Goal: Information Seeking & Learning: Learn about a topic

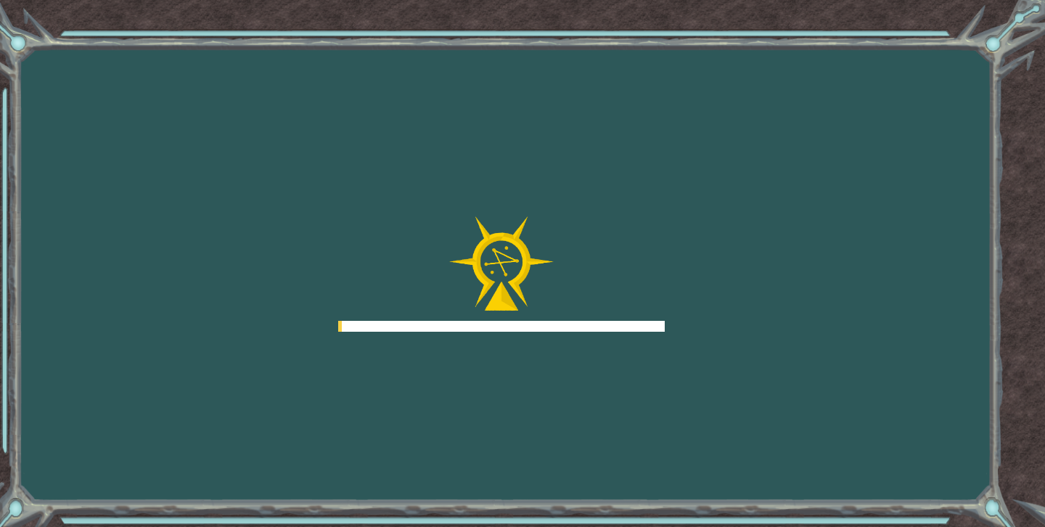
click at [582, 322] on div at bounding box center [501, 326] width 326 height 11
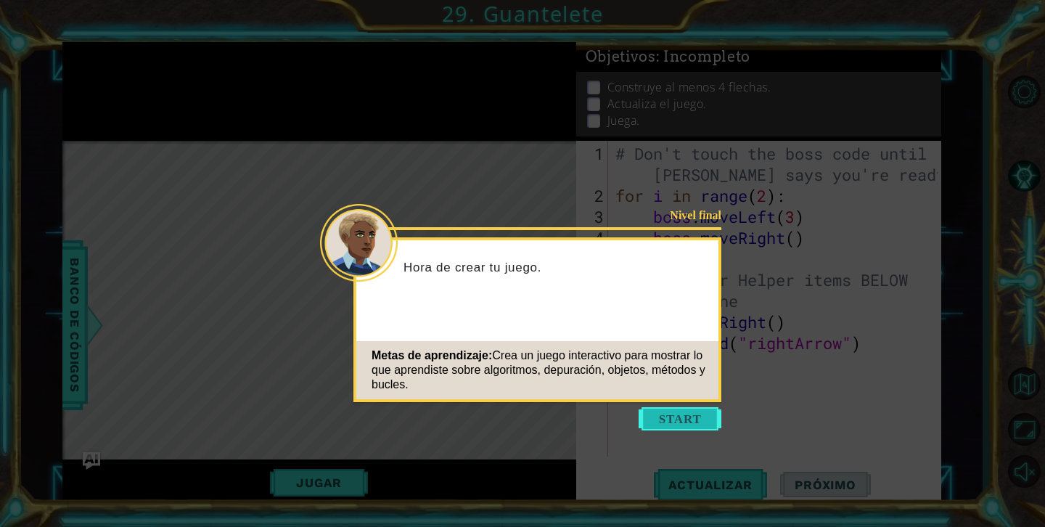
click at [686, 419] on button "Start" at bounding box center [679, 418] width 83 height 23
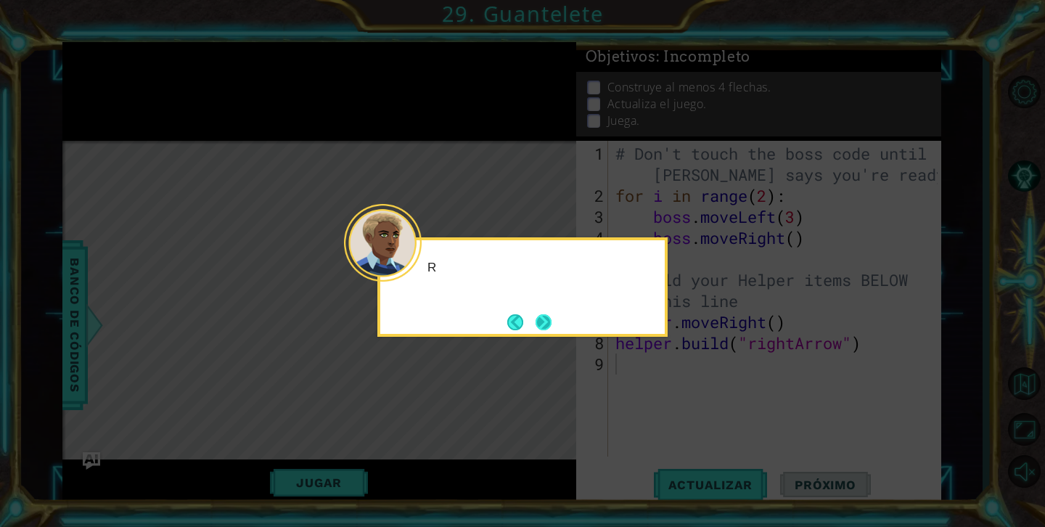
click at [545, 326] on button "Next" at bounding box center [543, 322] width 16 height 16
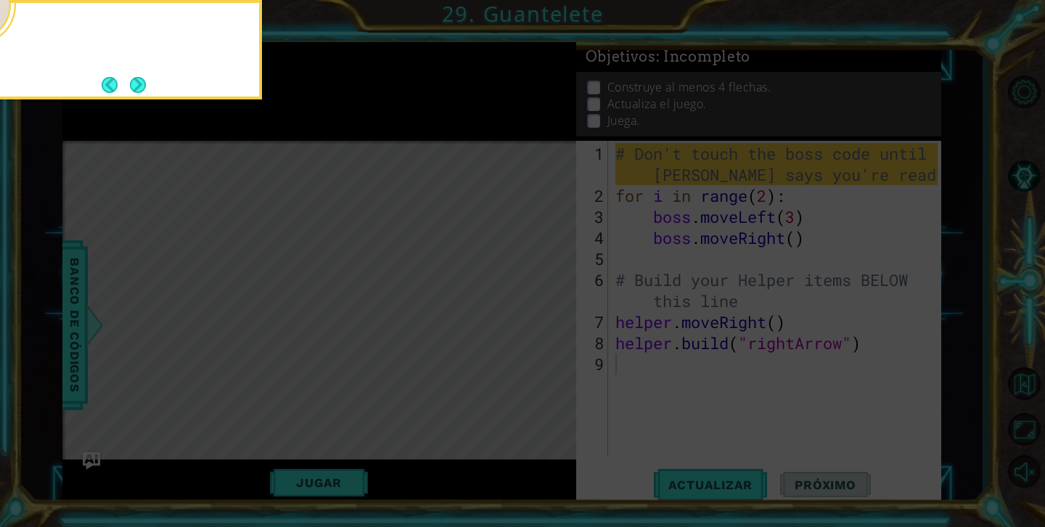
click at [545, 326] on icon at bounding box center [522, 263] width 1045 height 527
click at [139, 79] on button "Next" at bounding box center [138, 85] width 16 height 16
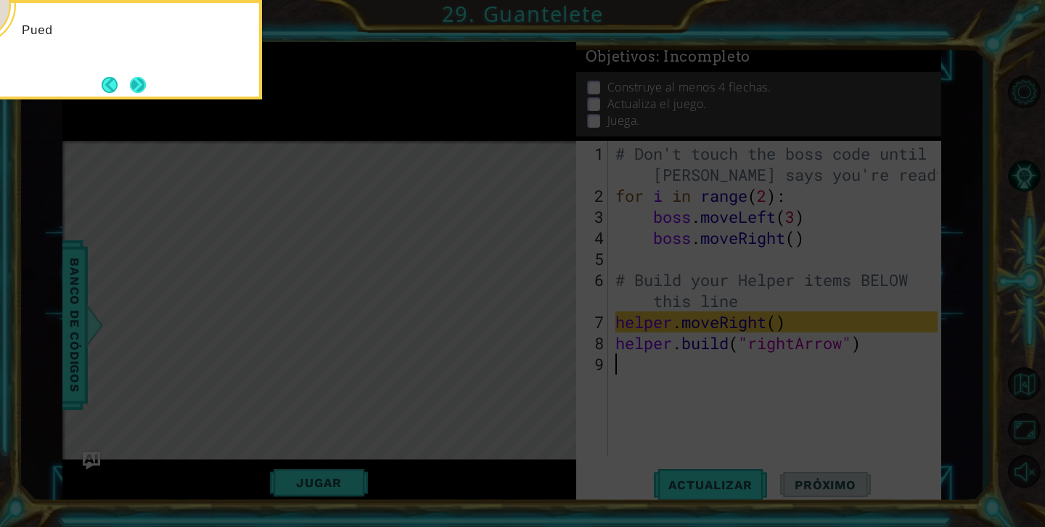
click at [145, 84] on button "Next" at bounding box center [138, 85] width 16 height 16
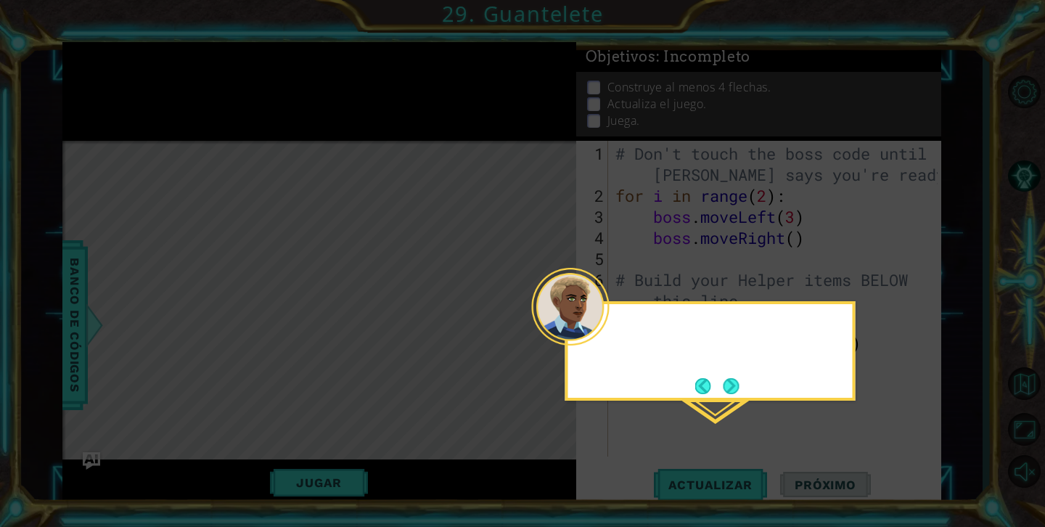
click at [145, 84] on icon at bounding box center [522, 263] width 1045 height 527
click at [732, 394] on button "Next" at bounding box center [731, 386] width 16 height 16
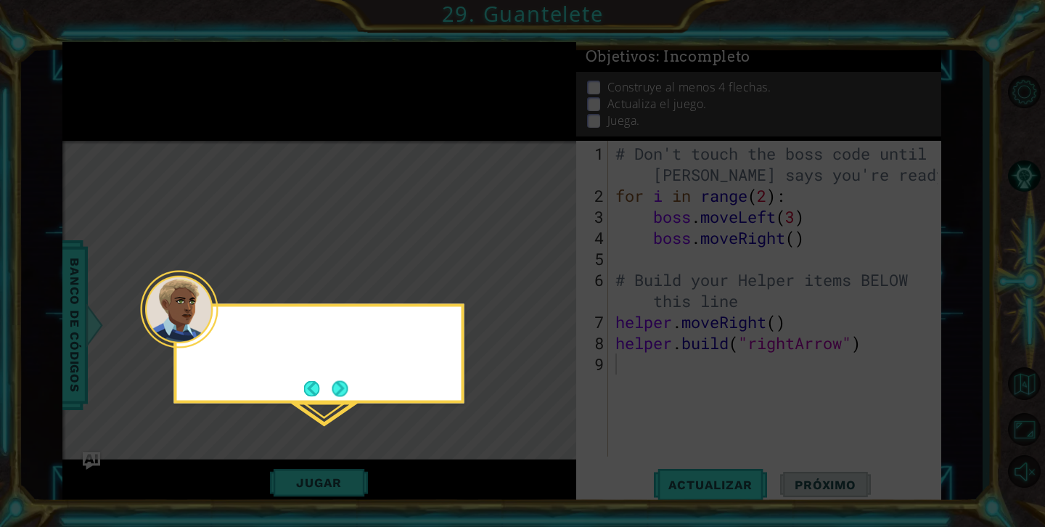
click at [732, 397] on icon at bounding box center [522, 263] width 1045 height 527
click at [327, 403] on div "Presiona el bot" at bounding box center [319, 353] width 290 height 99
click at [340, 396] on button "Next" at bounding box center [340, 388] width 16 height 16
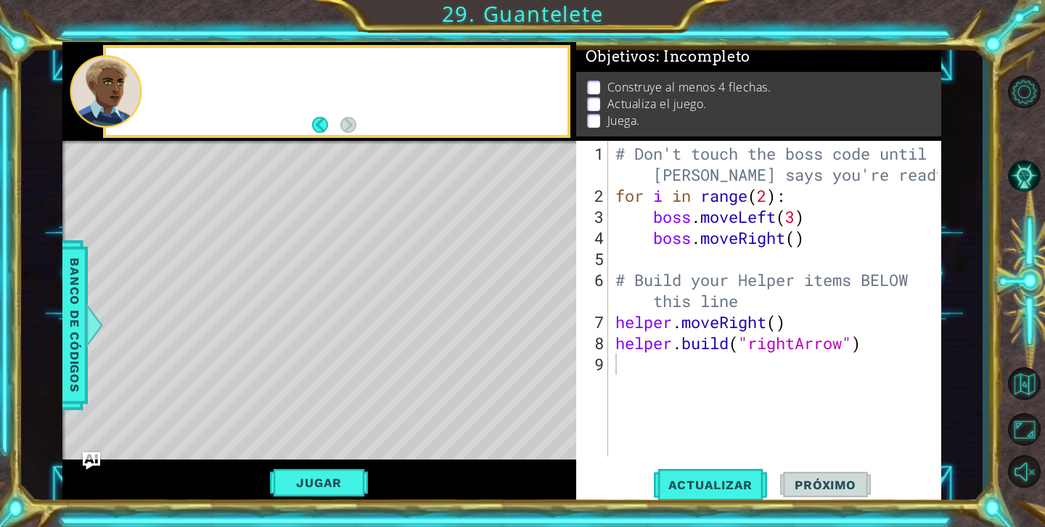
click at [340, 398] on div "Level Map" at bounding box center [397, 354] width 670 height 427
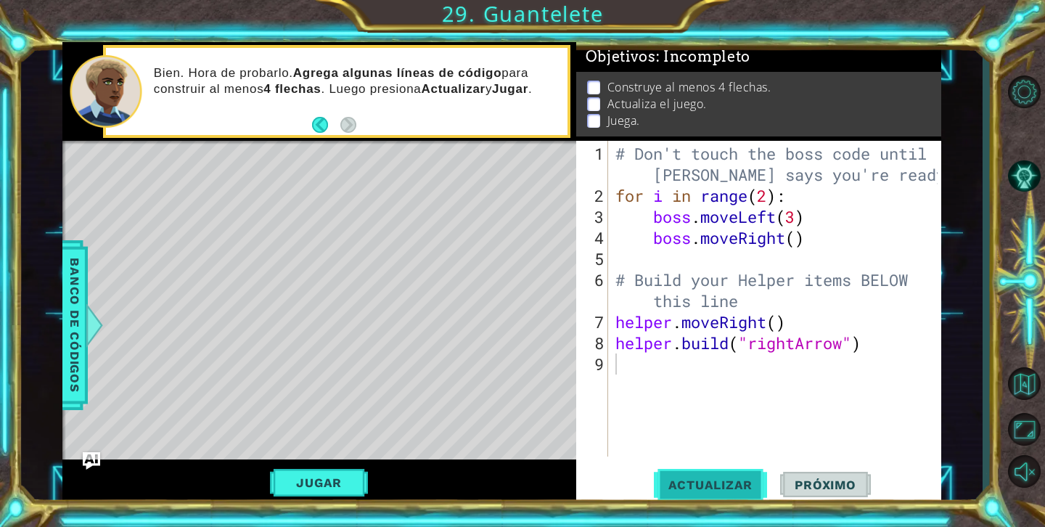
click at [739, 487] on span "Actualizar" at bounding box center [711, 484] width 114 height 15
click at [345, 474] on button "Jugar" at bounding box center [319, 483] width 98 height 28
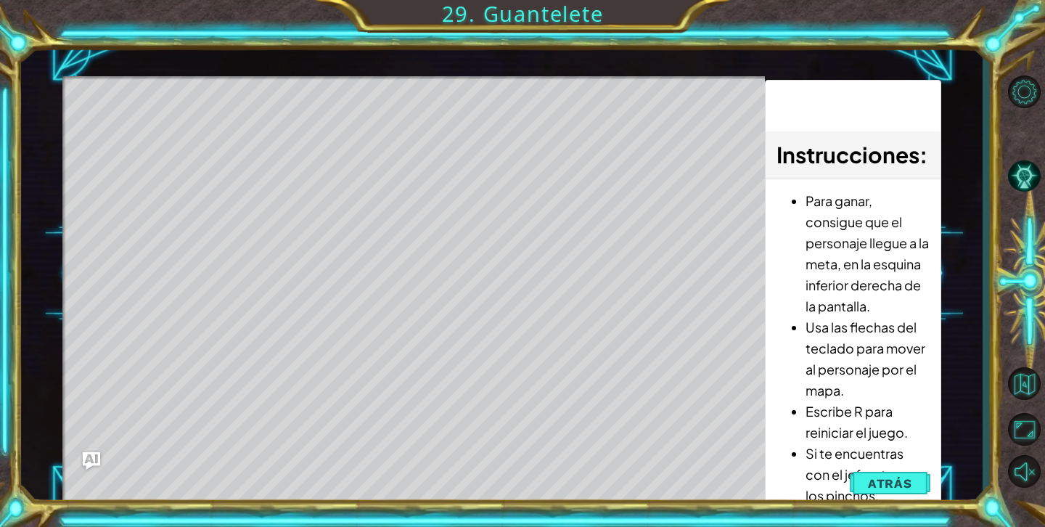
click at [504, 255] on div "Level Map" at bounding box center [397, 289] width 670 height 427
click at [866, 485] on button "Atrás" at bounding box center [890, 483] width 81 height 29
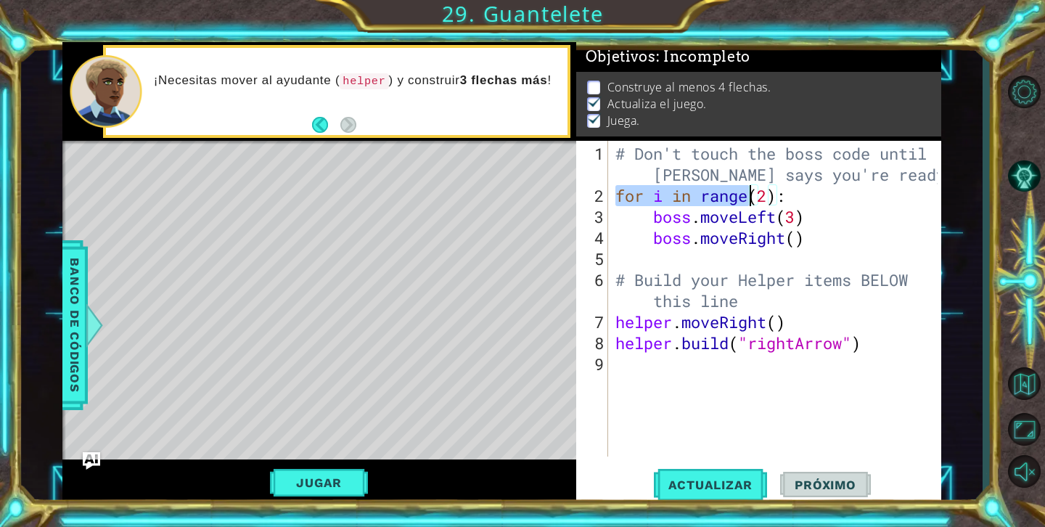
drag, startPoint x: 618, startPoint y: 192, endPoint x: 748, endPoint y: 190, distance: 129.9
click at [748, 190] on div "# Don't touch the boss code until [PERSON_NAME] says you're ready! for i in ran…" at bounding box center [778, 332] width 332 height 379
click at [759, 307] on div "# Don't touch the boss code until [PERSON_NAME] says you're ready! for i in ran…" at bounding box center [778, 332] width 332 height 379
type textarea "# Build your Helper items BELOW this line"
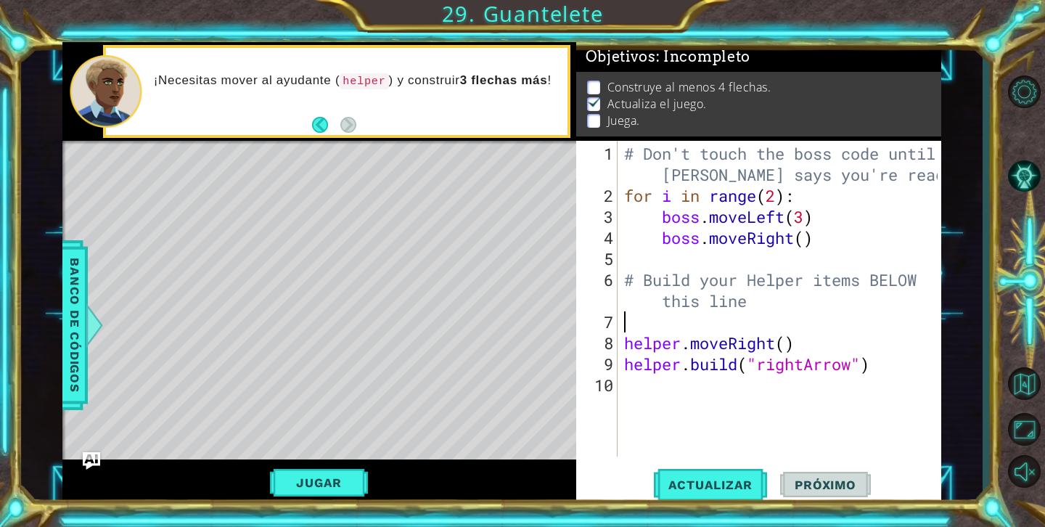
paste textarea "for i in range"
type textarea "for i in range (3)"
click at [792, 436] on div "# Don't touch the boss code until [PERSON_NAME] says you're ready! for i in ran…" at bounding box center [783, 332] width 324 height 379
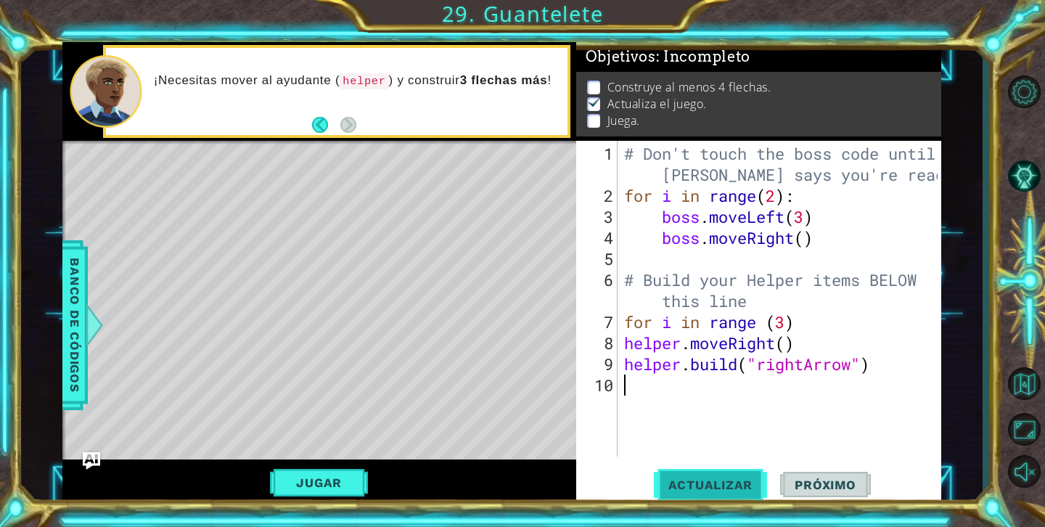
click at [743, 487] on span "Actualizar" at bounding box center [711, 484] width 114 height 15
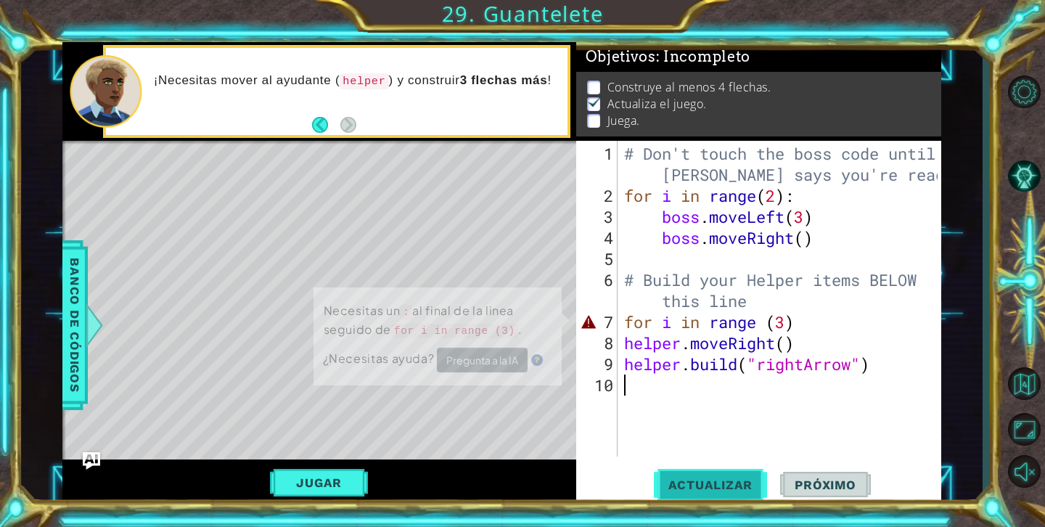
click at [692, 488] on span "Actualizar" at bounding box center [711, 484] width 114 height 15
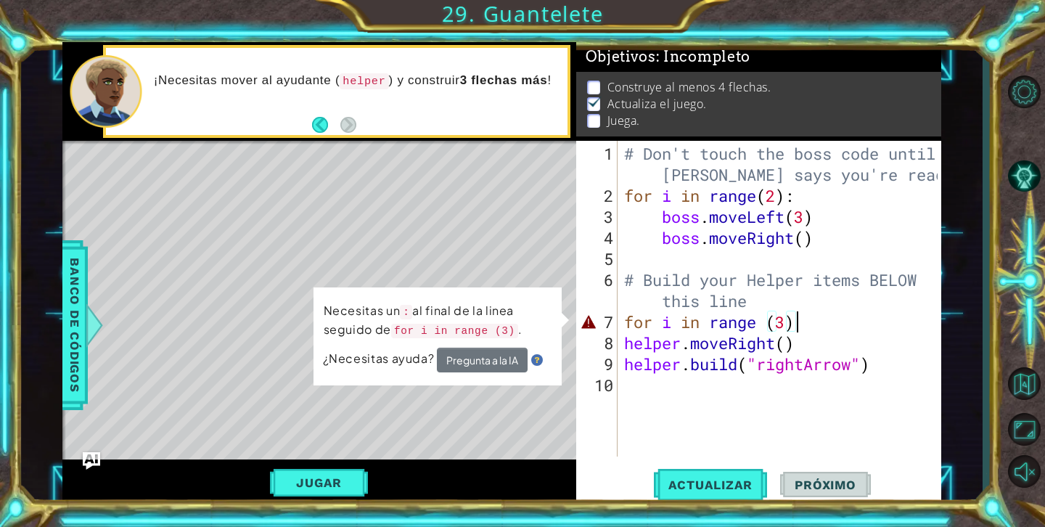
click at [815, 325] on div "# Don't touch the boss code until [PERSON_NAME] says you're ready! for i in ran…" at bounding box center [783, 332] width 324 height 379
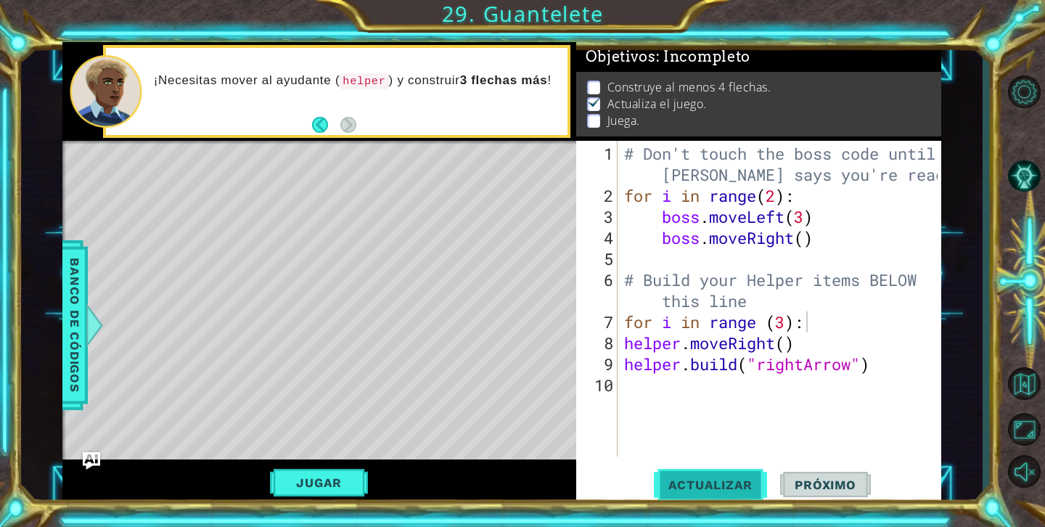
click at [723, 467] on button "Actualizar" at bounding box center [711, 485] width 114 height 36
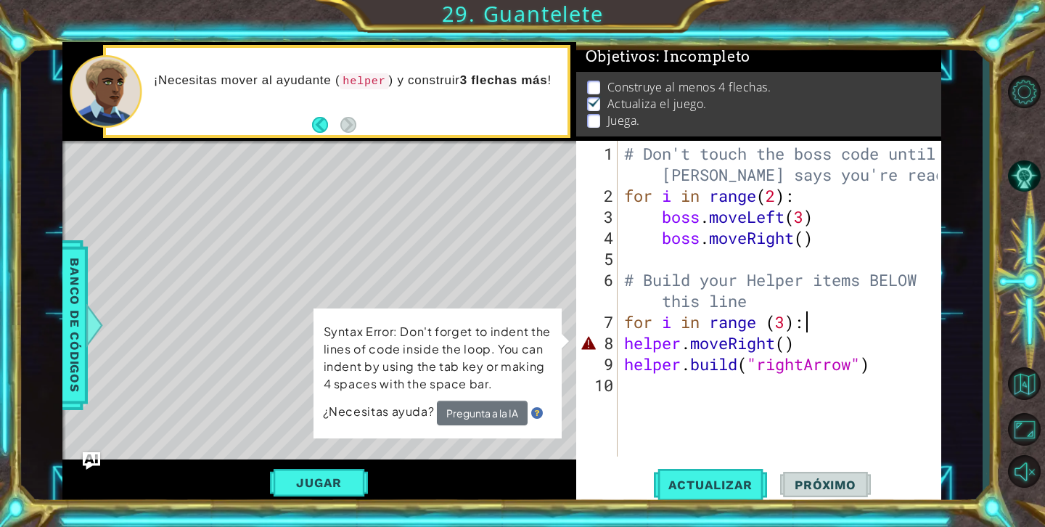
click at [622, 346] on div "# Don't touch the boss code until [PERSON_NAME] says you're ready! for i in ran…" at bounding box center [783, 332] width 324 height 379
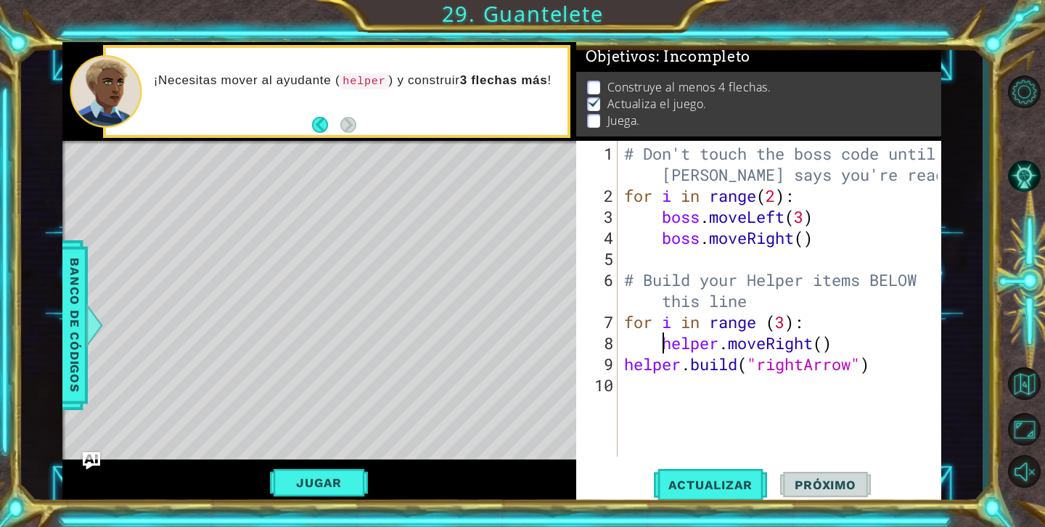
click at [630, 364] on div "# Don't touch the boss code until [PERSON_NAME] says you're ready! for i in ran…" at bounding box center [783, 332] width 324 height 379
click at [626, 364] on div "# Don't touch the boss code until [PERSON_NAME] says you're ready! for i in ran…" at bounding box center [783, 332] width 324 height 379
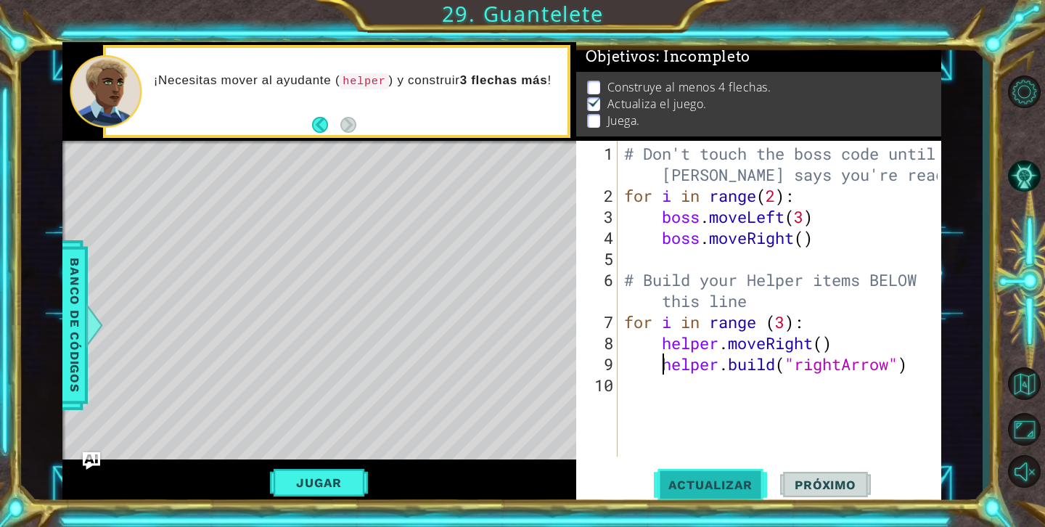
click at [693, 473] on button "Actualizar" at bounding box center [711, 485] width 114 height 36
click at [344, 476] on button "Jugar" at bounding box center [319, 483] width 98 height 28
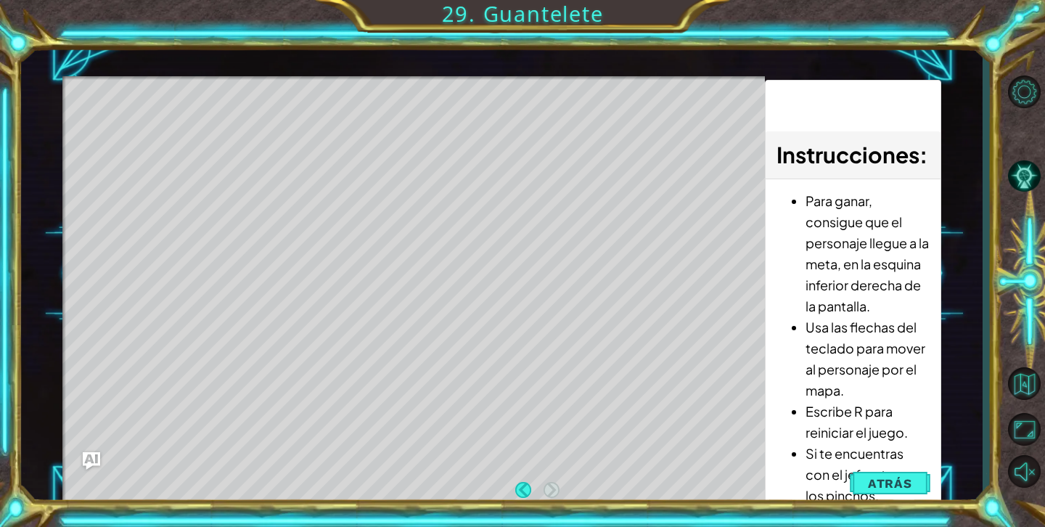
scroll to position [0, 0]
click at [694, 323] on div "Level Map" at bounding box center [397, 289] width 670 height 427
click at [860, 480] on button "Atrás" at bounding box center [890, 483] width 81 height 29
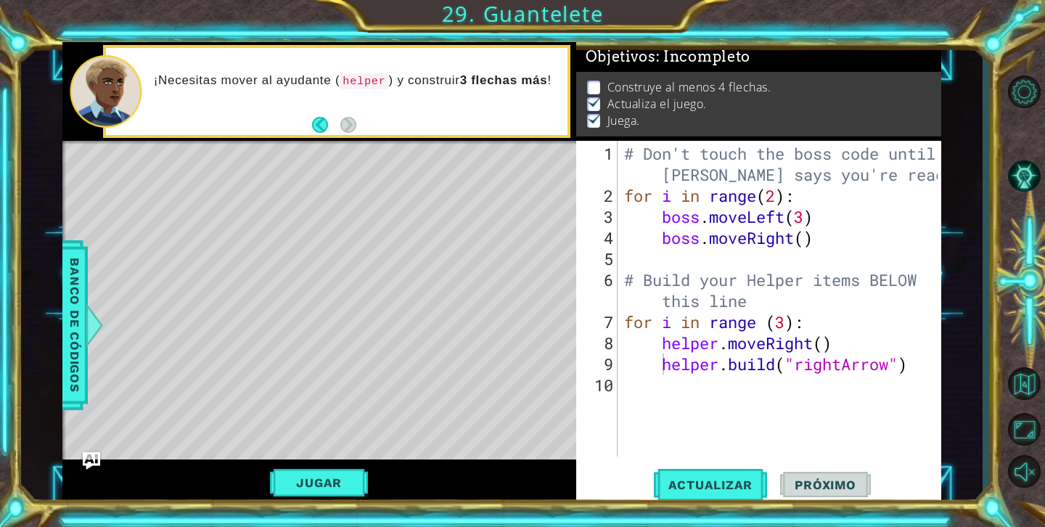
click at [513, 225] on div "Level Map" at bounding box center [397, 354] width 670 height 427
click at [789, 321] on div "# Don't touch the boss code until [PERSON_NAME] says you're ready! for i in ran…" at bounding box center [783, 332] width 324 height 379
type textarea "for i in range (4):"
click at [718, 488] on span "Actualizar" at bounding box center [711, 484] width 114 height 15
click at [839, 487] on span "Próximo" at bounding box center [825, 484] width 90 height 15
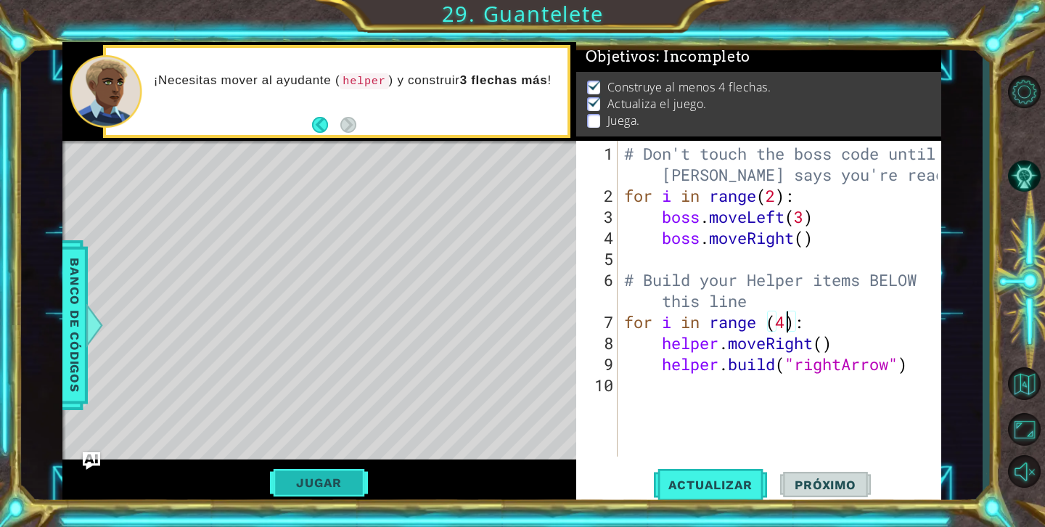
click at [311, 483] on button "Jugar" at bounding box center [319, 483] width 98 height 28
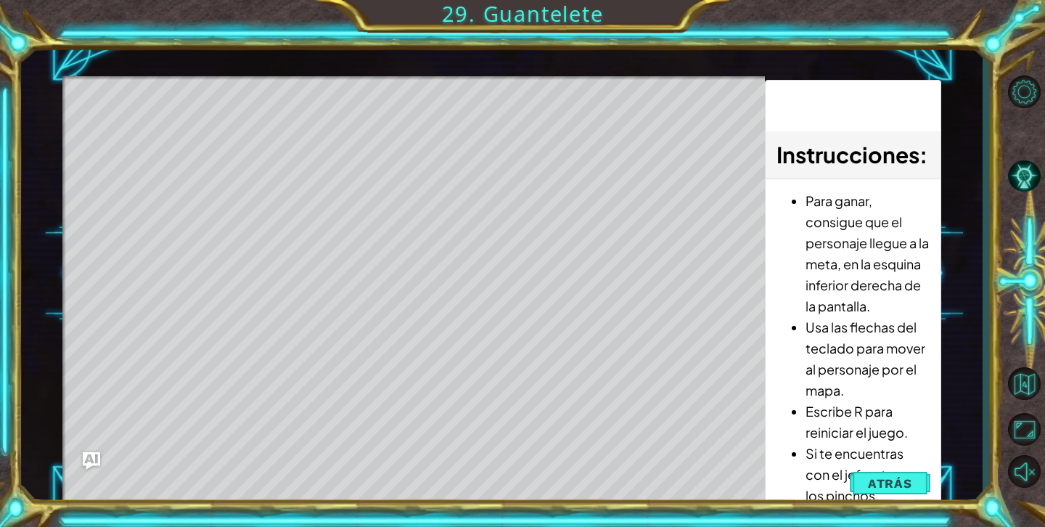
click at [402, 429] on div "Level Map" at bounding box center [397, 289] width 670 height 427
click at [167, 136] on div "Level Map" at bounding box center [397, 289] width 670 height 427
drag, startPoint x: 159, startPoint y: 134, endPoint x: 228, endPoint y: 146, distance: 69.9
click at [228, 146] on div "Level Map" at bounding box center [397, 289] width 670 height 427
click at [871, 491] on button "Atrás" at bounding box center [890, 483] width 81 height 29
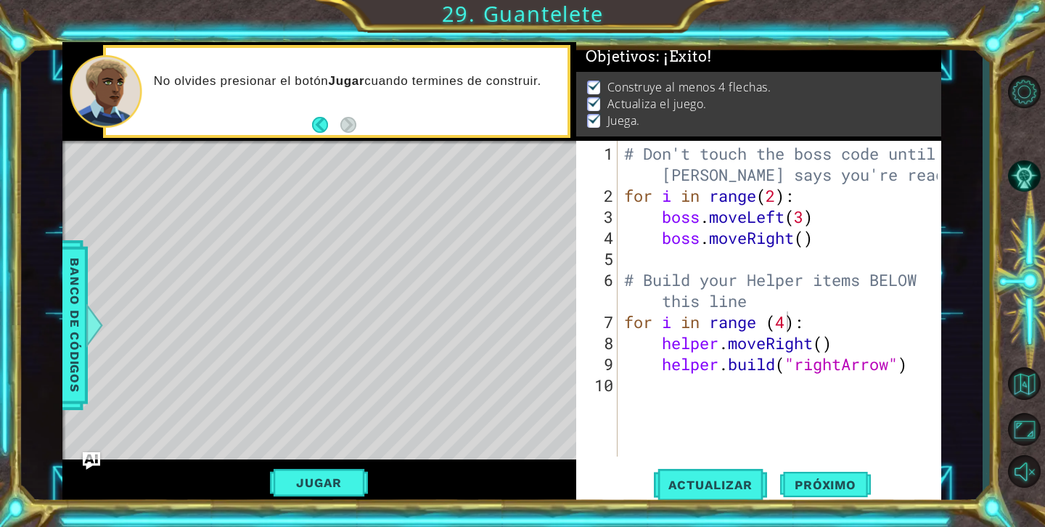
click at [276, 488] on button "Jugar" at bounding box center [319, 483] width 98 height 28
click at [808, 481] on span "Próximo" at bounding box center [825, 484] width 90 height 15
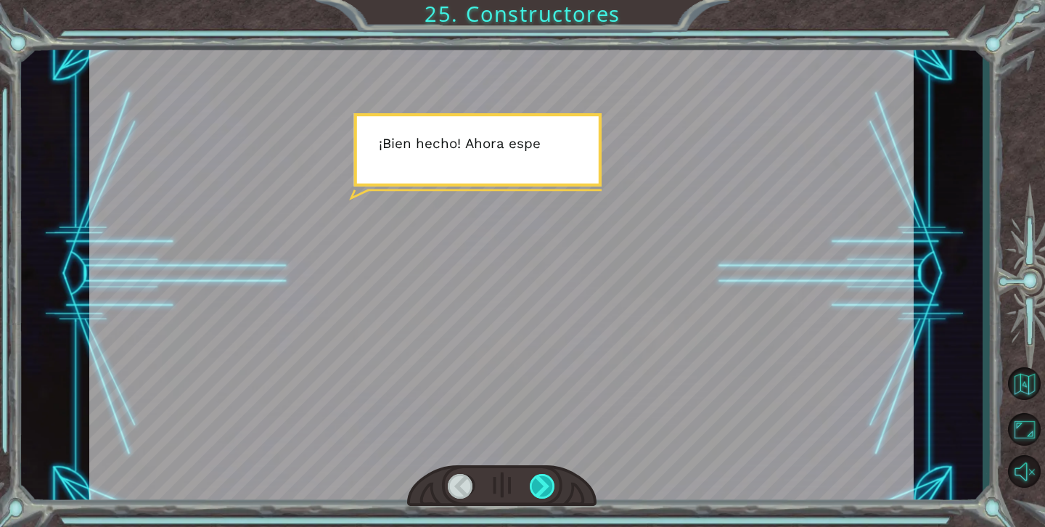
click at [551, 477] on div at bounding box center [543, 486] width 26 height 25
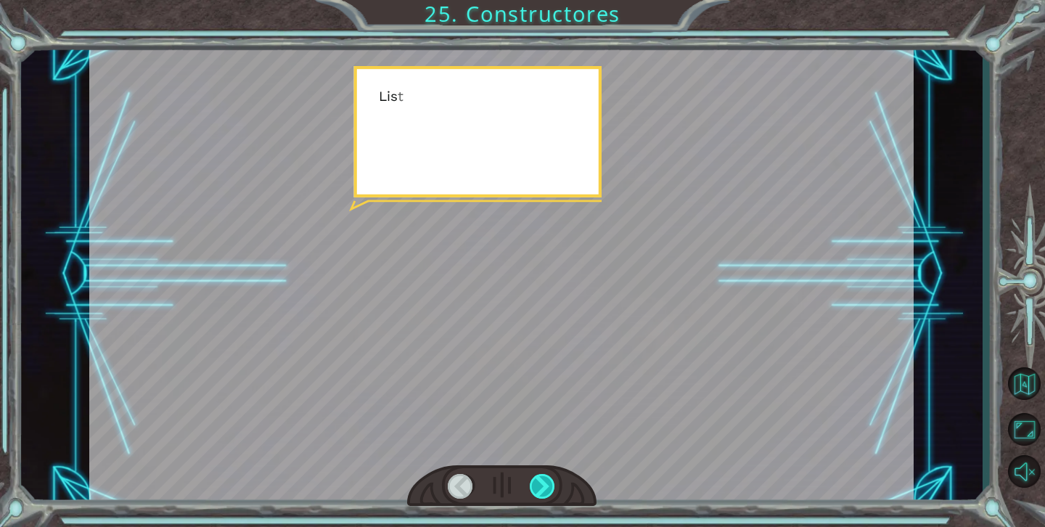
click at [551, 477] on div at bounding box center [543, 486] width 26 height 25
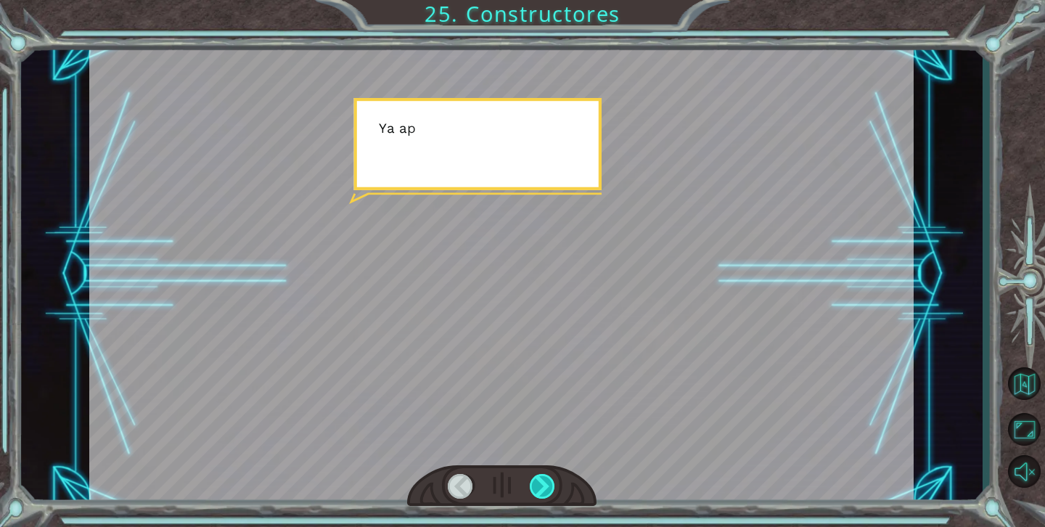
click at [551, 477] on div at bounding box center [543, 486] width 26 height 25
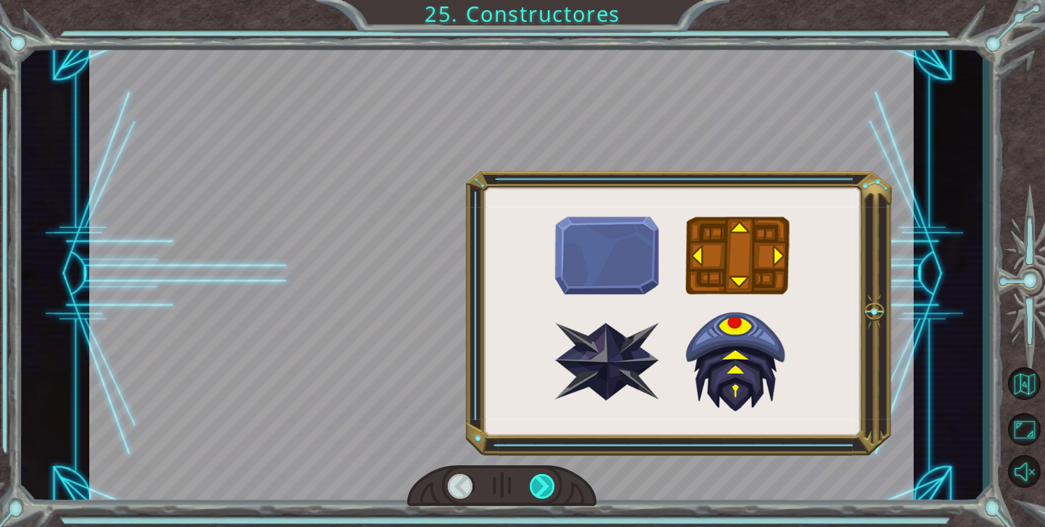
click at [551, 477] on div at bounding box center [543, 486] width 26 height 25
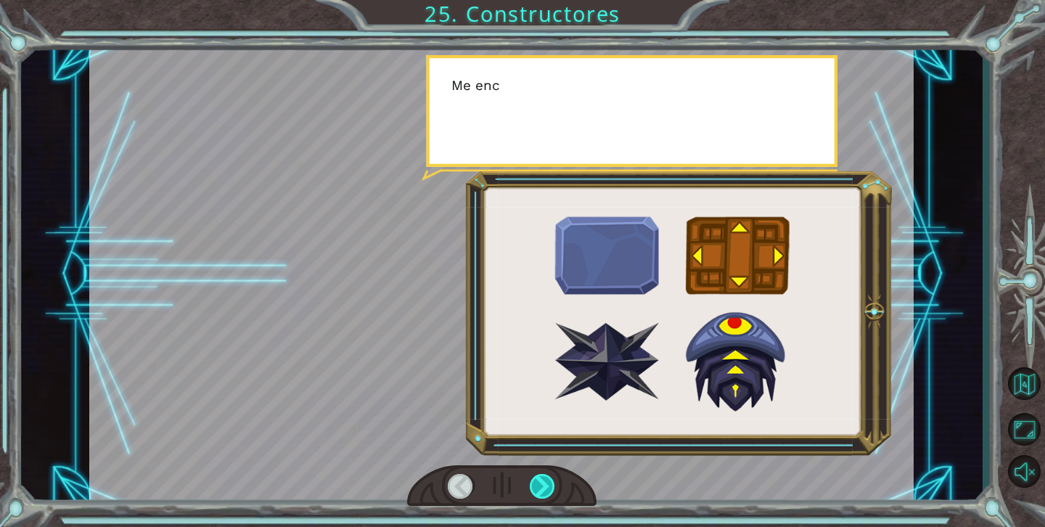
click at [551, 477] on div at bounding box center [543, 486] width 26 height 25
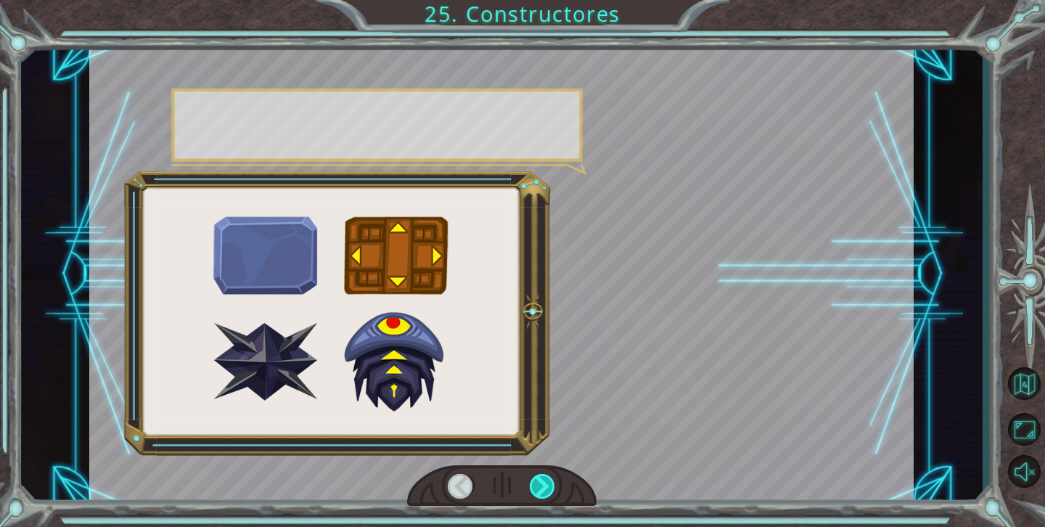
click at [551, 477] on div at bounding box center [543, 486] width 26 height 25
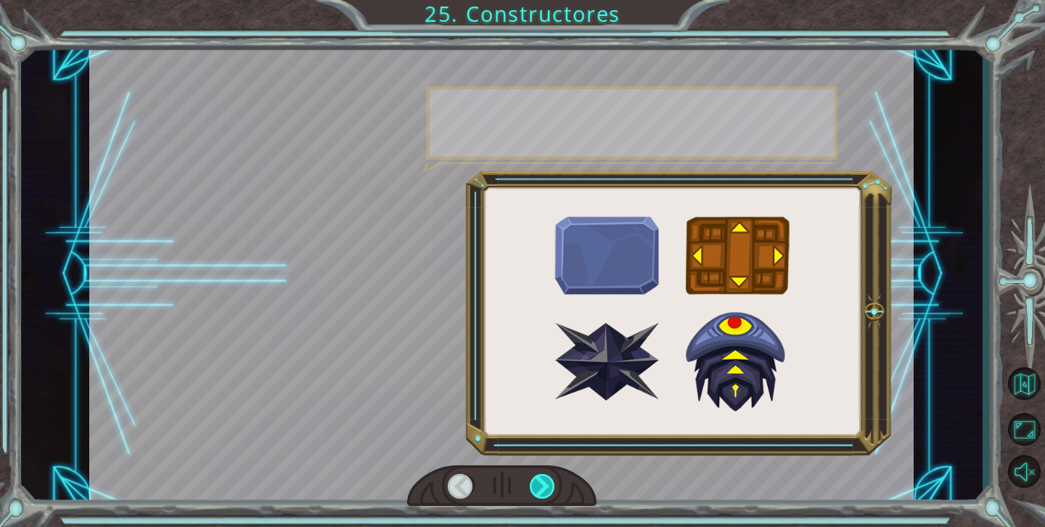
click at [551, 478] on div at bounding box center [543, 486] width 26 height 25
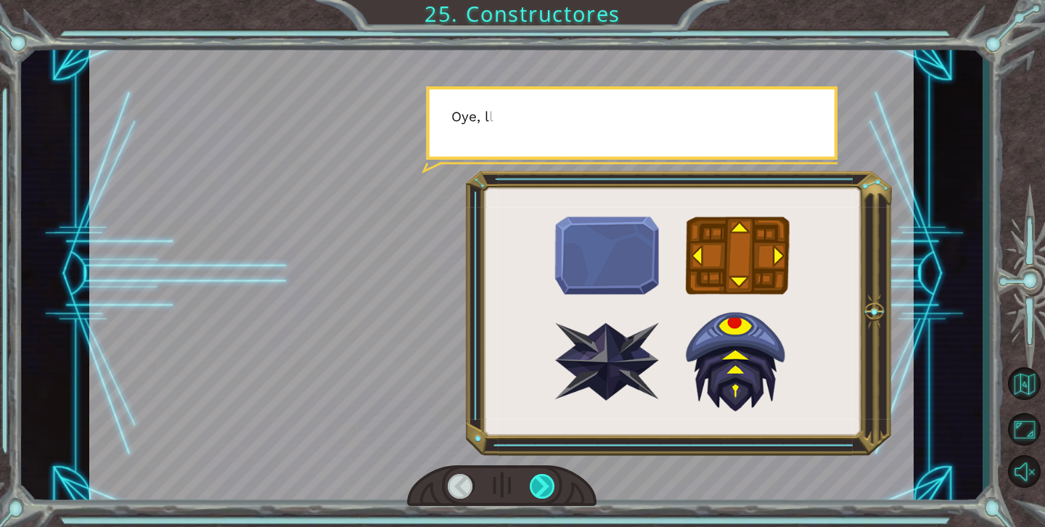
click at [551, 478] on div at bounding box center [543, 486] width 26 height 25
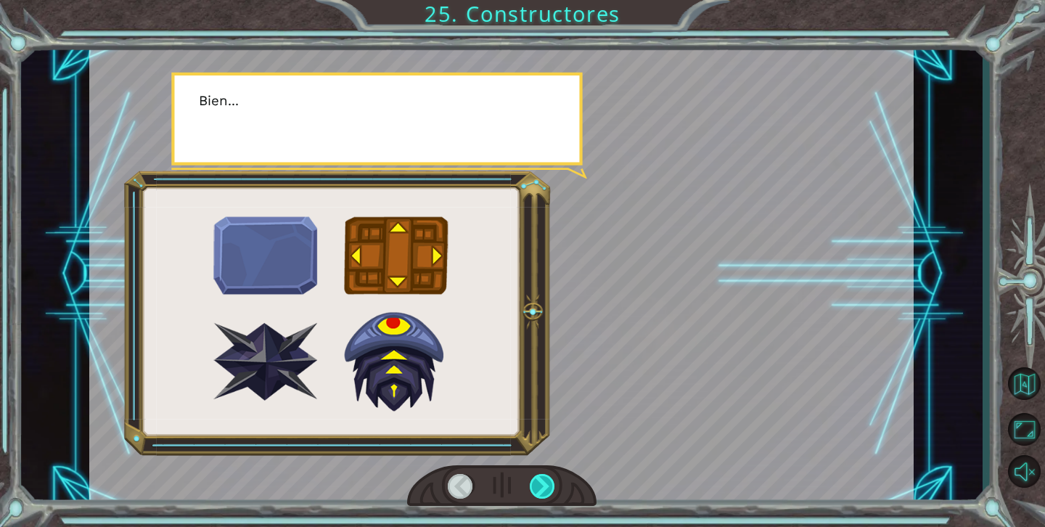
click at [549, 477] on div at bounding box center [543, 486] width 26 height 25
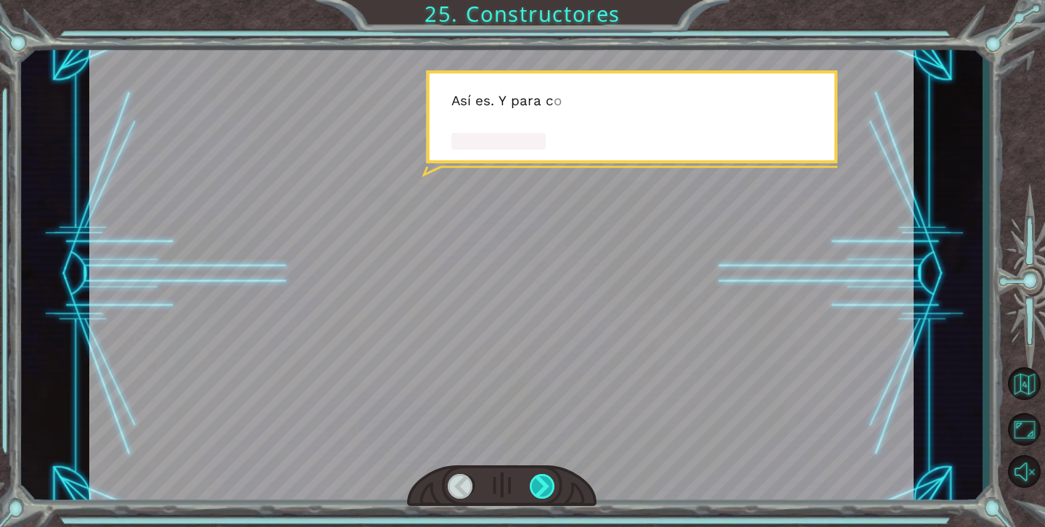
click at [548, 475] on div at bounding box center [543, 486] width 26 height 25
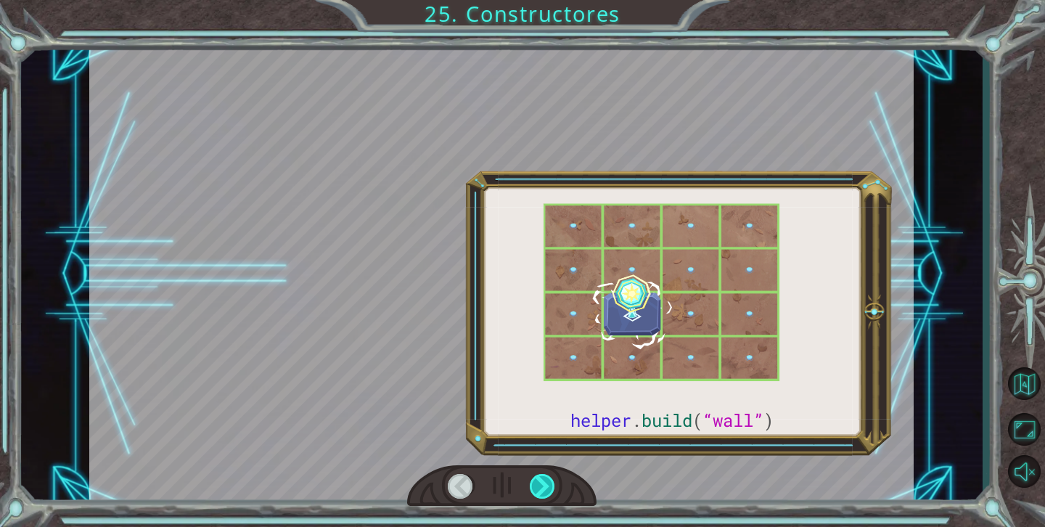
click at [548, 475] on div at bounding box center [543, 486] width 26 height 25
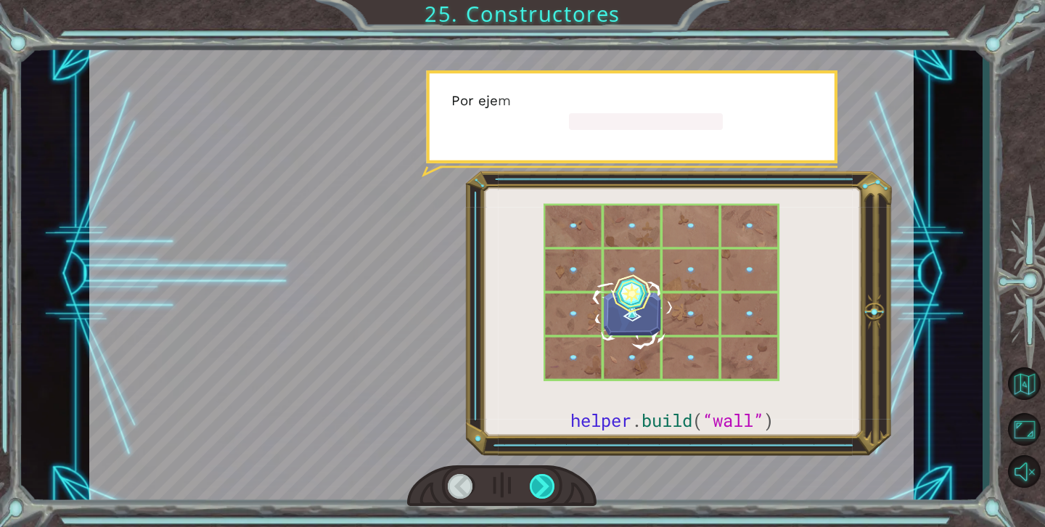
click at [548, 475] on div at bounding box center [543, 486] width 26 height 25
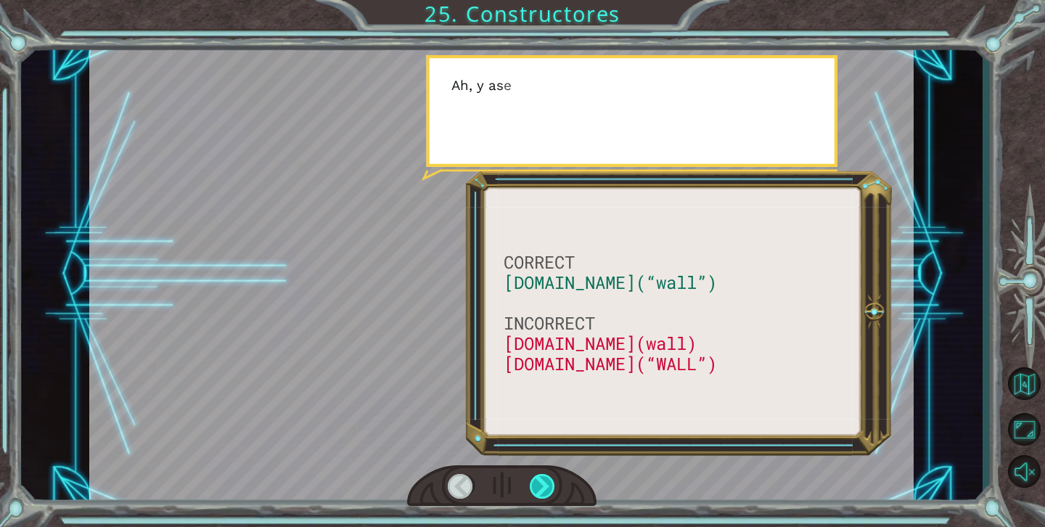
click at [548, 475] on div at bounding box center [543, 486] width 26 height 25
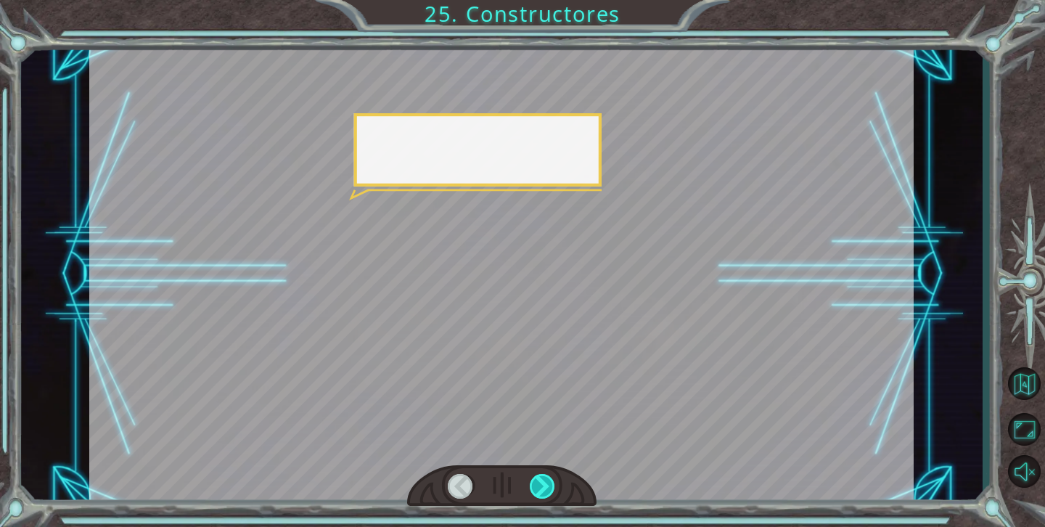
click at [548, 475] on div at bounding box center [543, 486] width 26 height 25
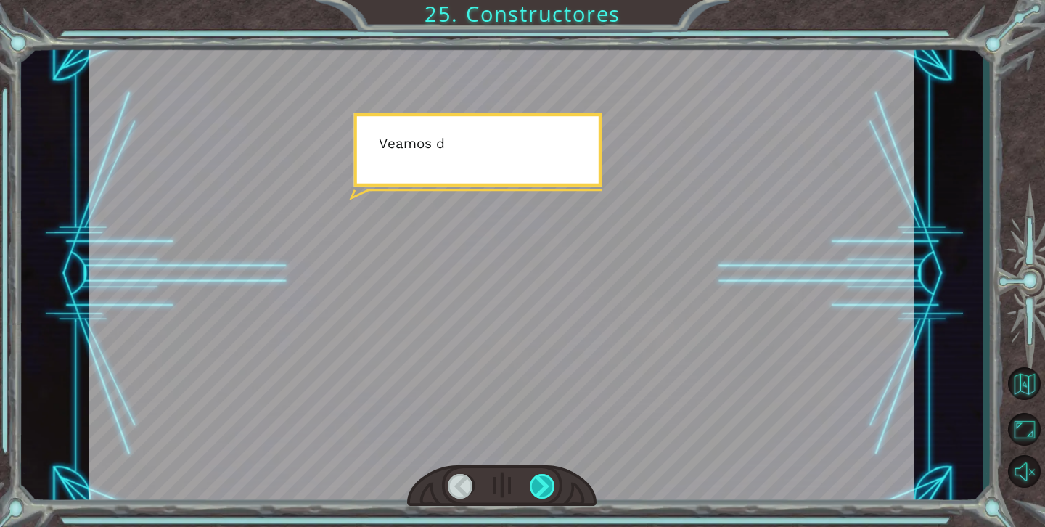
click at [548, 475] on div at bounding box center [543, 486] width 26 height 25
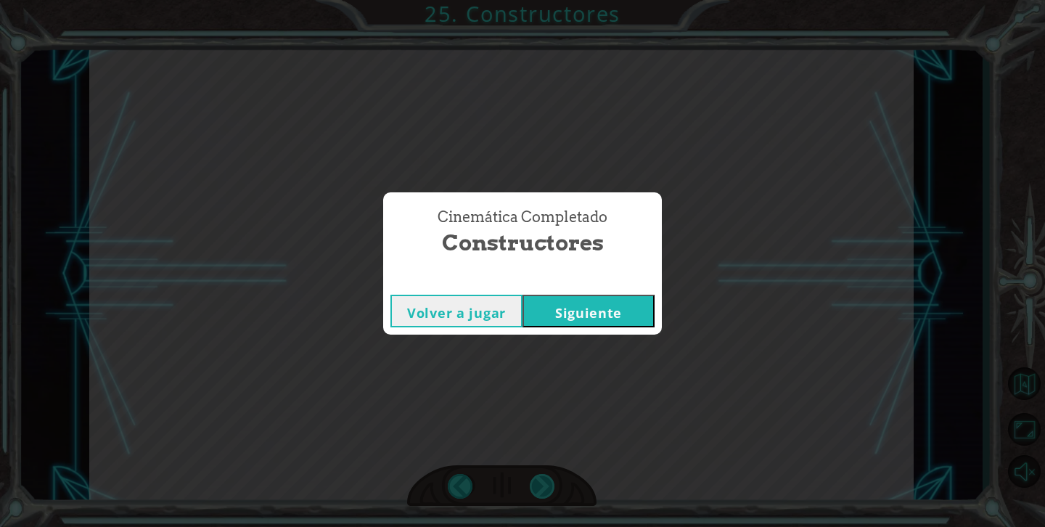
click at [548, 476] on div "Cinemática Completado Constructores Volver a jugar [GEOGRAPHIC_DATA]" at bounding box center [522, 263] width 1045 height 527
click at [567, 346] on div "Cinemática Completado Constructores Volver a jugar [GEOGRAPHIC_DATA]" at bounding box center [522, 263] width 1045 height 527
click at [570, 327] on div "Volver a jugar [GEOGRAPHIC_DATA]" at bounding box center [522, 310] width 279 height 47
click at [570, 316] on button "Siguiente" at bounding box center [588, 311] width 132 height 33
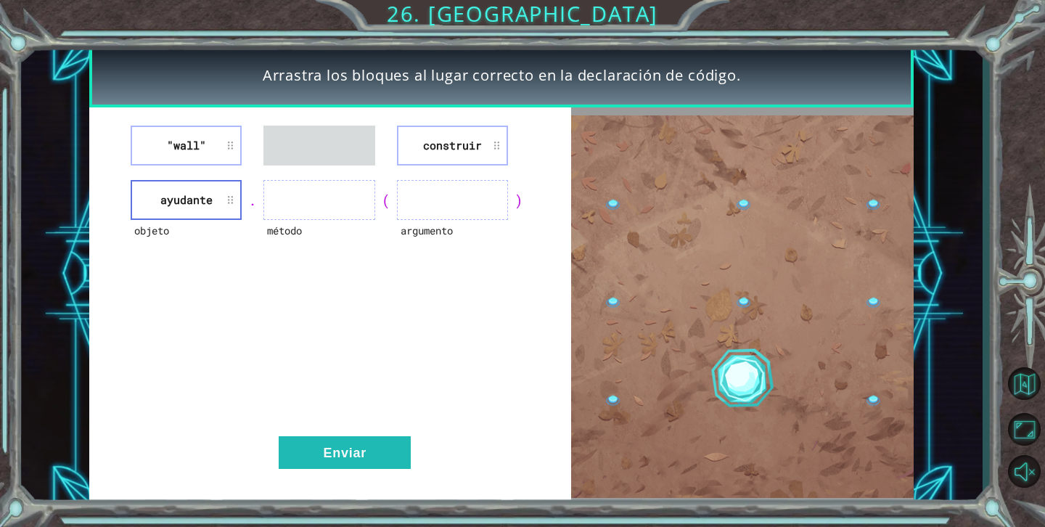
drag, startPoint x: 192, startPoint y: 147, endPoint x: 322, endPoint y: 181, distance: 134.8
click at [322, 181] on div ""wall" construir objeto ayudante . método ( argumento ) Enviar" at bounding box center [329, 306] width 481 height 398
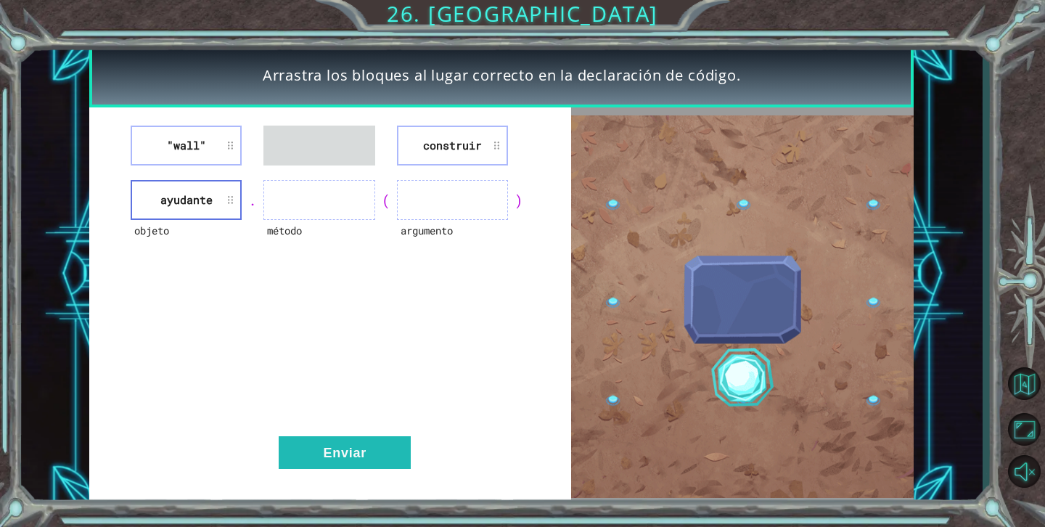
click at [189, 133] on li ""wall"" at bounding box center [186, 146] width 111 height 40
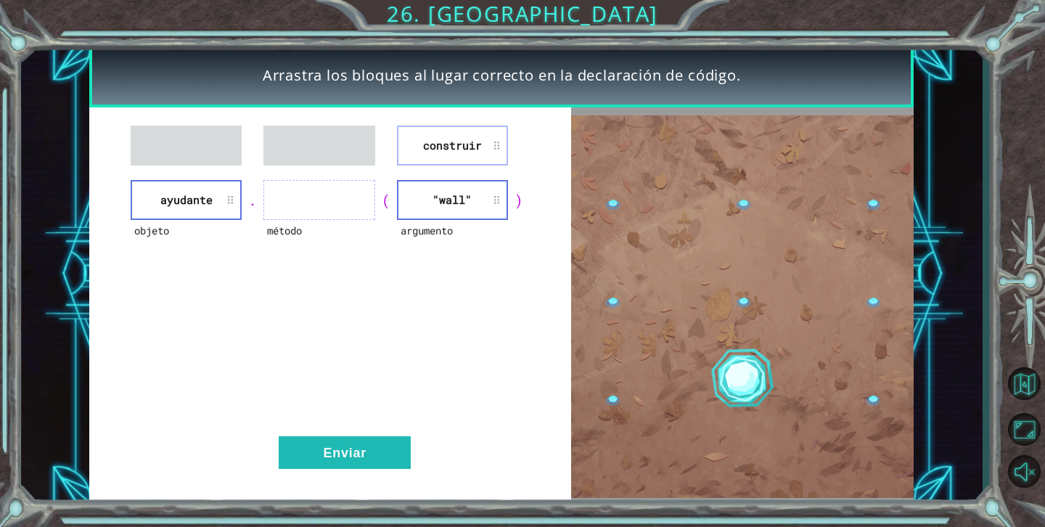
click at [457, 123] on div "construir objeto ayudante . método ( argumento "wall" ) Enviar" at bounding box center [329, 306] width 481 height 398
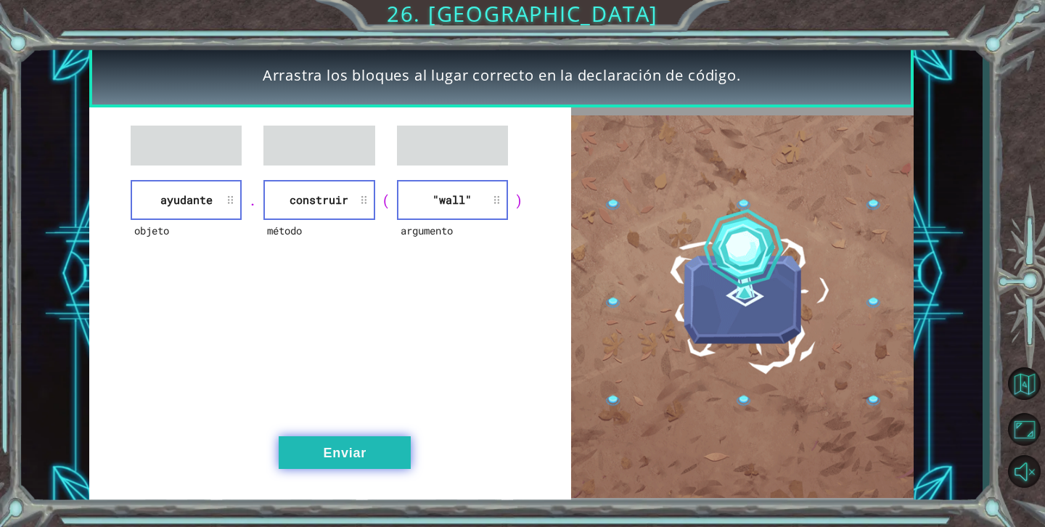
click at [327, 459] on button "Enviar" at bounding box center [345, 452] width 132 height 33
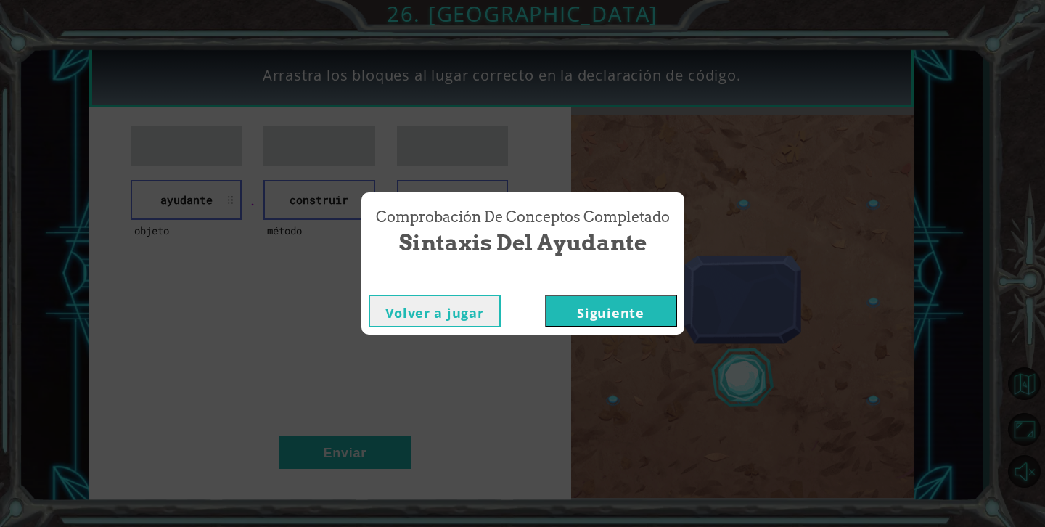
click at [618, 305] on button "Siguiente" at bounding box center [611, 311] width 132 height 33
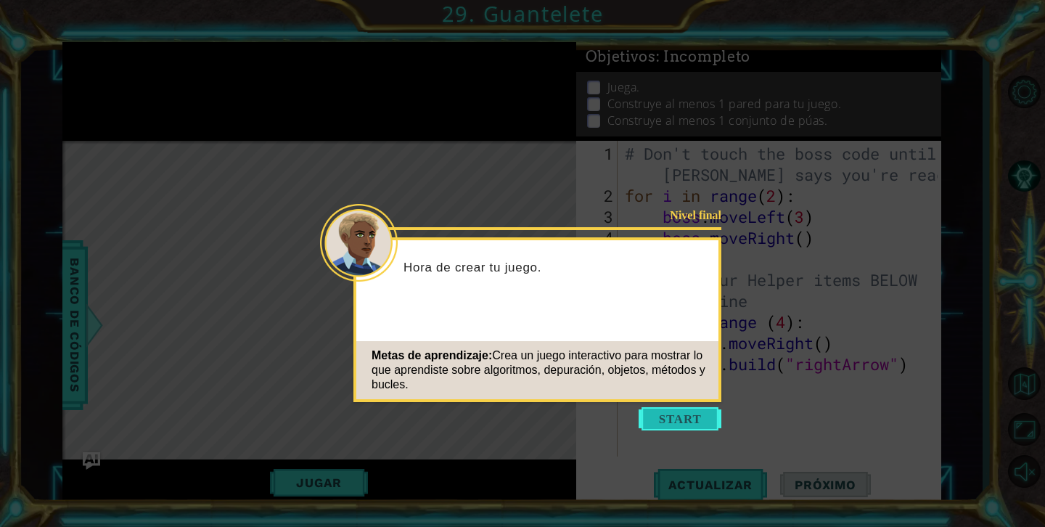
click at [675, 408] on button "Start" at bounding box center [679, 418] width 83 height 23
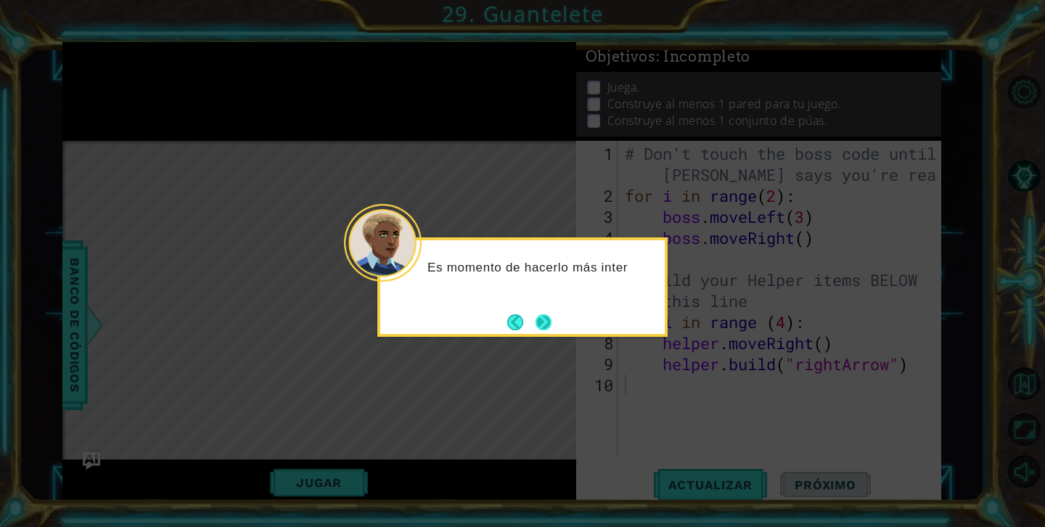
click at [549, 319] on button "Next" at bounding box center [543, 322] width 16 height 16
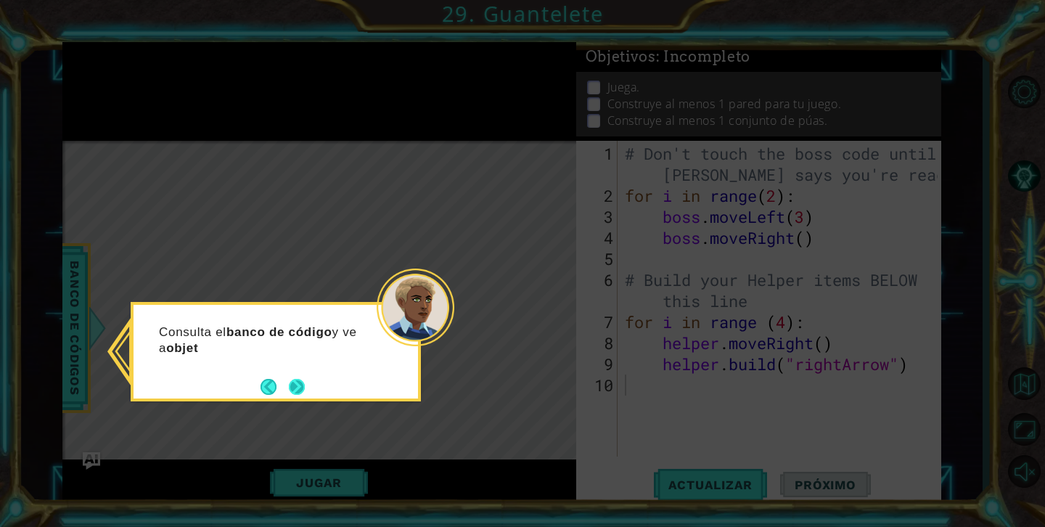
click at [303, 389] on button "Next" at bounding box center [297, 387] width 16 height 16
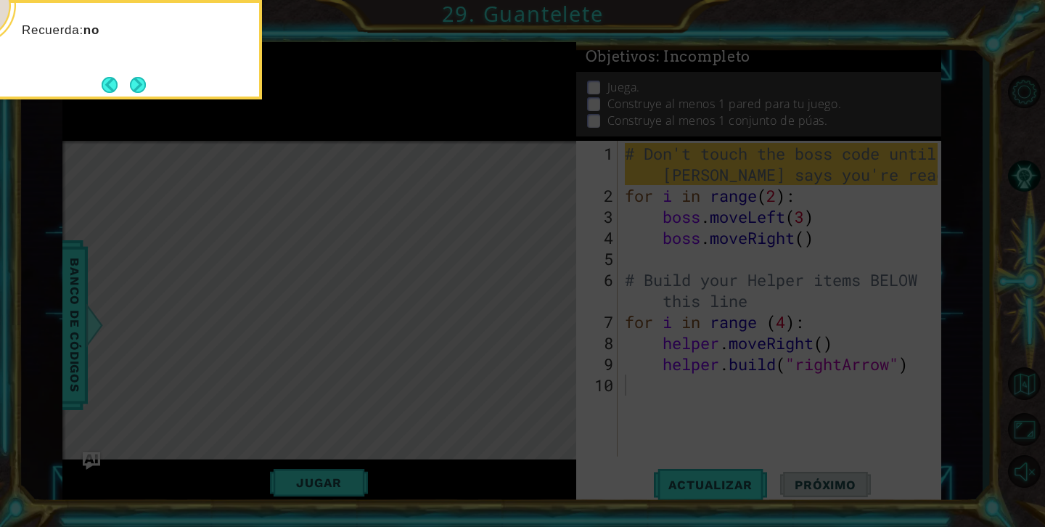
click at [355, 276] on icon at bounding box center [522, 263] width 1045 height 527
click at [147, 74] on div "Recuerda: no modifiques el código del jefe. Lo haremos m" at bounding box center [117, 45] width 284 height 73
click at [141, 81] on button "Next" at bounding box center [138, 85] width 16 height 16
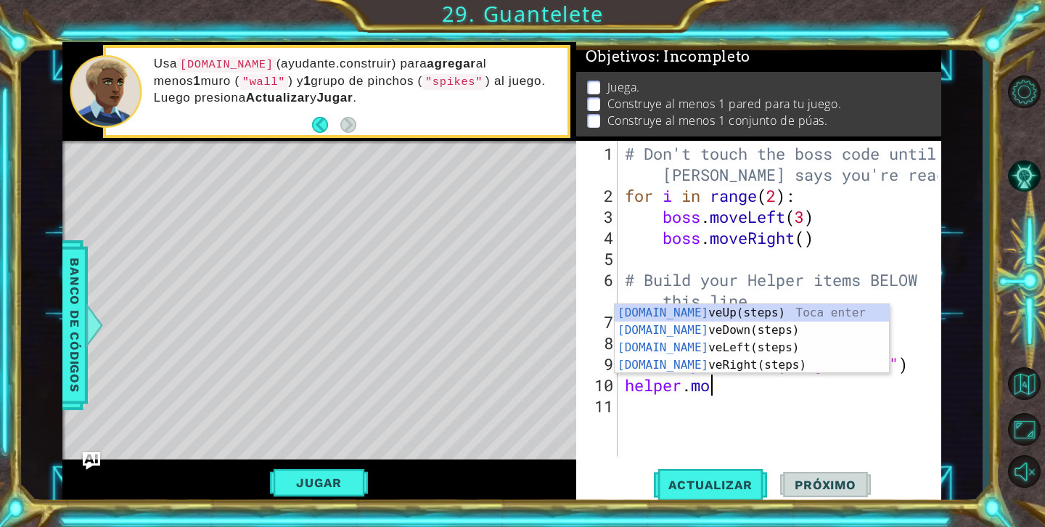
type textarea "helper.move"
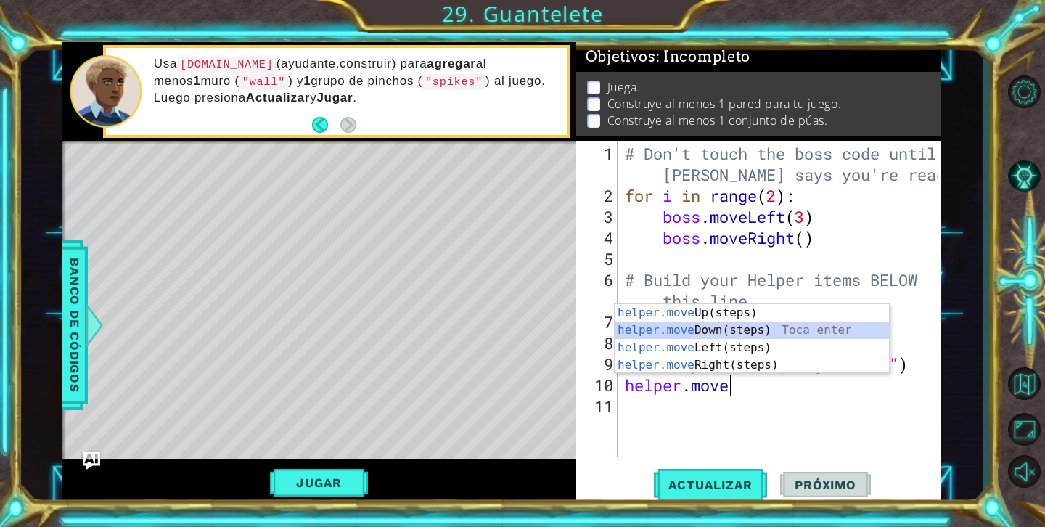
click at [766, 333] on div "helper.move Up(steps) Toca enter helper.move Down(steps) Toca enter helper.move…" at bounding box center [752, 356] width 274 height 104
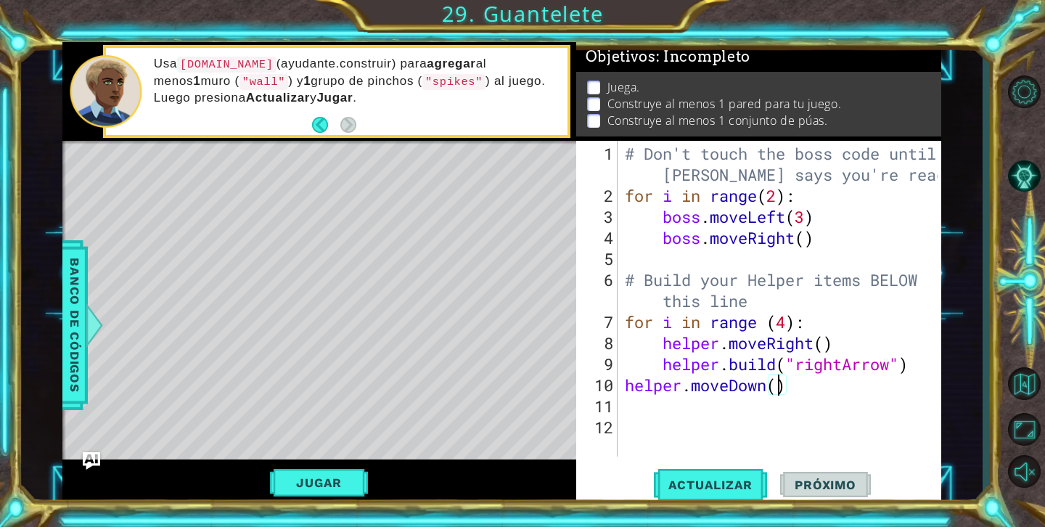
click at [778, 389] on div "# Don't touch the boss code until [PERSON_NAME] says you're ready! for i in ran…" at bounding box center [783, 332] width 323 height 379
type textarea "helper.moveDown(2)"
click at [720, 403] on div "# Don't touch the boss code until [PERSON_NAME] says you're ready! for i in ran…" at bounding box center [783, 332] width 323 height 379
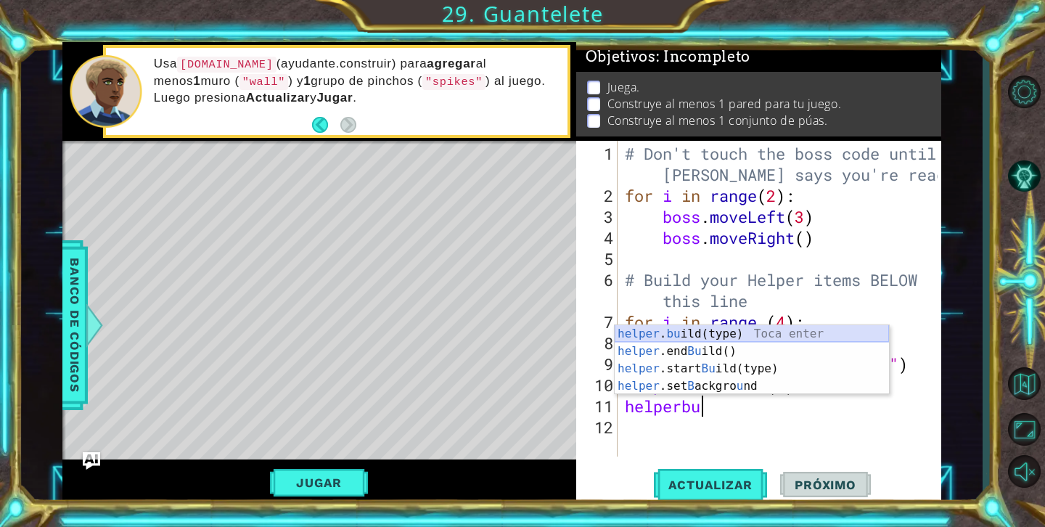
click at [694, 335] on div "helper . bu ild(type) Toca enter helper .end Bu ild() Toca enter helper .start …" at bounding box center [752, 377] width 274 height 104
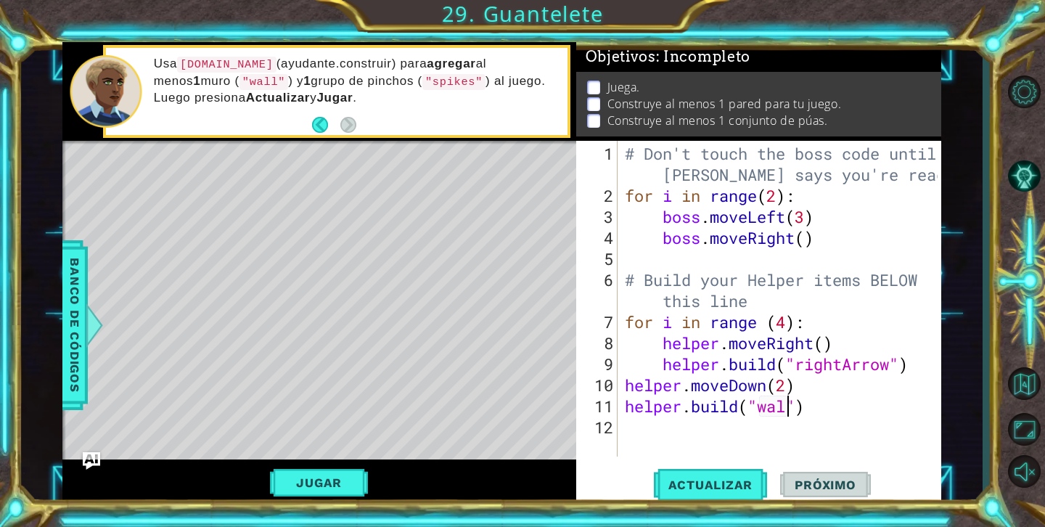
type textarea "[DOMAIN_NAME]("wall")"
drag, startPoint x: 863, startPoint y: 416, endPoint x: 844, endPoint y: 421, distance: 19.4
click at [863, 417] on div "# Don't touch the boss code until [PERSON_NAME] says you're ready! for i in ran…" at bounding box center [783, 332] width 323 height 379
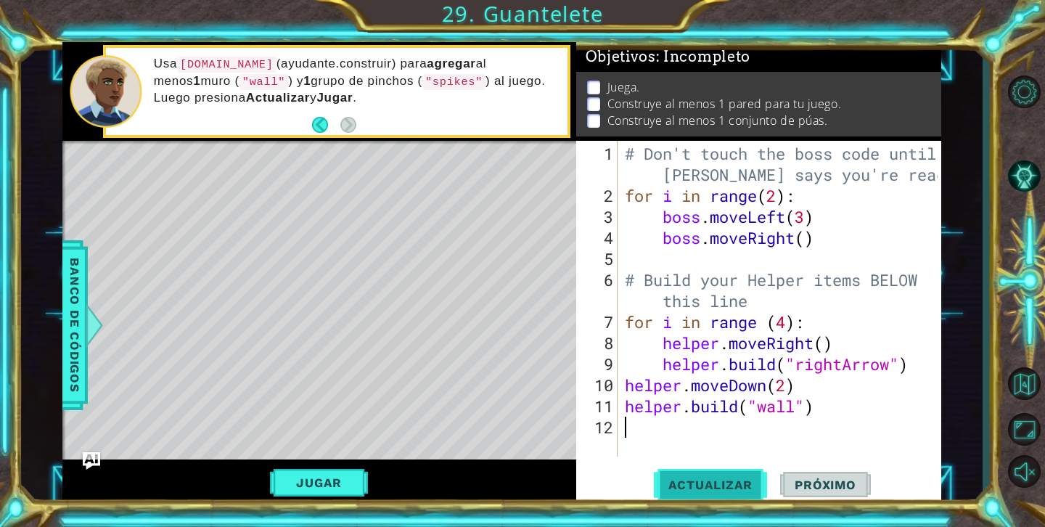
click at [699, 469] on button "Actualizar" at bounding box center [711, 485] width 114 height 36
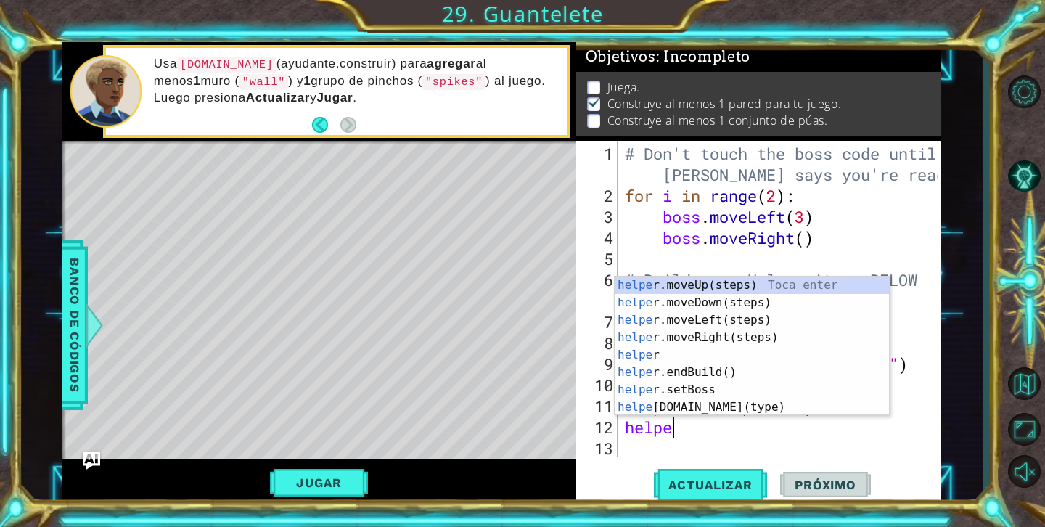
type textarea "helpero"
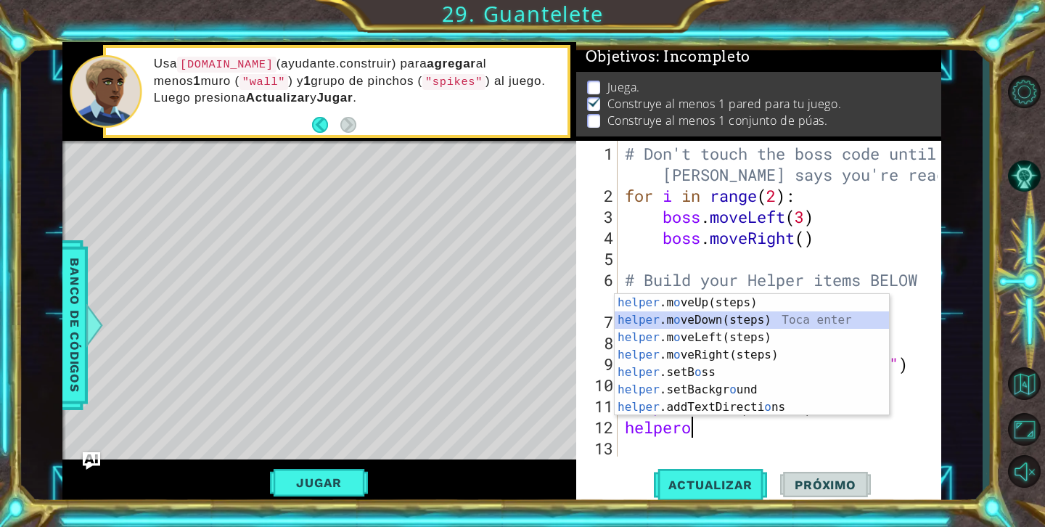
click at [751, 313] on div "helper .m o veUp(steps) Toca enter helper .m o veDown(steps) Toca enter helper …" at bounding box center [752, 372] width 274 height 157
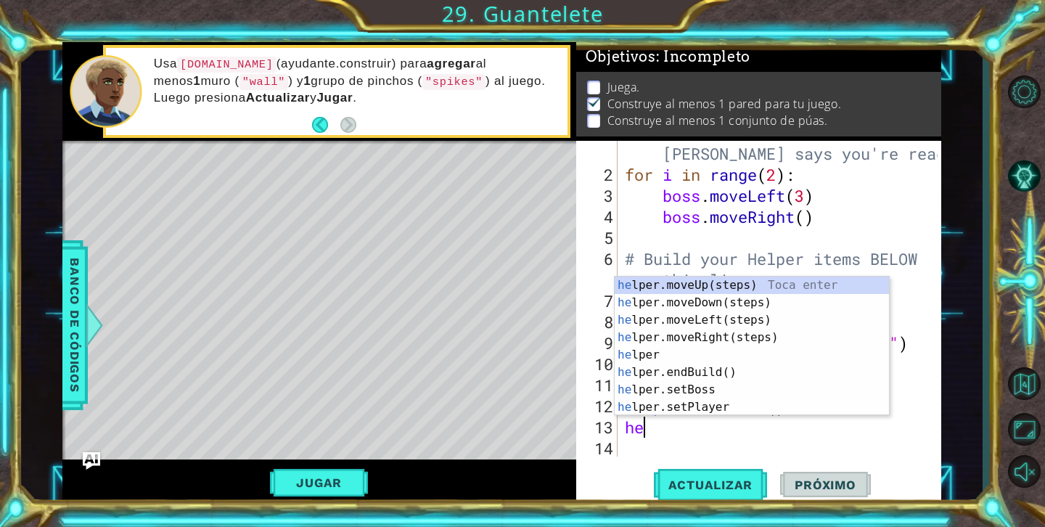
scroll to position [0, 1]
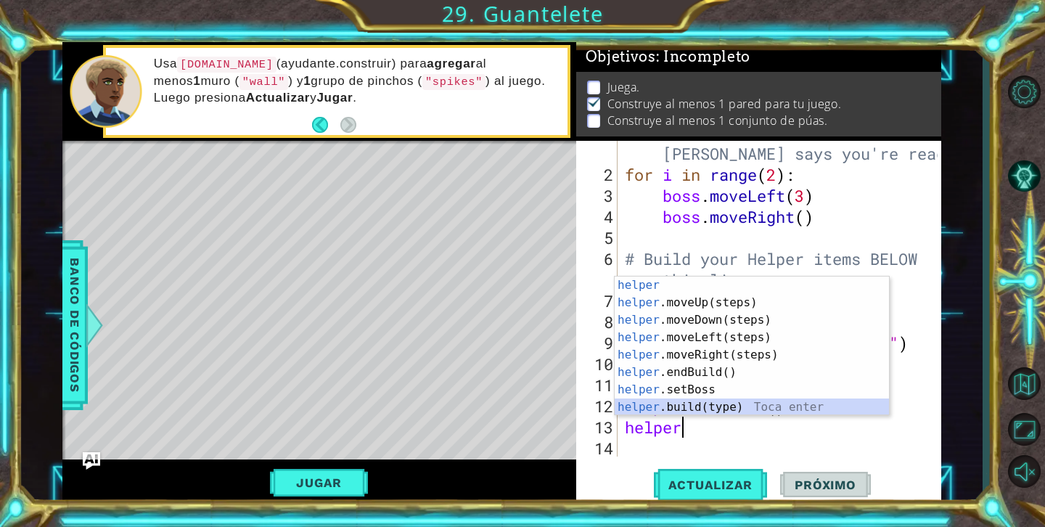
click at [730, 400] on div "helper Toca enter helper .moveUp(steps) Toca enter helper .moveDown(steps) Toca…" at bounding box center [752, 363] width 274 height 174
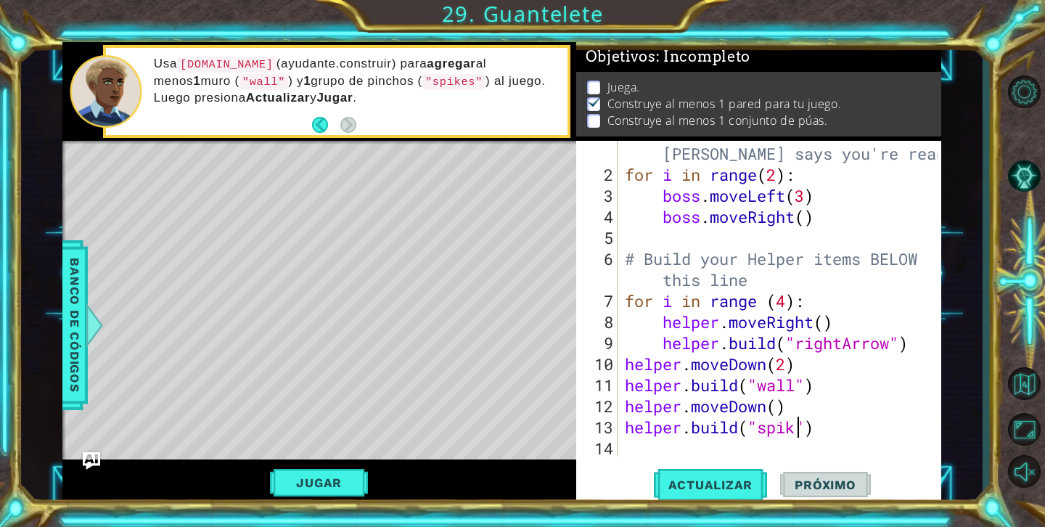
scroll to position [0, 8]
click at [688, 505] on div "[DOMAIN_NAME]("[PERSON_NAME]") 1 2 3 4 5 6 7 8 9 10 11 12 13 14 # Don't touch t…" at bounding box center [758, 323] width 365 height 365
click at [694, 484] on span "Actualizar" at bounding box center [711, 484] width 114 height 15
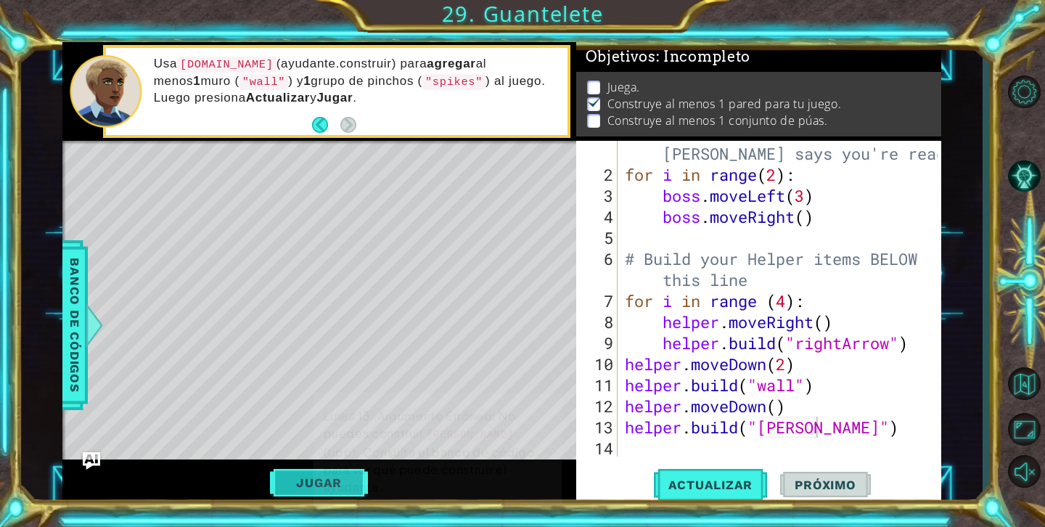
click at [351, 474] on p "Linea 13: Argumento Erróneo: No puedes construir [PERSON_NAME] (tipo). Consulta…" at bounding box center [437, 451] width 229 height 90
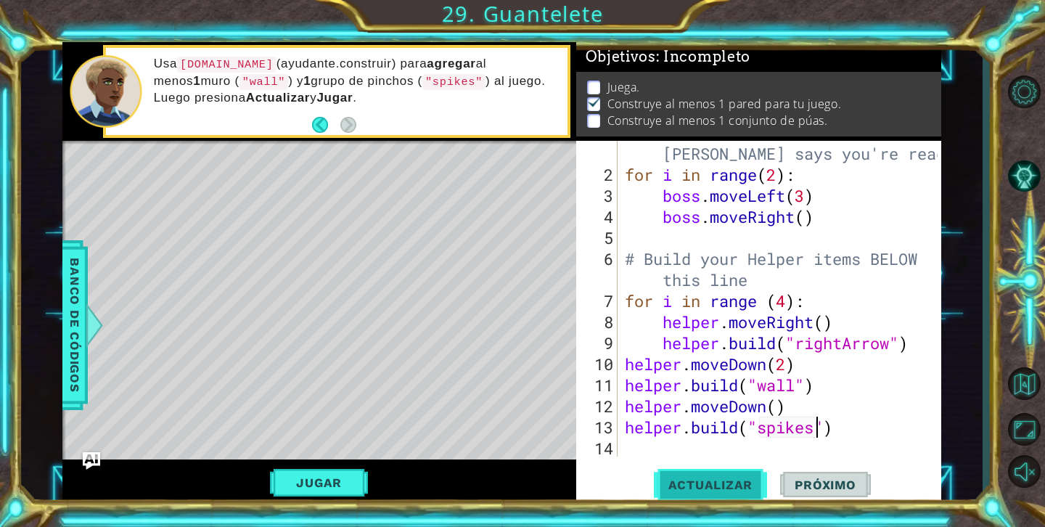
click at [744, 480] on span "Actualizar" at bounding box center [711, 484] width 114 height 15
click at [326, 482] on button "Jugar" at bounding box center [319, 483] width 98 height 28
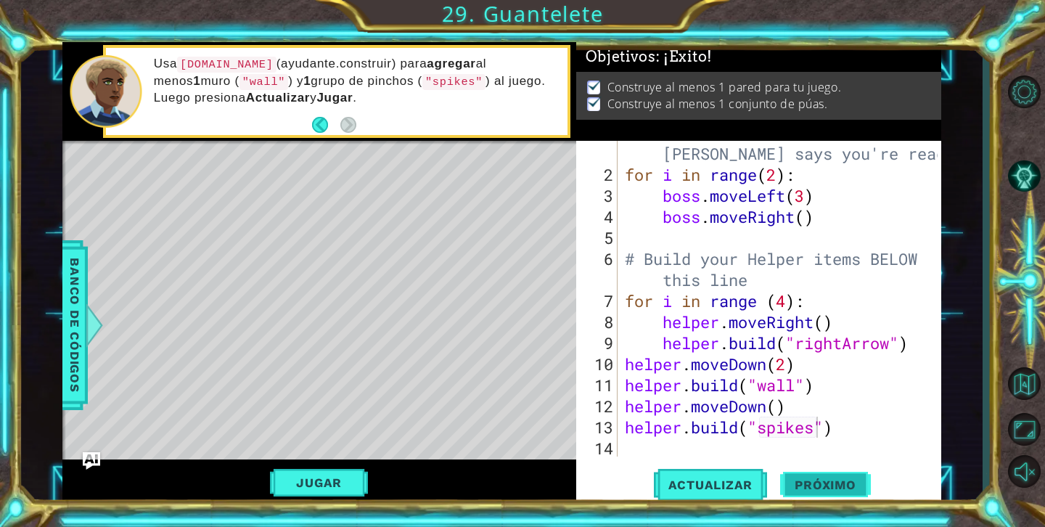
click at [806, 499] on button "Próximo" at bounding box center [825, 485] width 90 height 36
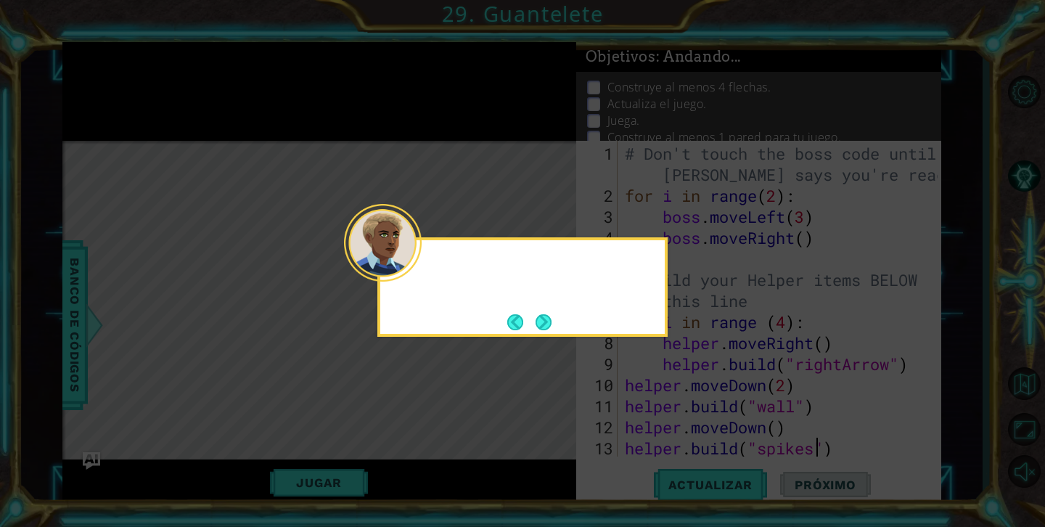
scroll to position [0, 0]
click at [533, 316] on button "Back" at bounding box center [521, 322] width 28 height 16
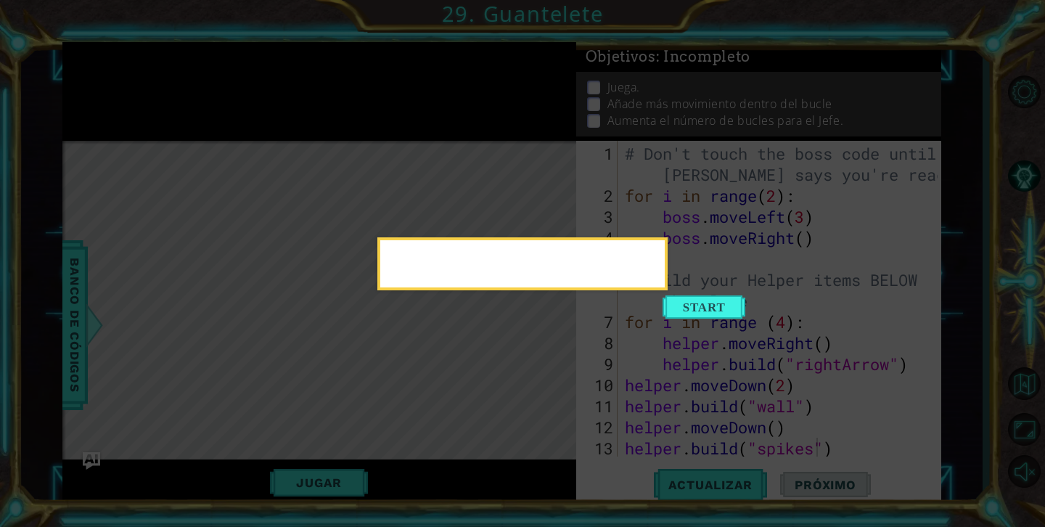
click at [535, 290] on div at bounding box center [522, 263] width 290 height 53
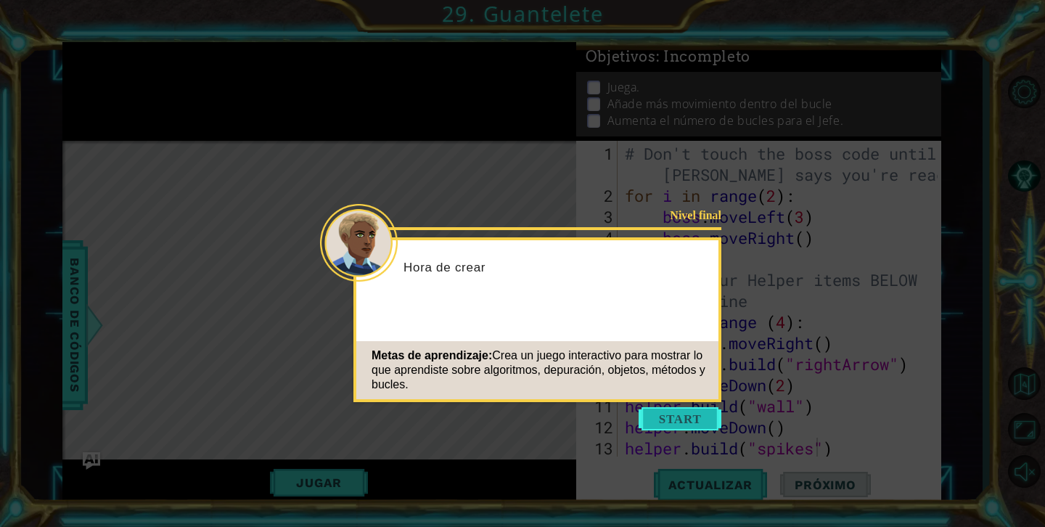
click at [691, 423] on button "Start" at bounding box center [679, 418] width 83 height 23
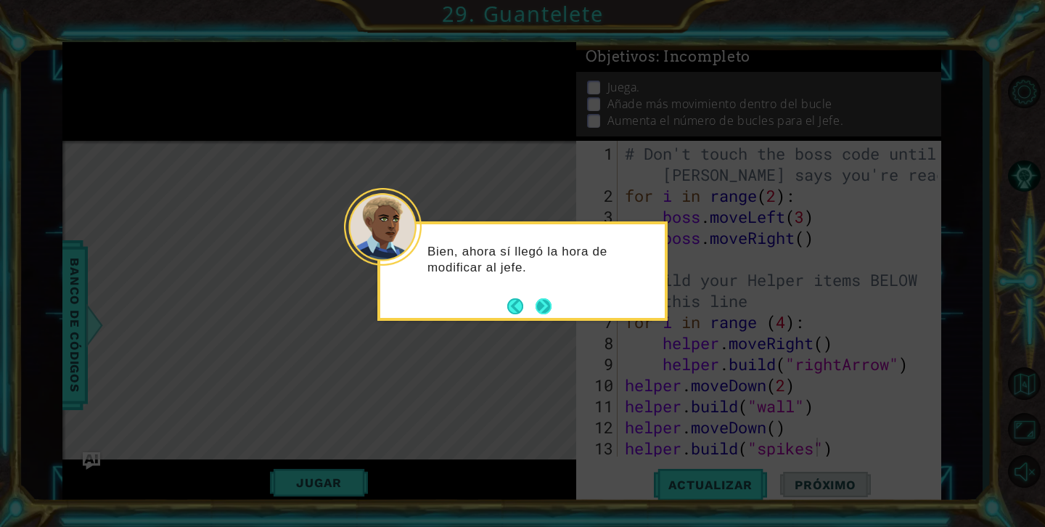
click at [545, 302] on button "Next" at bounding box center [543, 306] width 16 height 16
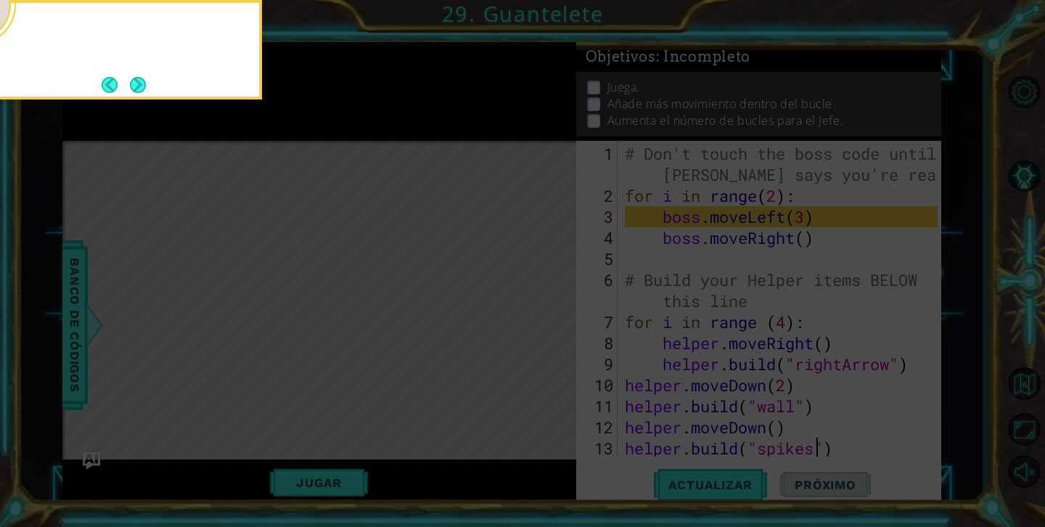
click at [545, 302] on icon at bounding box center [522, 263] width 1045 height 527
click at [135, 86] on button "Next" at bounding box center [138, 85] width 16 height 16
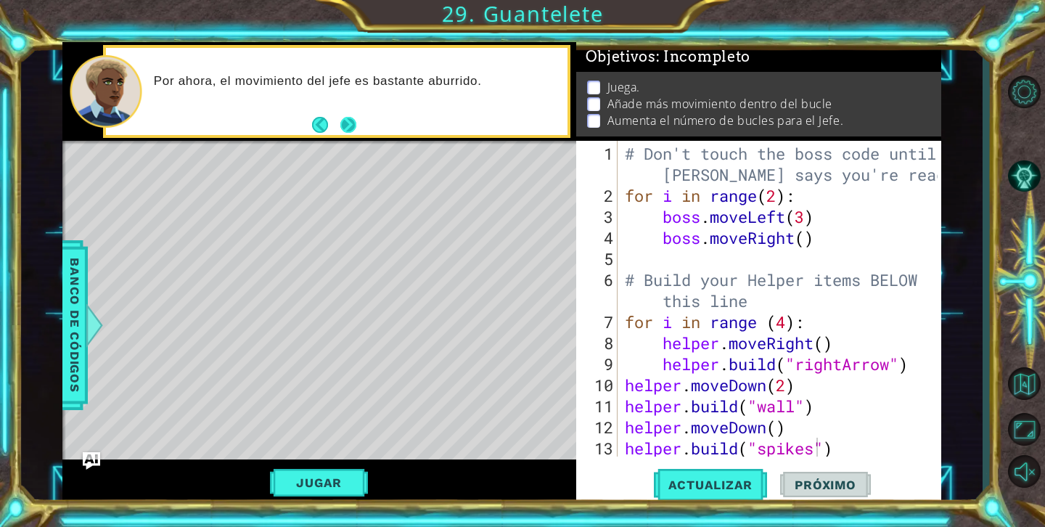
click at [353, 123] on button "Next" at bounding box center [348, 125] width 16 height 16
click at [441, 110] on div "Puedes agregar más código dentro del bucle o cambiar el" at bounding box center [356, 92] width 424 height 52
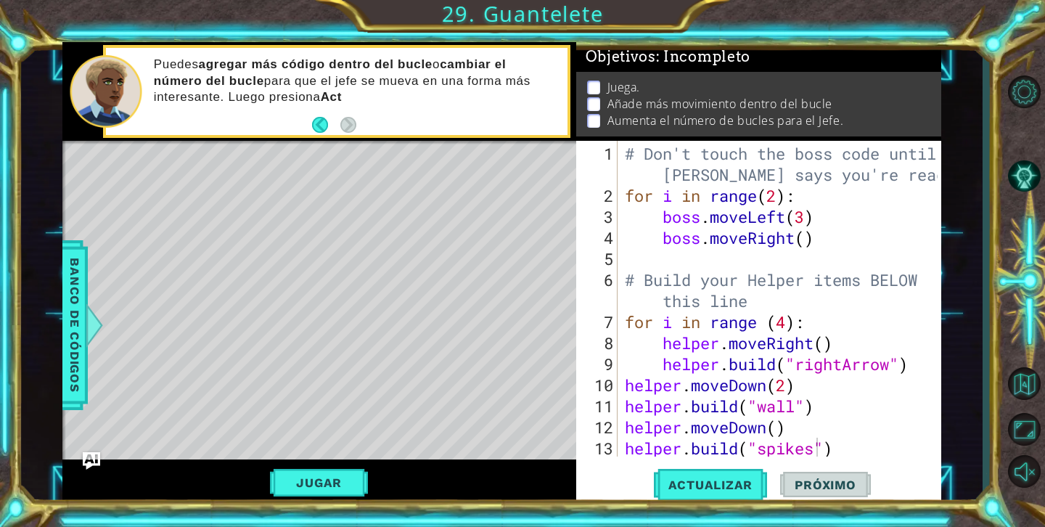
click at [357, 125] on div "Puedes agregar más código dentro del bucle o cambiar el número del bucle para q…" at bounding box center [356, 90] width 424 height 83
click at [777, 199] on div "# Don't touch the boss code until [PERSON_NAME] says you're ready! for i in ran…" at bounding box center [783, 332] width 323 height 379
click at [736, 231] on div "# Don't touch the boss code until [PERSON_NAME] says you're ready! for i in ran…" at bounding box center [783, 332] width 323 height 379
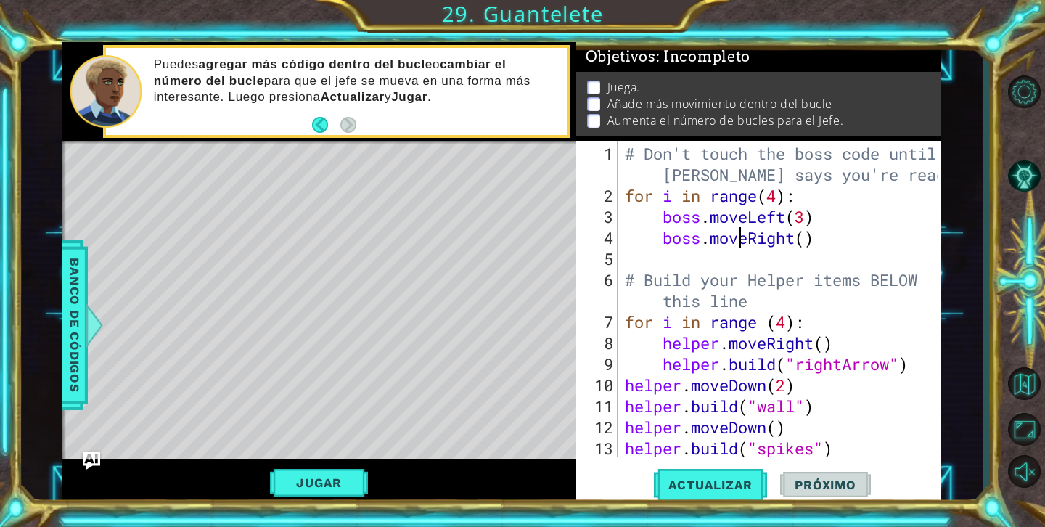
click at [818, 224] on div "# Don't touch the boss code until [PERSON_NAME] says you're ready! for i in ran…" at bounding box center [783, 332] width 323 height 379
click at [823, 240] on div "# Don't touch the boss code until [PERSON_NAME] says you're ready! for i in ran…" at bounding box center [783, 332] width 323 height 379
type textarea "boss.moveRight()"
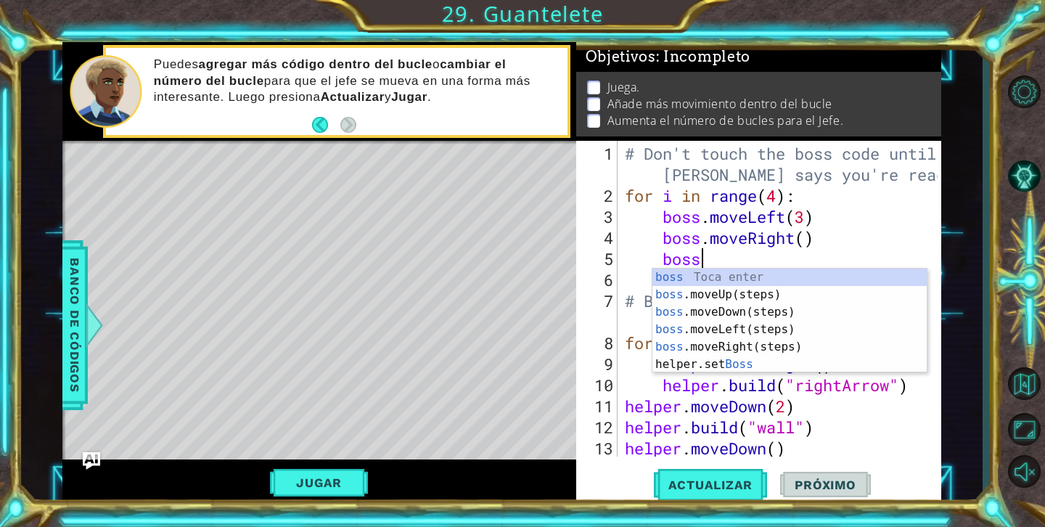
type textarea "boss."
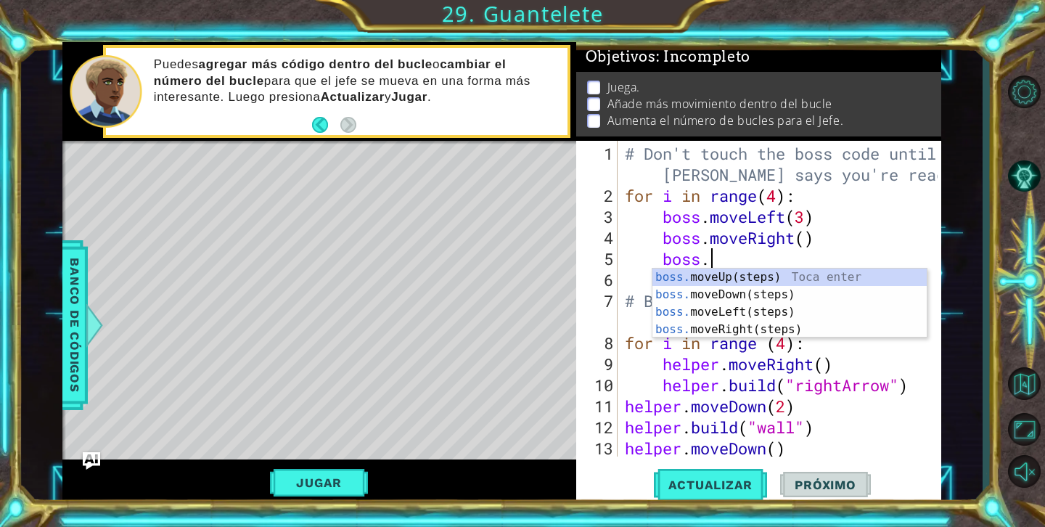
scroll to position [0, 3]
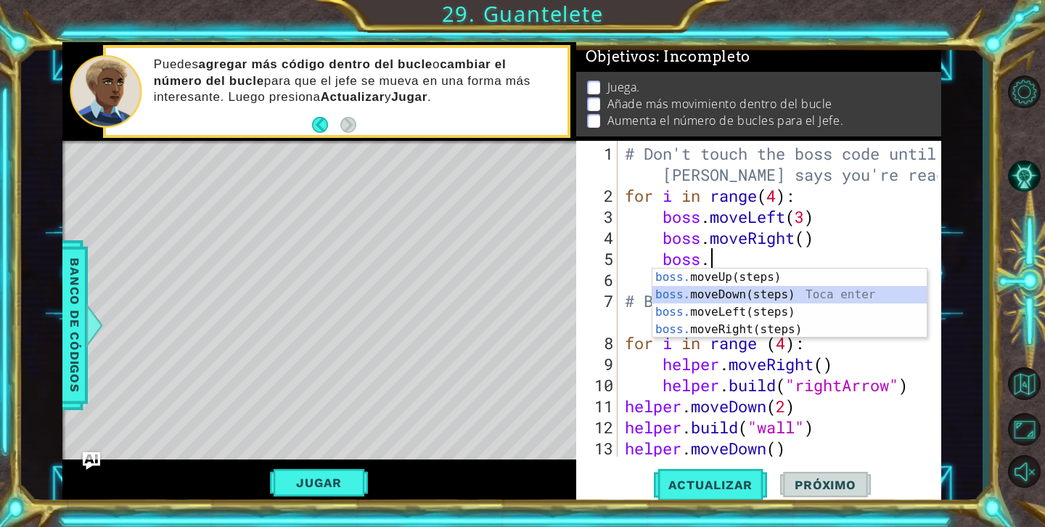
click at [752, 301] on div "boss. moveUp(steps) Toca enter boss. moveDown(steps) Toca enter boss. moveLeft(…" at bounding box center [789, 320] width 274 height 104
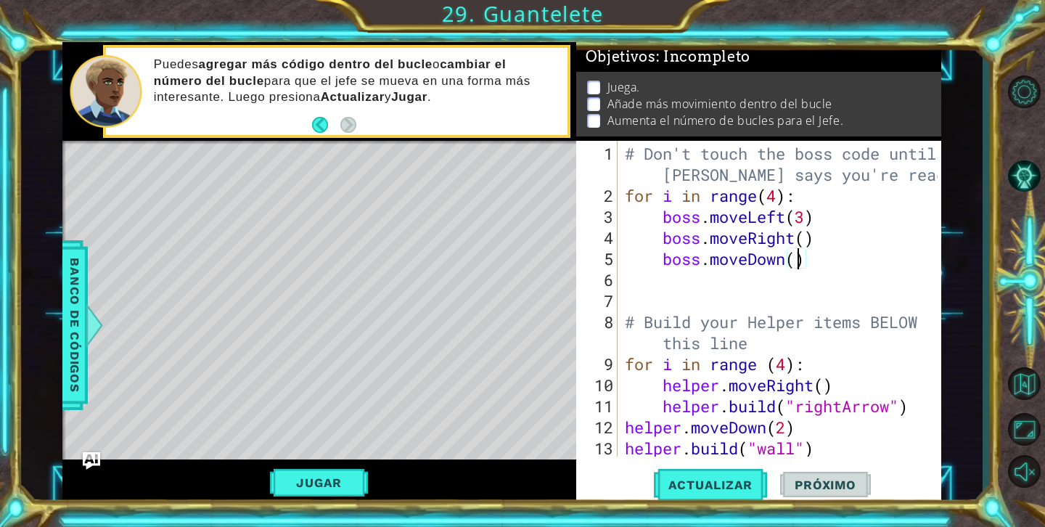
click at [796, 267] on div "# Don't touch the boss code until [PERSON_NAME] says you're ready! for i in ran…" at bounding box center [783, 332] width 323 height 379
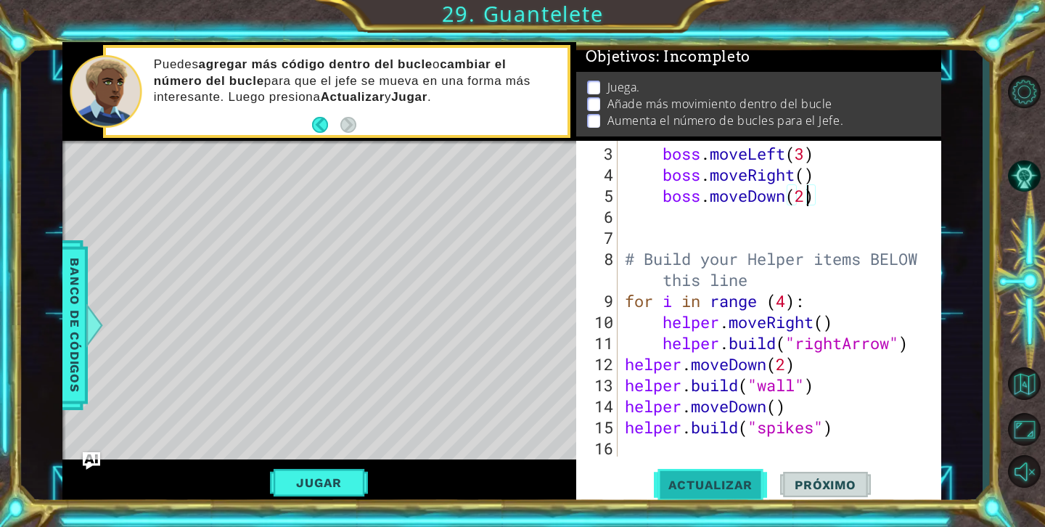
type textarea "boss.moveDown(2)"
click at [700, 495] on button "Actualizar" at bounding box center [711, 485] width 114 height 36
click at [341, 472] on button "Jugar" at bounding box center [319, 483] width 98 height 28
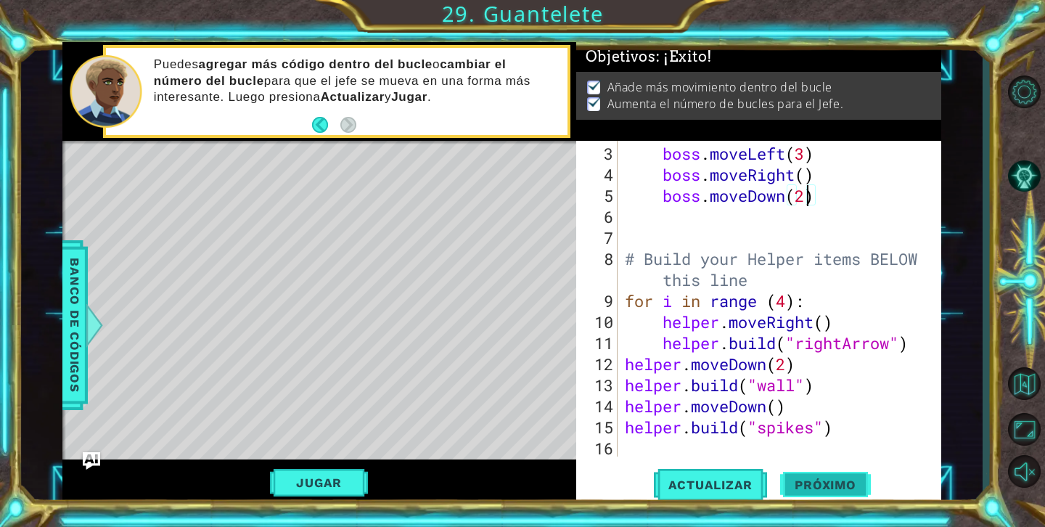
click at [826, 491] on span "Próximo" at bounding box center [825, 484] width 90 height 15
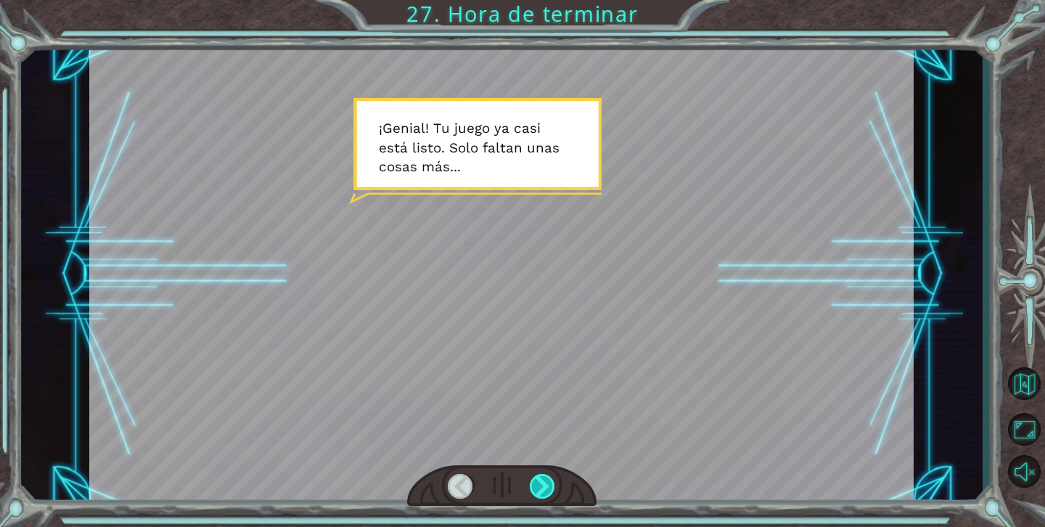
click at [546, 480] on div at bounding box center [543, 486] width 26 height 25
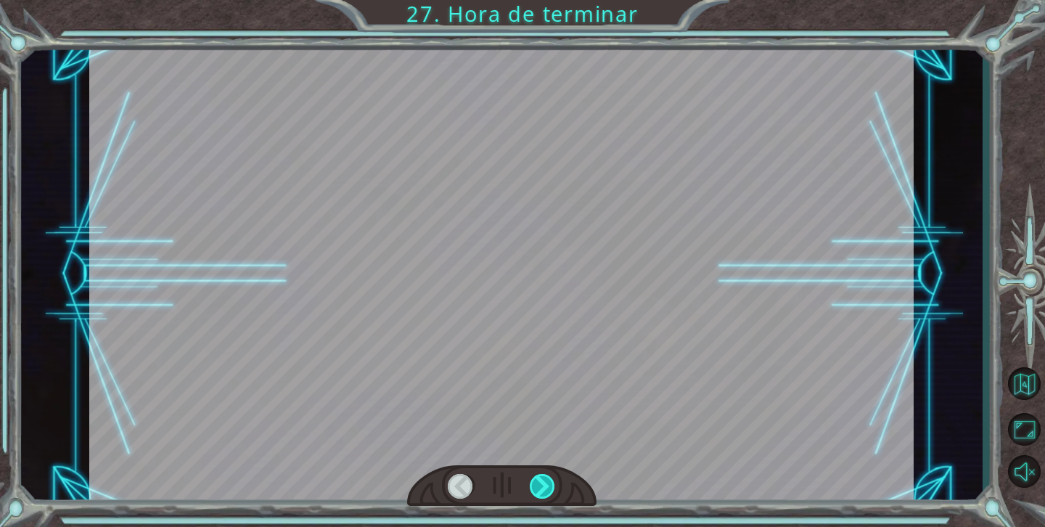
click at [546, 480] on div at bounding box center [543, 486] width 26 height 25
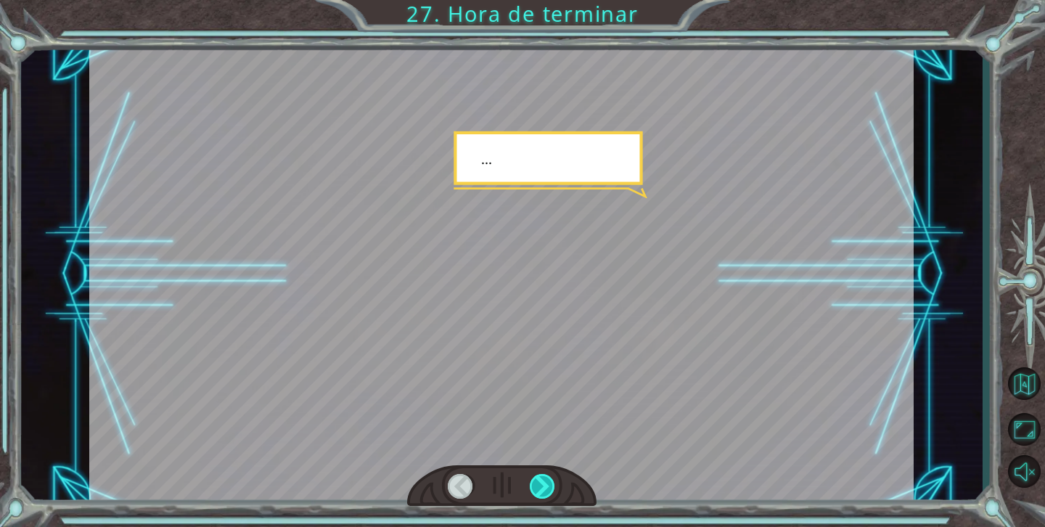
click at [546, 480] on div at bounding box center [543, 486] width 26 height 25
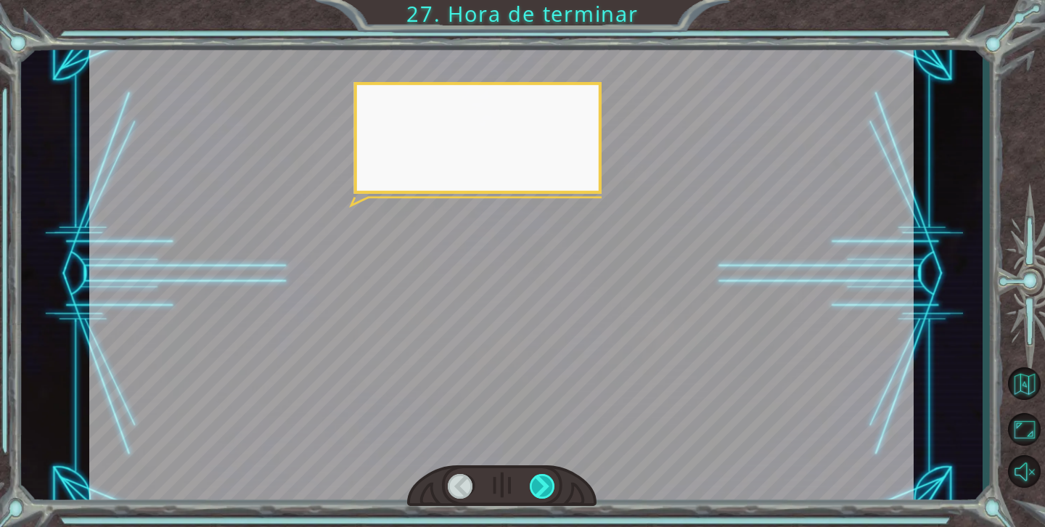
click at [546, 480] on div at bounding box center [543, 486] width 26 height 25
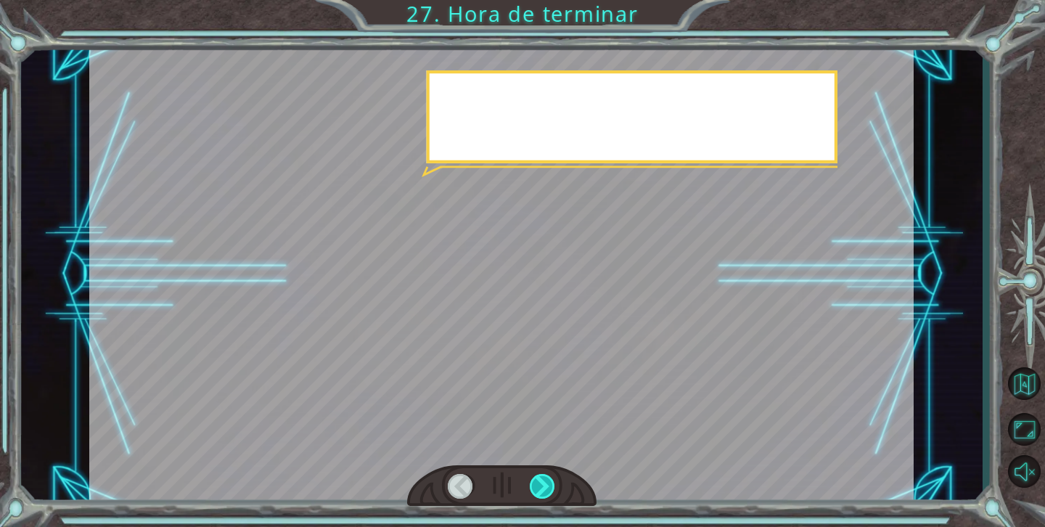
click at [546, 480] on div at bounding box center [543, 486] width 26 height 25
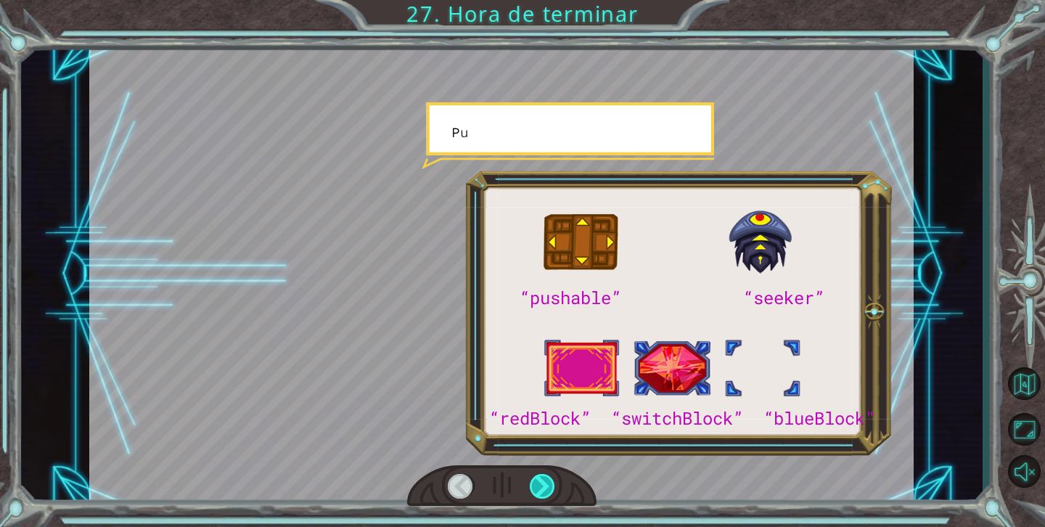
click at [546, 480] on div at bounding box center [543, 486] width 26 height 25
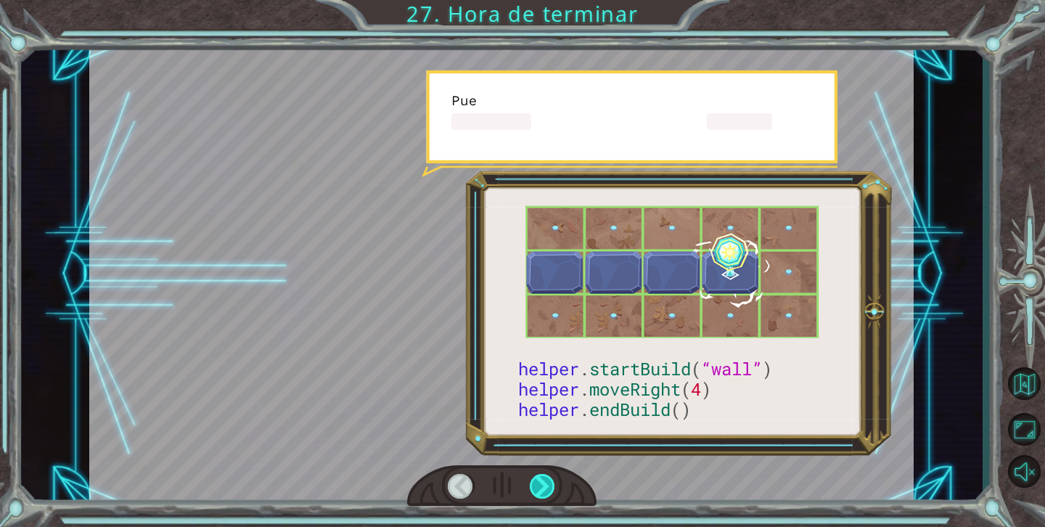
click at [546, 480] on div at bounding box center [543, 486] width 26 height 25
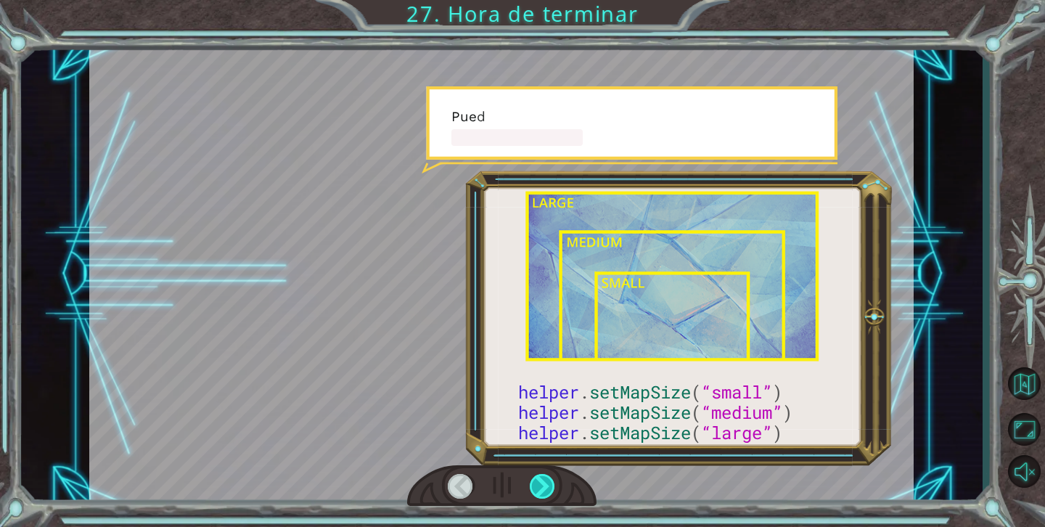
click at [546, 480] on div at bounding box center [543, 486] width 26 height 25
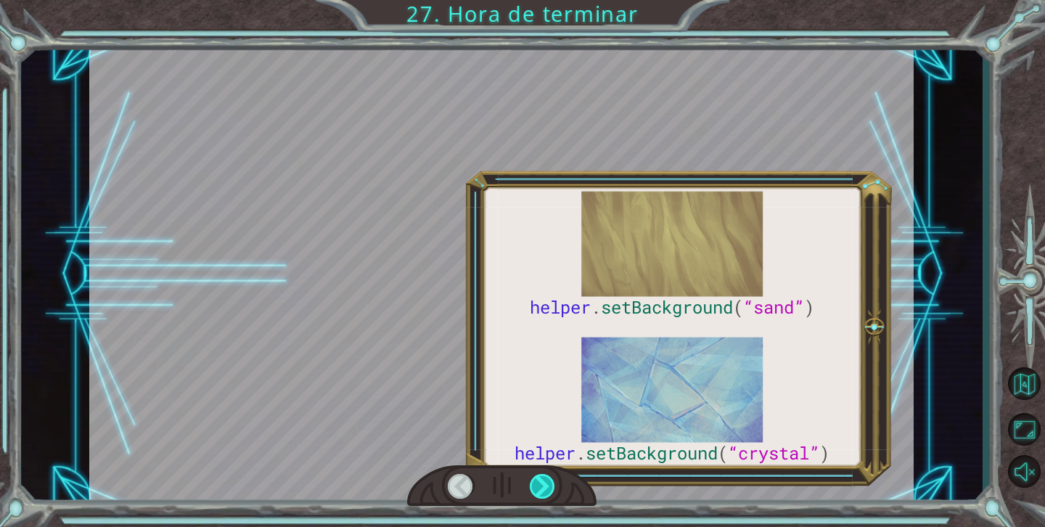
click at [546, 480] on div at bounding box center [543, 486] width 26 height 25
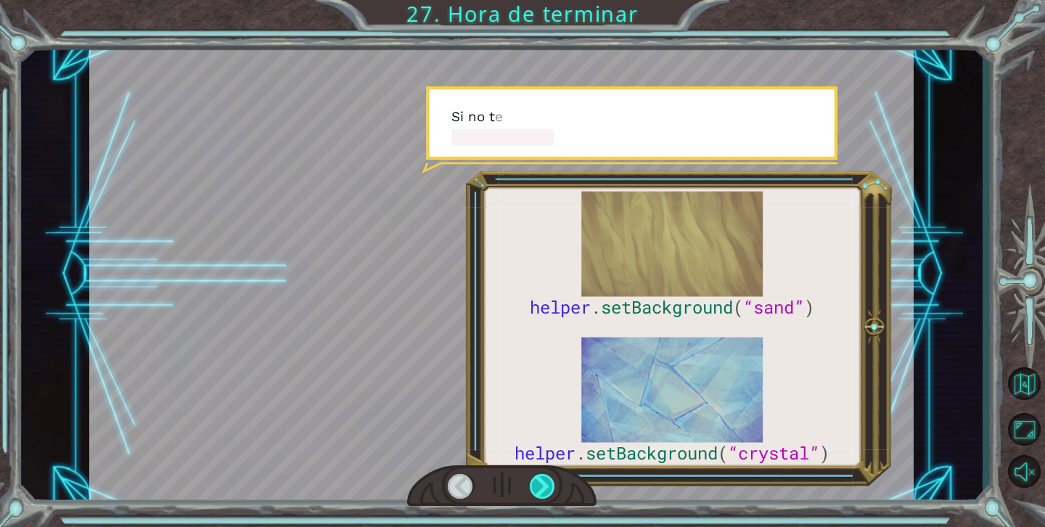
click at [546, 480] on div at bounding box center [543, 486] width 26 height 25
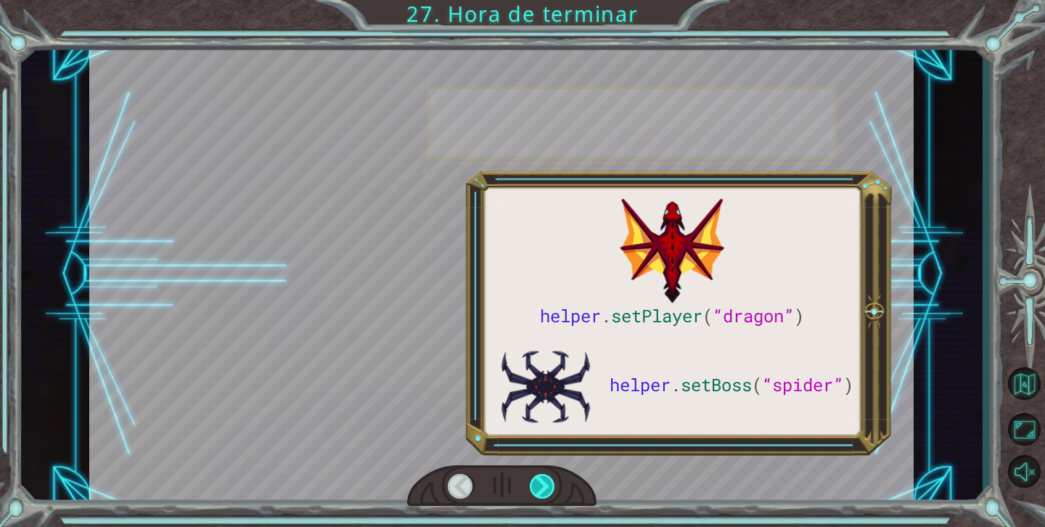
click at [546, 480] on div at bounding box center [543, 486] width 26 height 25
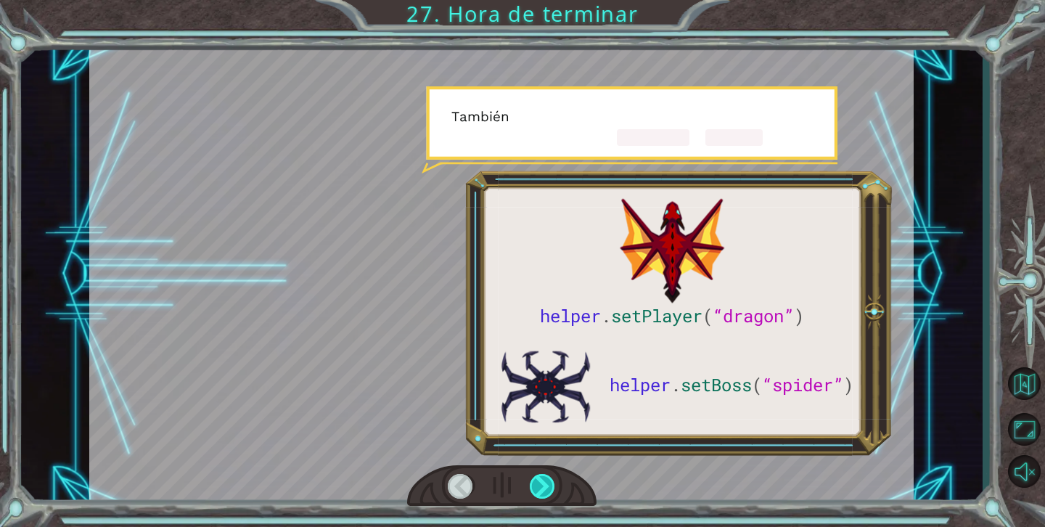
click at [546, 480] on div at bounding box center [543, 486] width 26 height 25
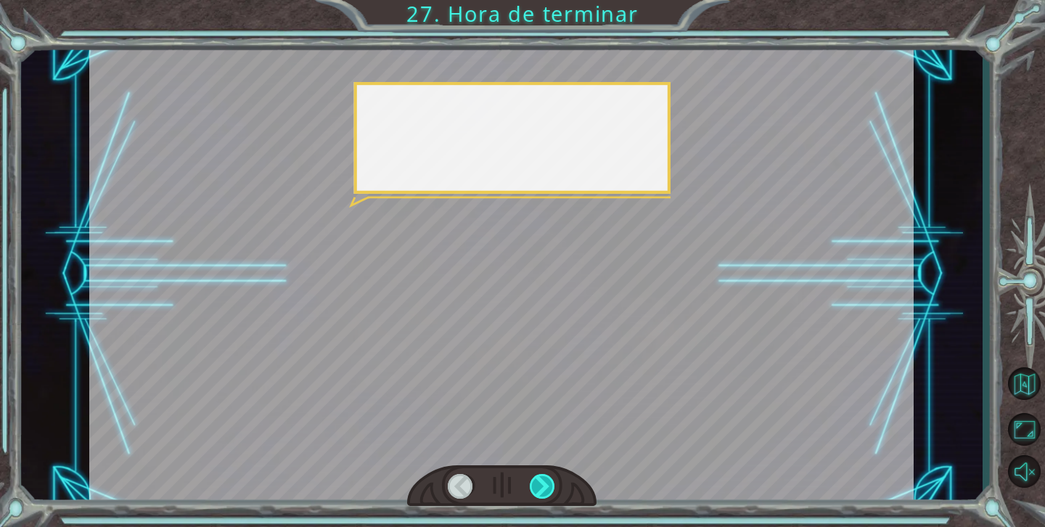
click at [546, 480] on div at bounding box center [543, 486] width 26 height 25
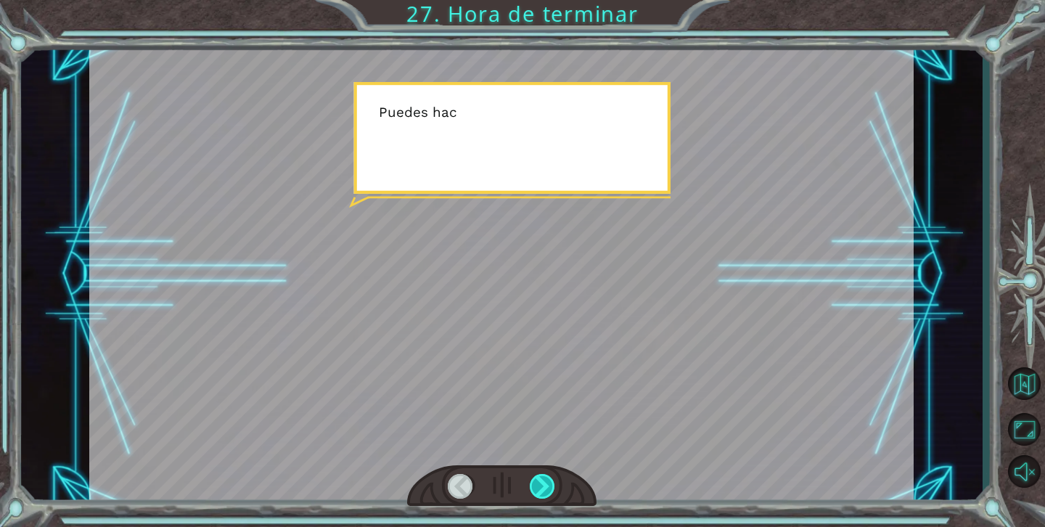
click at [546, 480] on div at bounding box center [543, 486] width 26 height 25
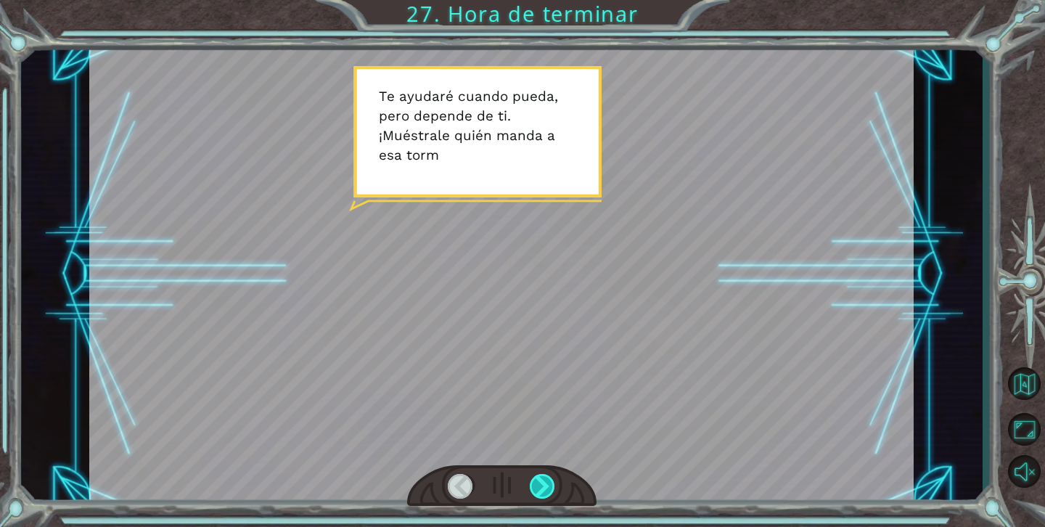
click at [546, 481] on div at bounding box center [543, 486] width 26 height 25
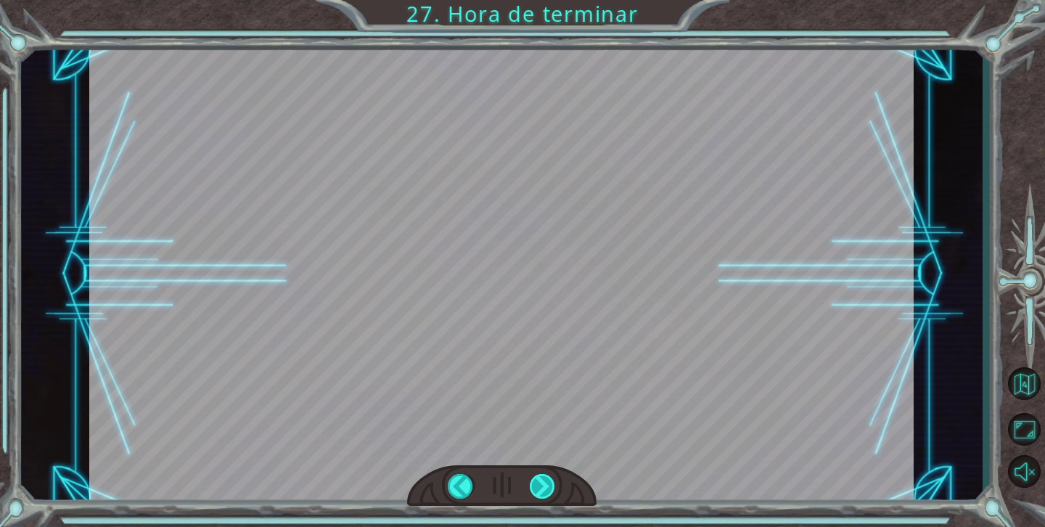
click at [546, 0] on div "helper . setPlayer ( “dragon” ) helper . setBoss ( “spider” ) ¡ G e n i a l ! T…" at bounding box center [522, 0] width 1045 height 0
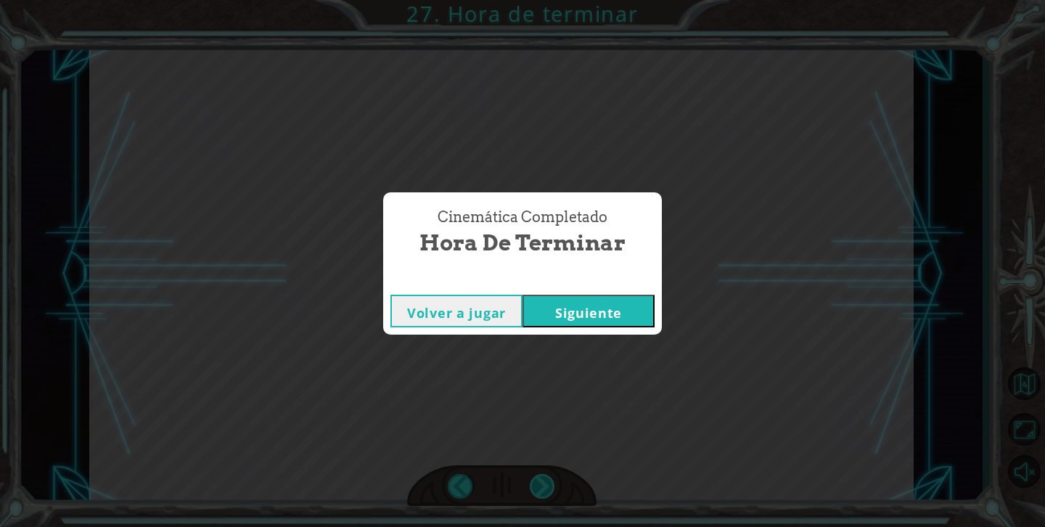
click at [546, 481] on div "Cinemática Completado Hora de terminar Volver a jugar [GEOGRAPHIC_DATA]" at bounding box center [522, 263] width 1045 height 527
click at [608, 284] on div "Cinemática Completado" at bounding box center [522, 280] width 279 height 15
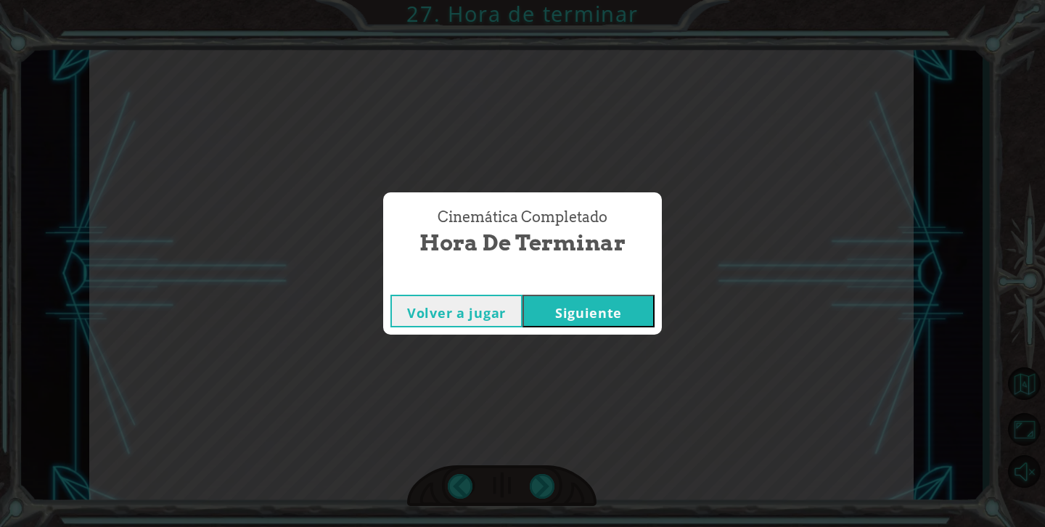
click at [608, 301] on button "Siguiente" at bounding box center [588, 311] width 132 height 33
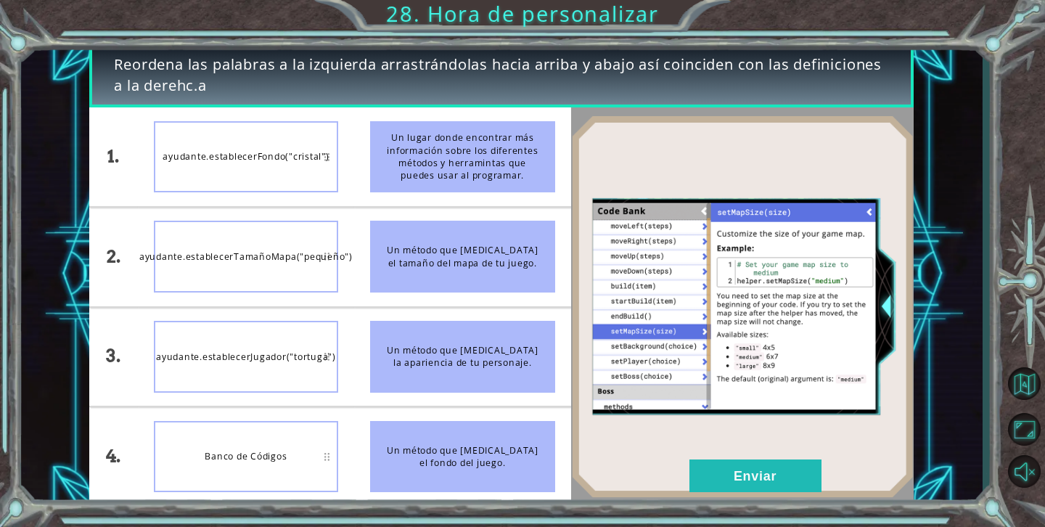
drag, startPoint x: 414, startPoint y: 145, endPoint x: 311, endPoint y: 316, distance: 198.8
click at [315, 308] on div "1. 2. 3. 4. ayudante.establecerFondo("cristal") ayudante.establecerTamañoMapa("…" at bounding box center [329, 306] width 481 height 398
click at [334, 461] on div "ayudante.establecerJugador("tortuga")" at bounding box center [246, 457] width 184 height 72
click at [727, 482] on button "Enviar" at bounding box center [755, 475] width 132 height 33
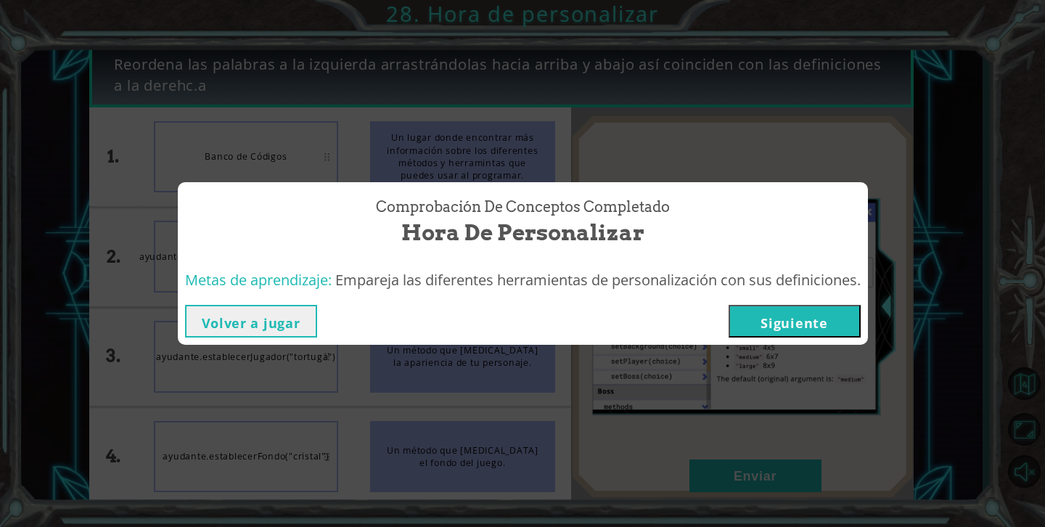
click at [775, 326] on button "Siguiente" at bounding box center [794, 321] width 132 height 33
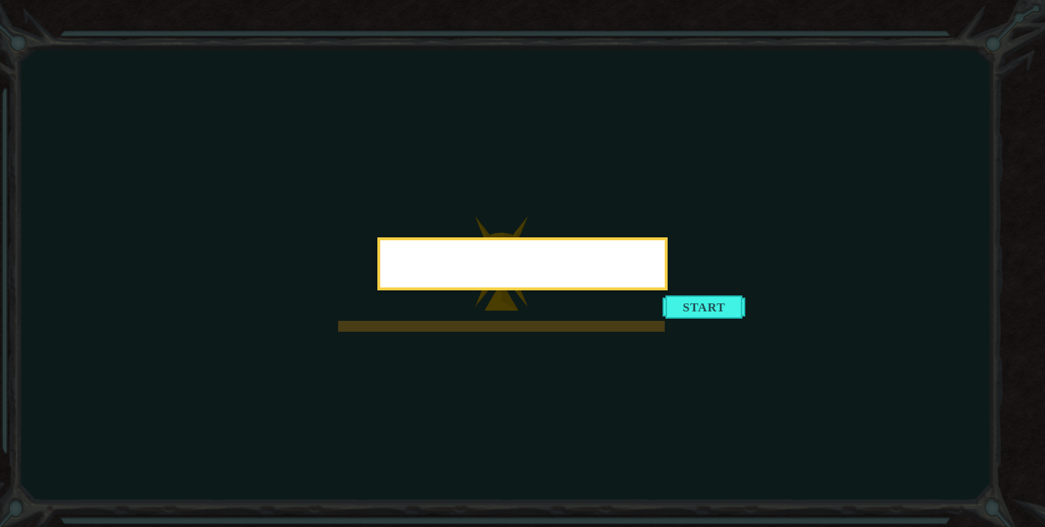
click at [734, 316] on icon at bounding box center [522, 263] width 1045 height 527
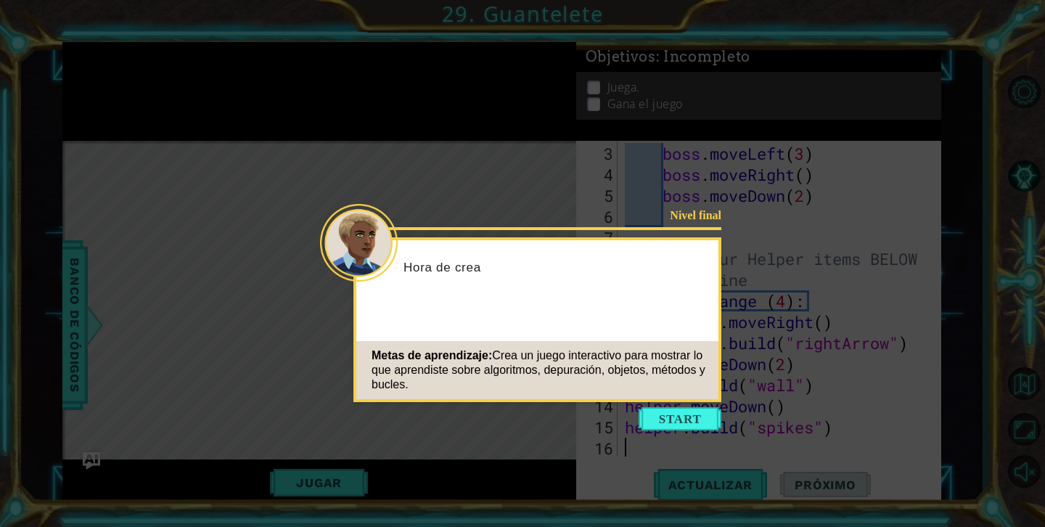
click at [716, 307] on div "Nivel final Hora de crea Metas de aprendizaje: Crea un juego interactivo para m…" at bounding box center [537, 319] width 368 height 165
click at [675, 419] on button "Start" at bounding box center [679, 418] width 83 height 23
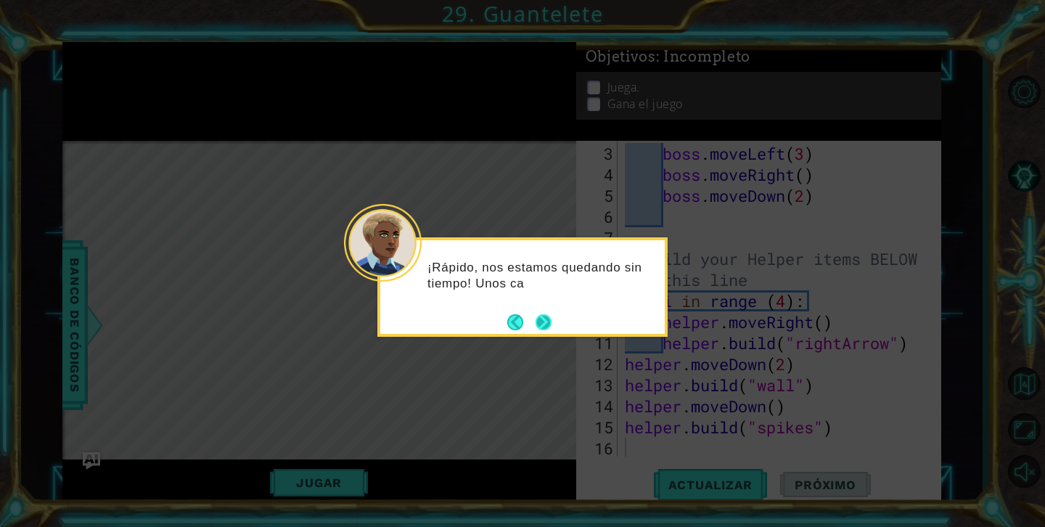
click at [543, 323] on button "Next" at bounding box center [543, 322] width 16 height 16
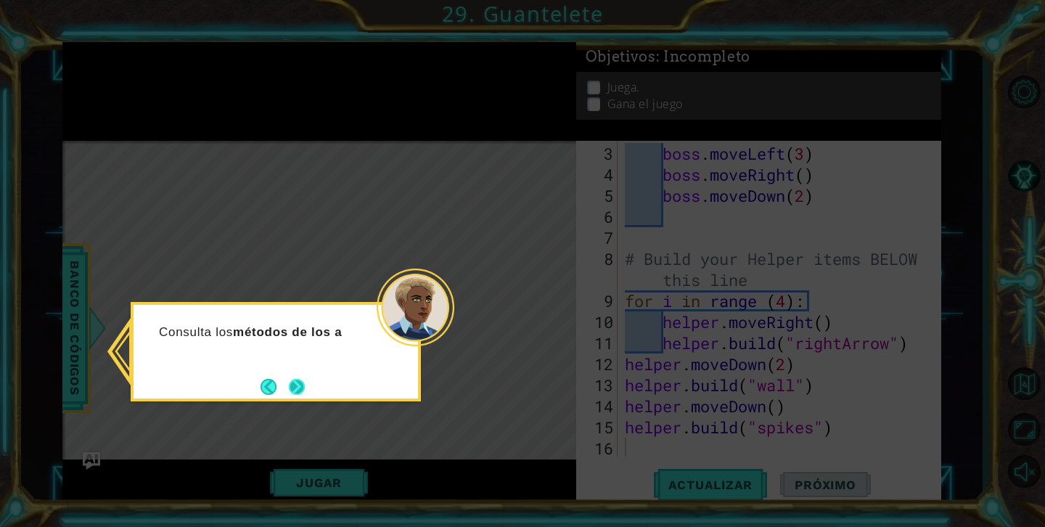
click at [303, 390] on button "Next" at bounding box center [297, 387] width 16 height 16
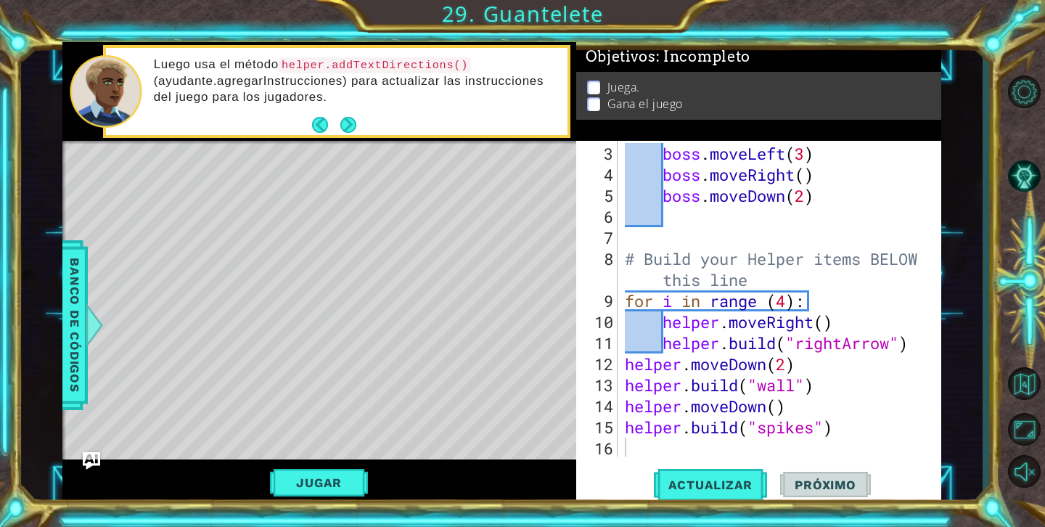
drag, startPoint x: 447, startPoint y: 67, endPoint x: 361, endPoint y: 52, distance: 86.8
click at [364, 52] on div "Luego usa el método helper.addTextDirections() (ayudante.agregarInstrucciones) …" at bounding box center [356, 91] width 424 height 84
click at [662, 440] on div "boss . moveLeft ( 3 ) boss . moveRight ( ) boss . moveDown ( 2 ) # Build your H…" at bounding box center [783, 322] width 323 height 358
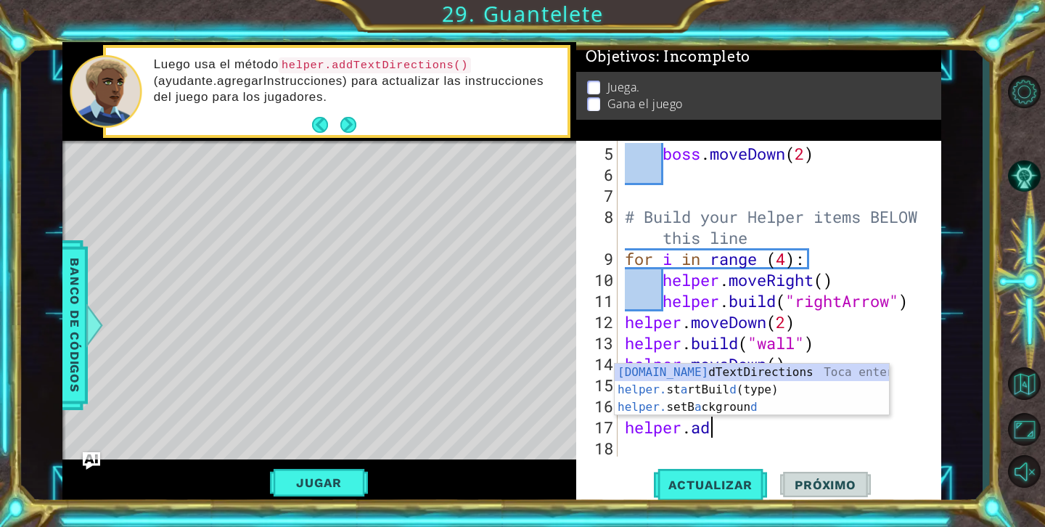
scroll to position [0, 4]
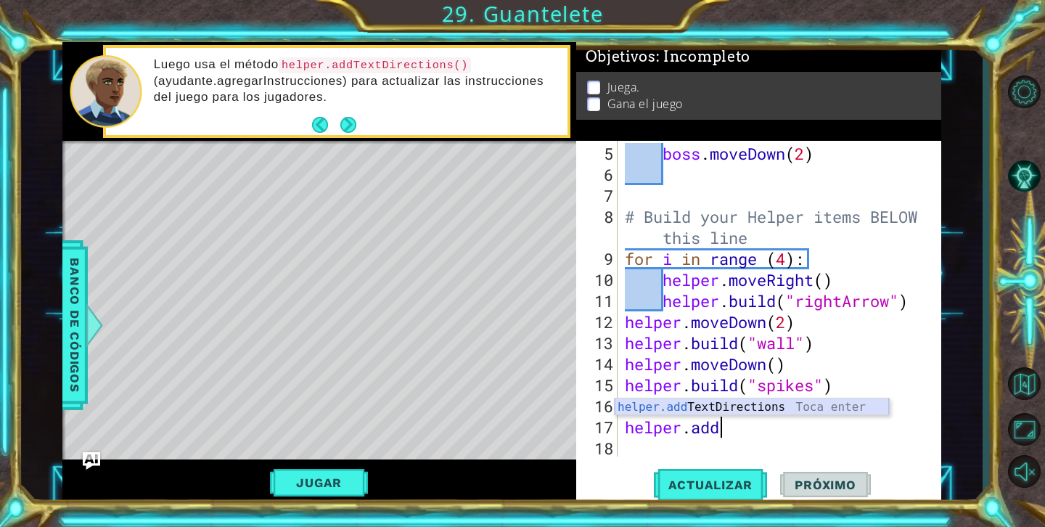
click at [747, 409] on div "helper.add TextDirections Toca enter" at bounding box center [752, 424] width 274 height 52
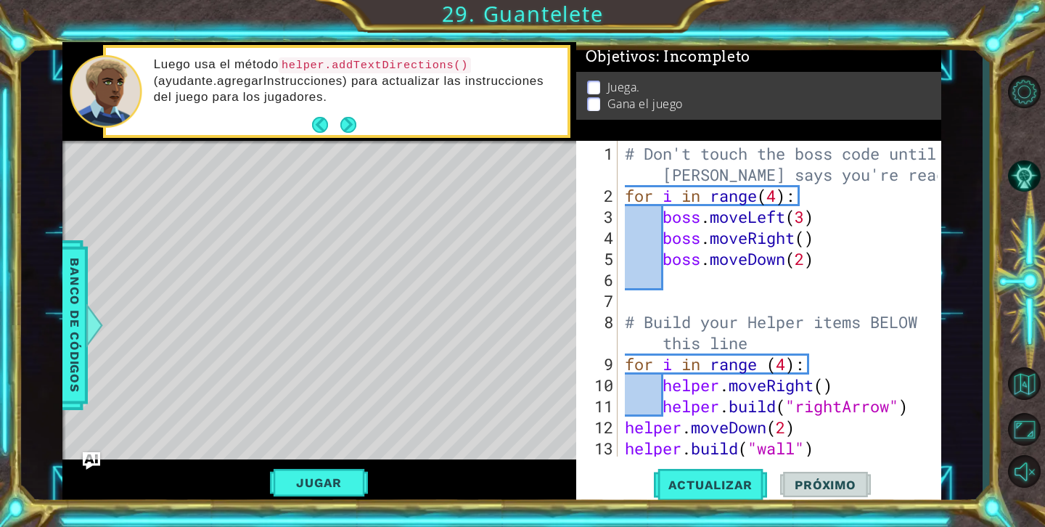
scroll to position [0, 0]
type textarea "helper.addTextDirections("lleva al monito a escapar")"
click at [337, 478] on button "Jugar" at bounding box center [319, 483] width 98 height 28
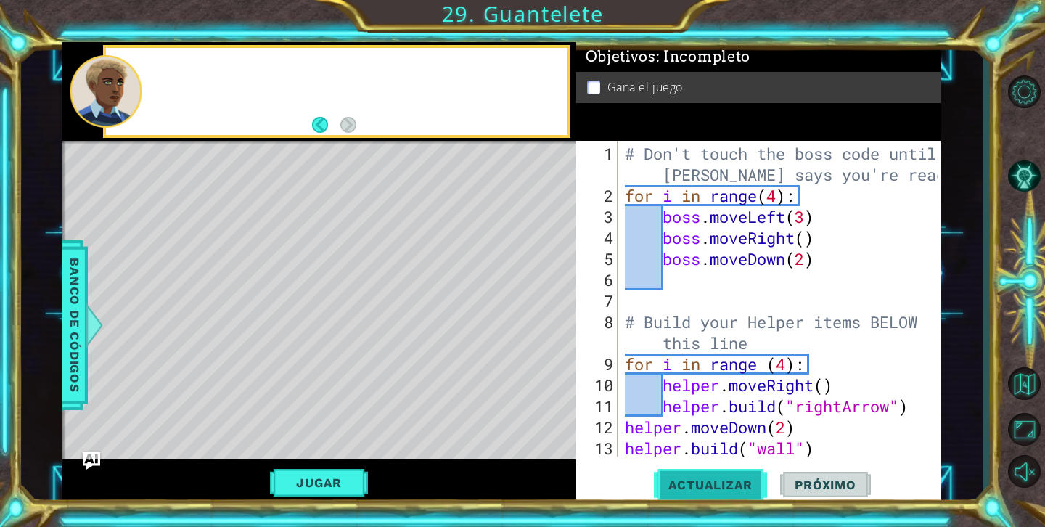
click at [699, 490] on span "Actualizar" at bounding box center [711, 484] width 114 height 15
click at [305, 485] on button "Jugar" at bounding box center [319, 483] width 98 height 28
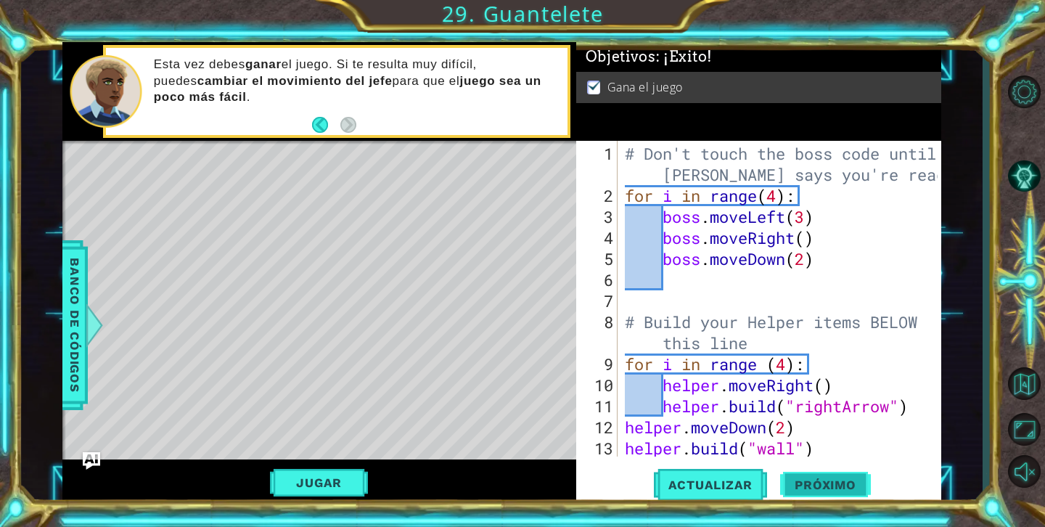
click at [792, 478] on span "Próximo" at bounding box center [825, 484] width 90 height 15
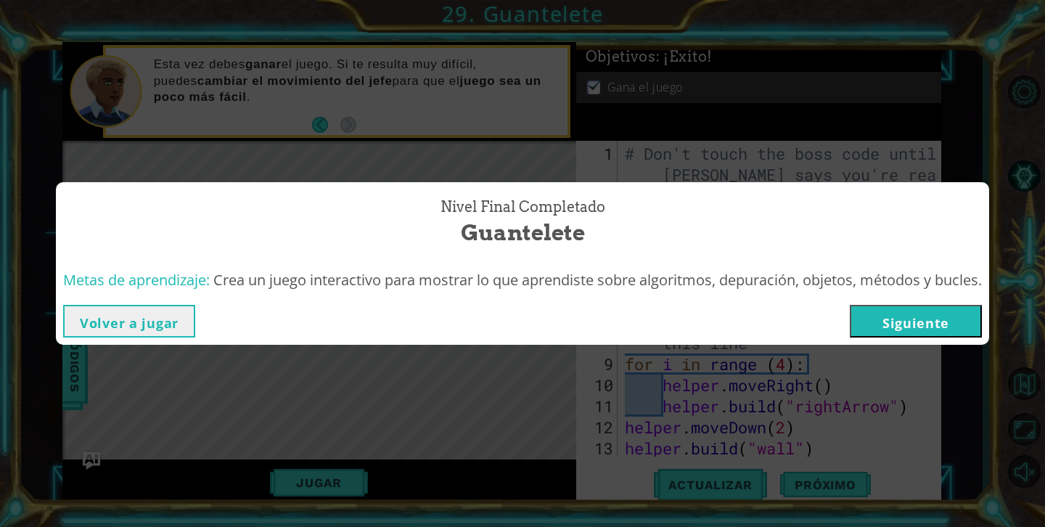
click at [873, 323] on button "Siguiente" at bounding box center [916, 321] width 132 height 33
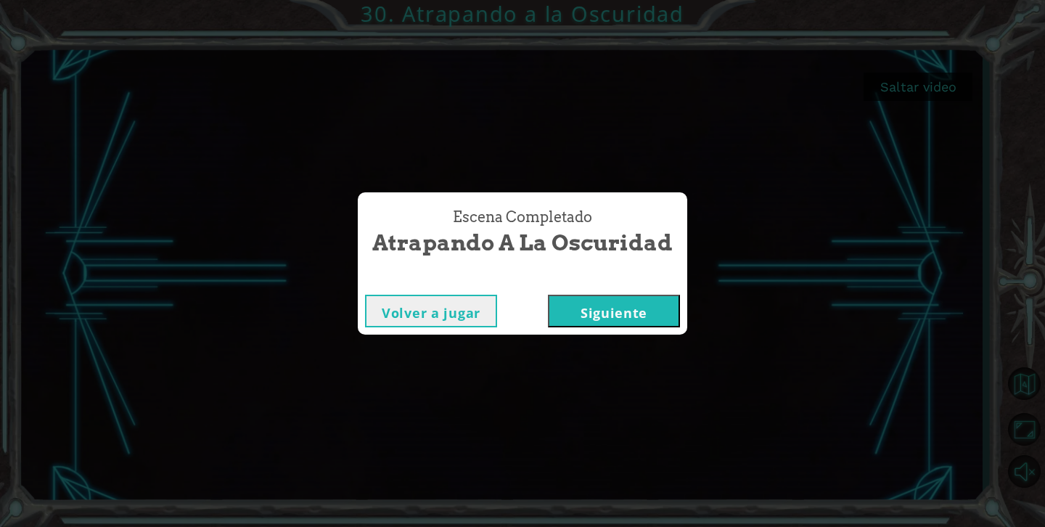
click at [595, 318] on button "Siguiente" at bounding box center [614, 311] width 132 height 33
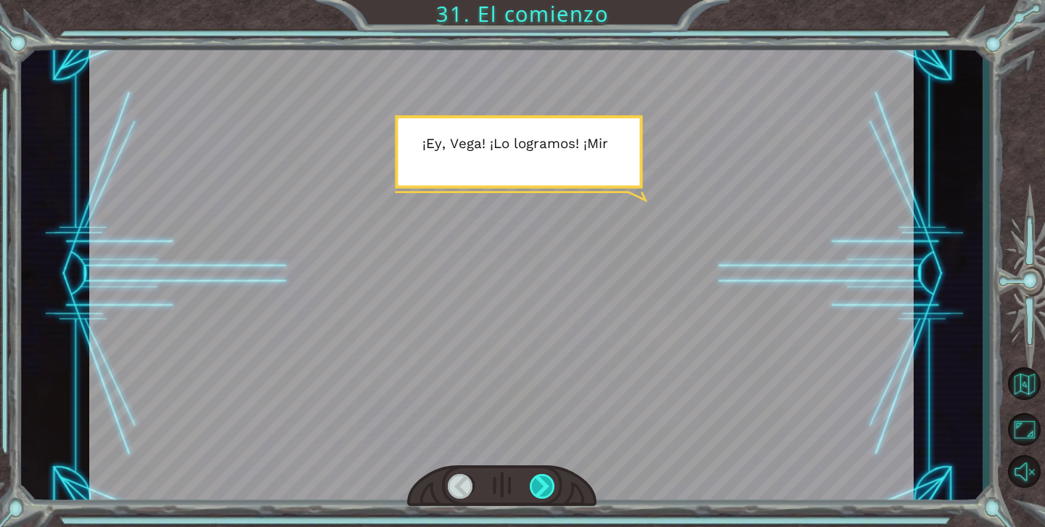
click at [550, 493] on div at bounding box center [543, 486] width 26 height 25
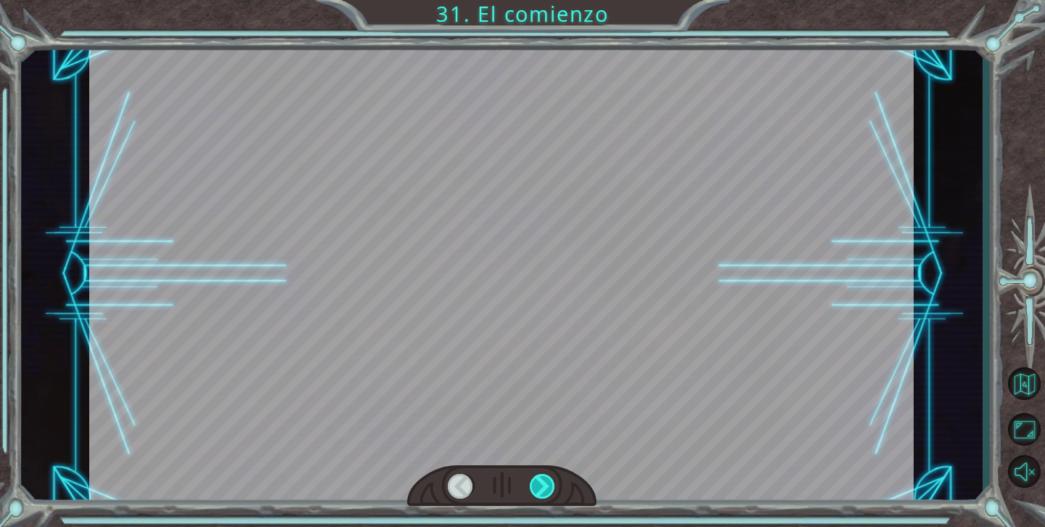
click at [550, 493] on div at bounding box center [543, 486] width 26 height 25
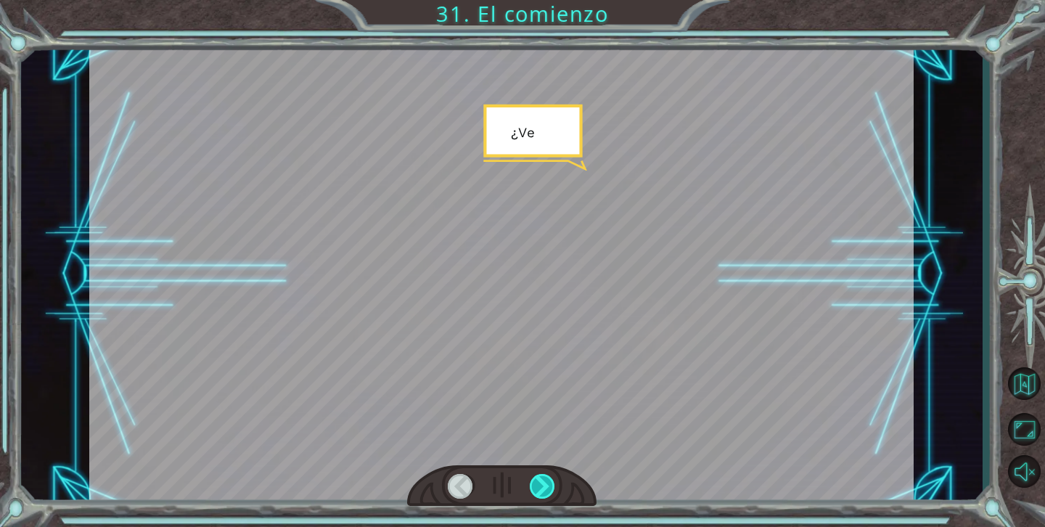
click at [550, 493] on div at bounding box center [543, 486] width 26 height 25
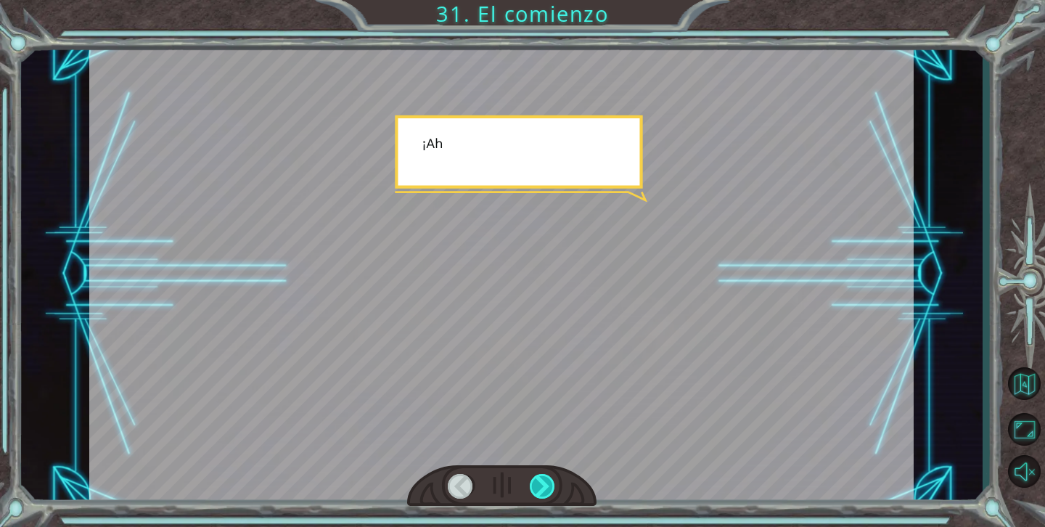
click at [550, 493] on div at bounding box center [543, 486] width 26 height 25
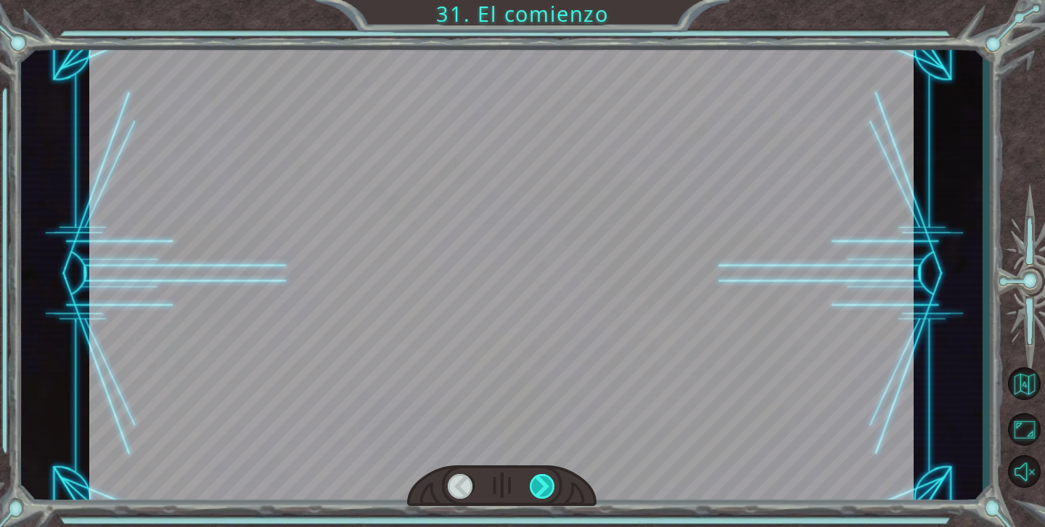
click at [550, 493] on div at bounding box center [543, 486] width 26 height 25
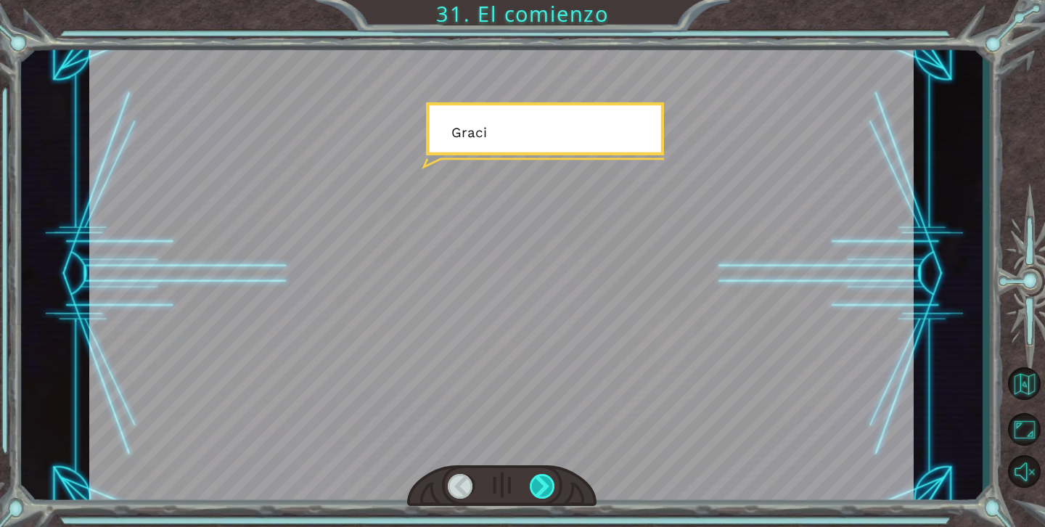
click at [550, 493] on div at bounding box center [543, 486] width 26 height 25
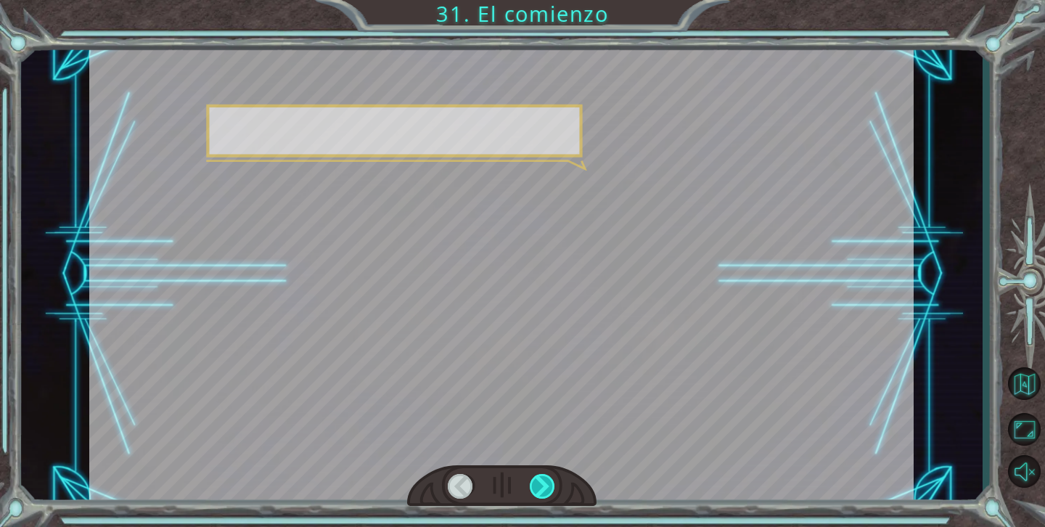
click at [550, 493] on div at bounding box center [543, 486] width 26 height 25
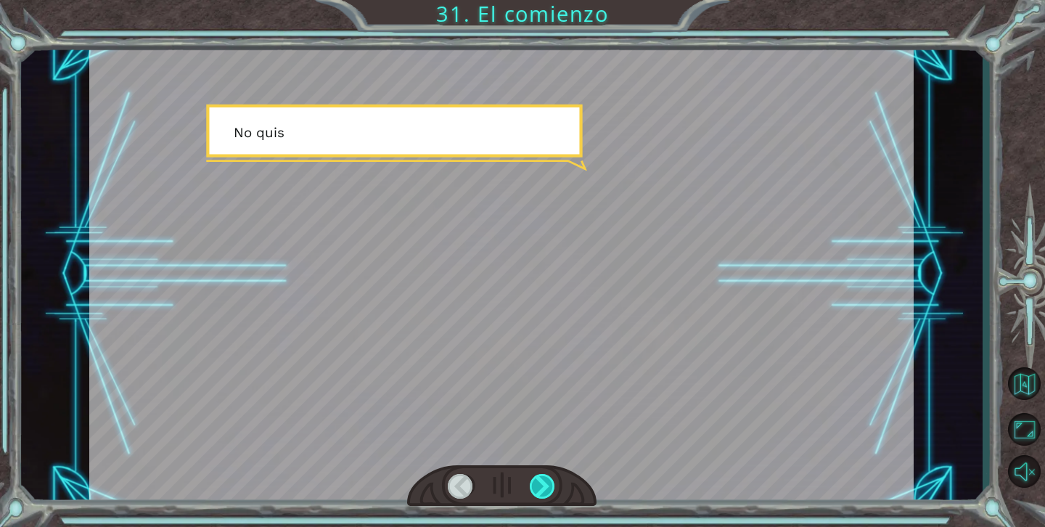
click at [550, 493] on div at bounding box center [543, 486] width 26 height 25
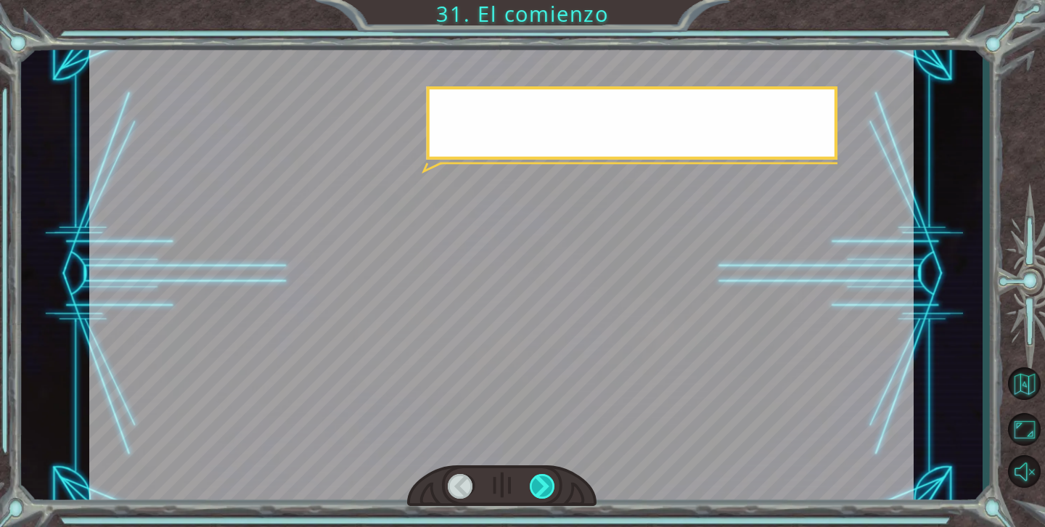
click at [550, 493] on div at bounding box center [543, 486] width 26 height 25
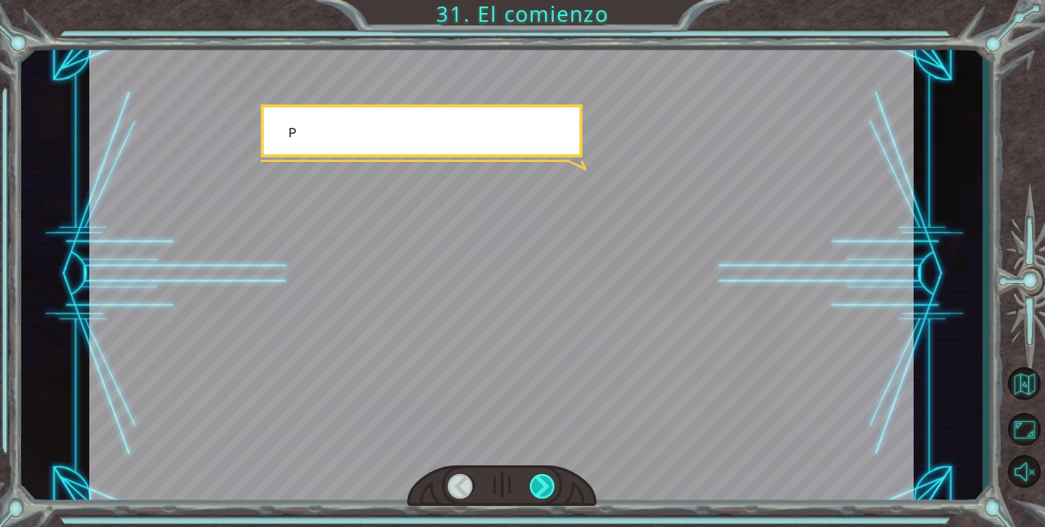
click at [550, 492] on div at bounding box center [543, 486] width 26 height 25
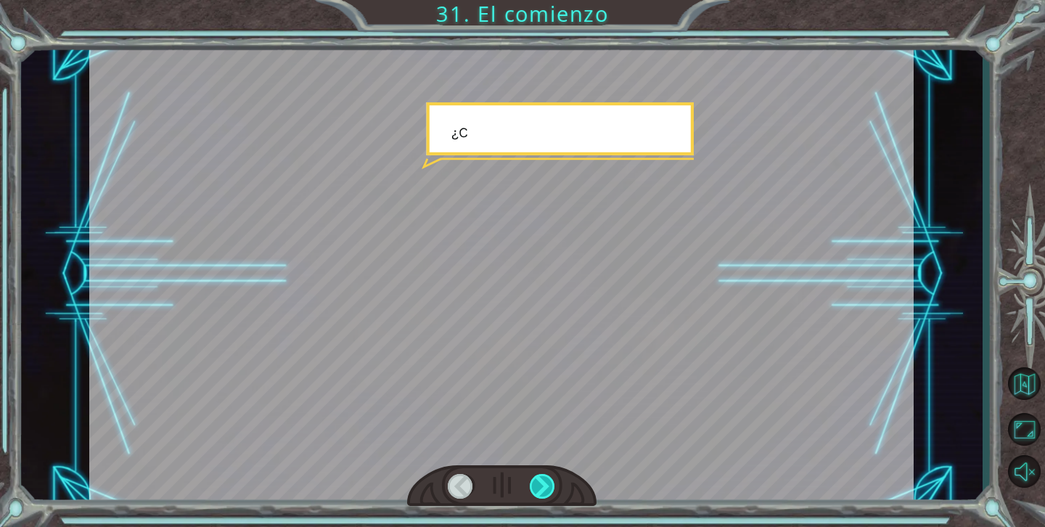
click at [550, 492] on div at bounding box center [543, 486] width 26 height 25
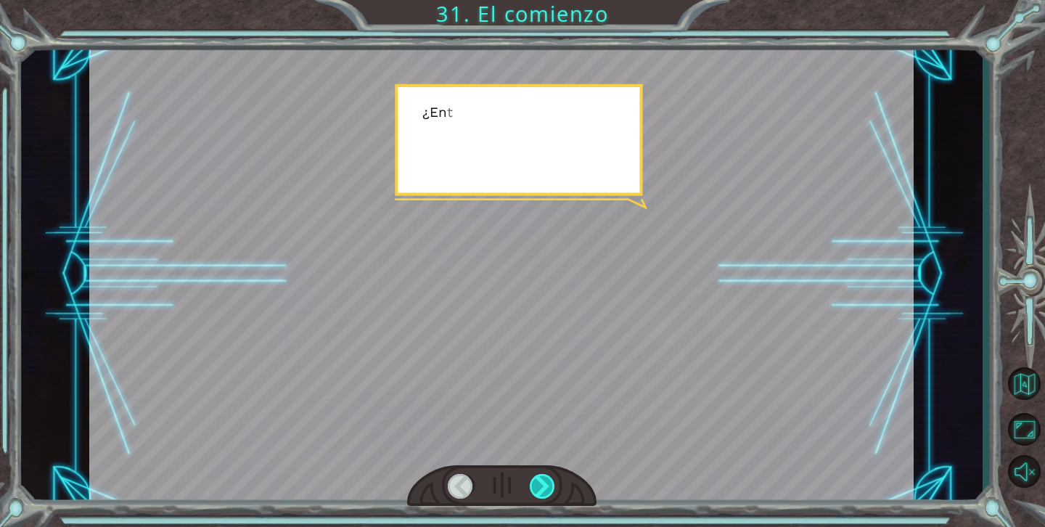
click at [550, 492] on div at bounding box center [543, 486] width 26 height 25
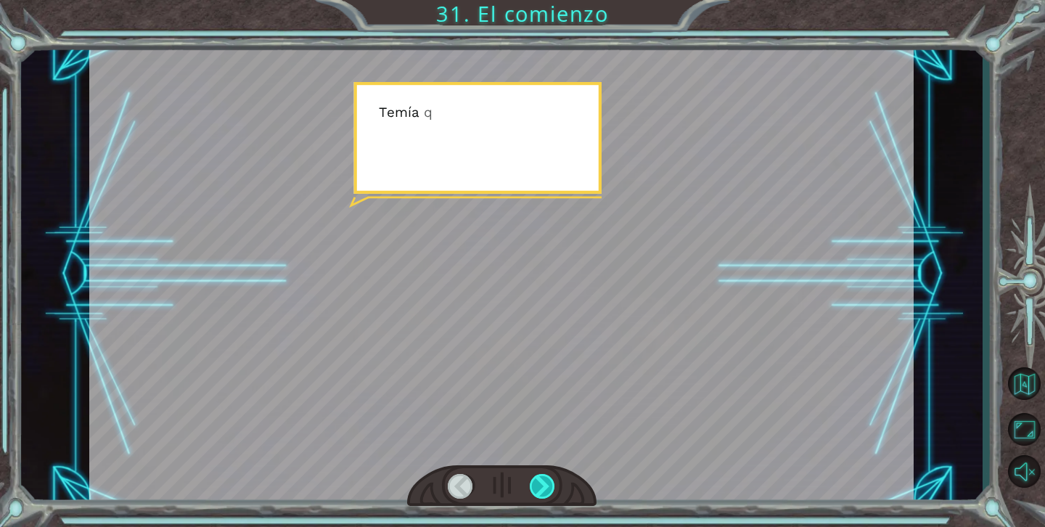
click at [550, 492] on div at bounding box center [543, 486] width 26 height 25
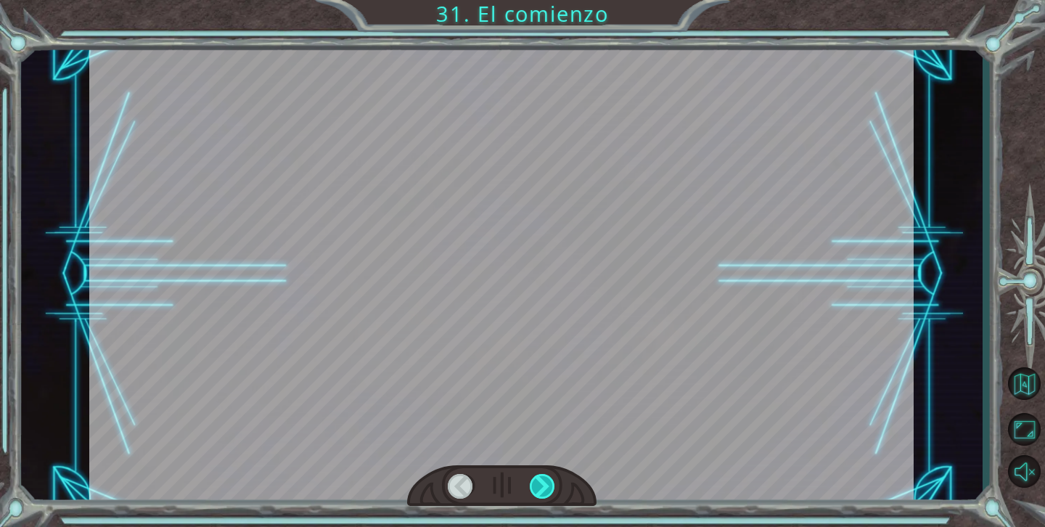
click at [550, 492] on div at bounding box center [543, 486] width 26 height 25
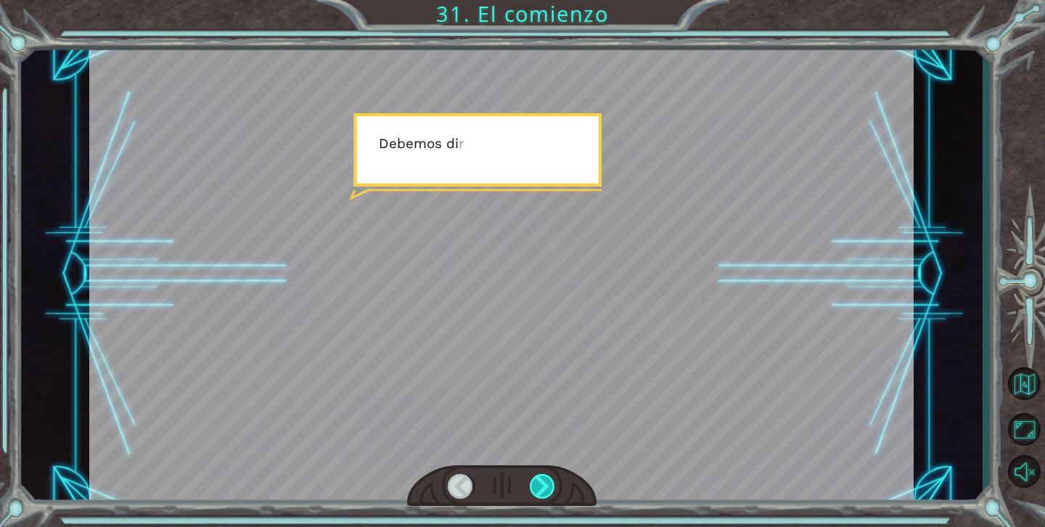
click at [550, 492] on div at bounding box center [543, 486] width 26 height 25
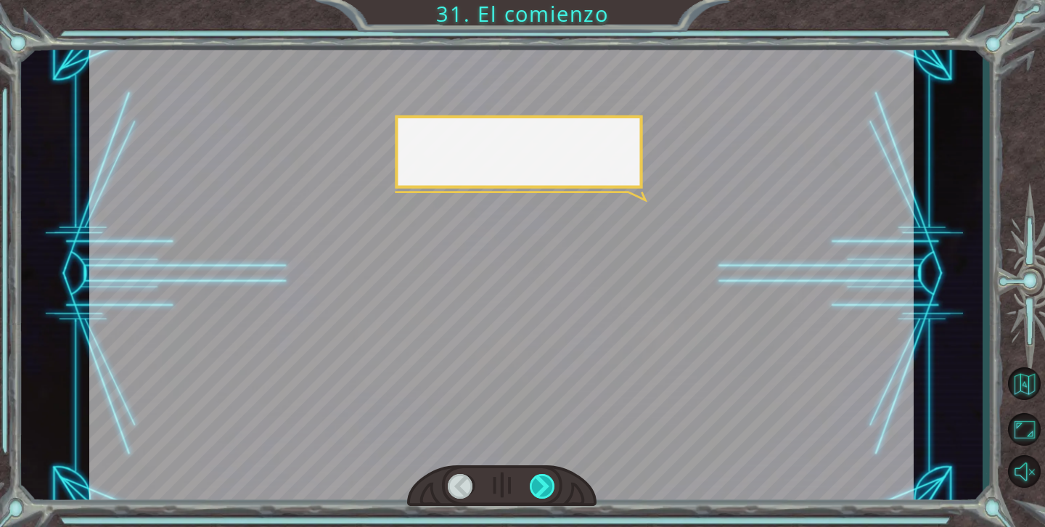
click at [550, 492] on div at bounding box center [543, 486] width 26 height 25
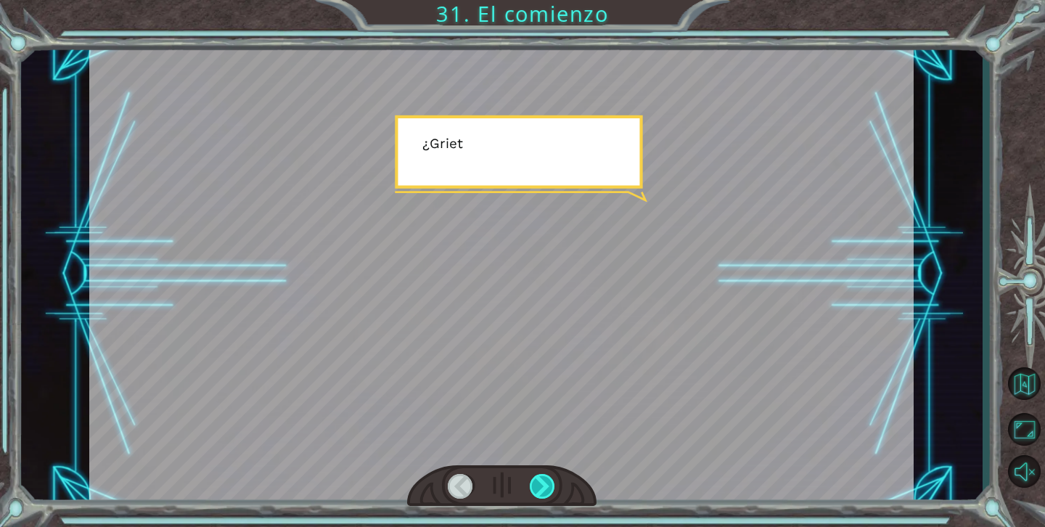
click at [550, 492] on div at bounding box center [543, 486] width 26 height 25
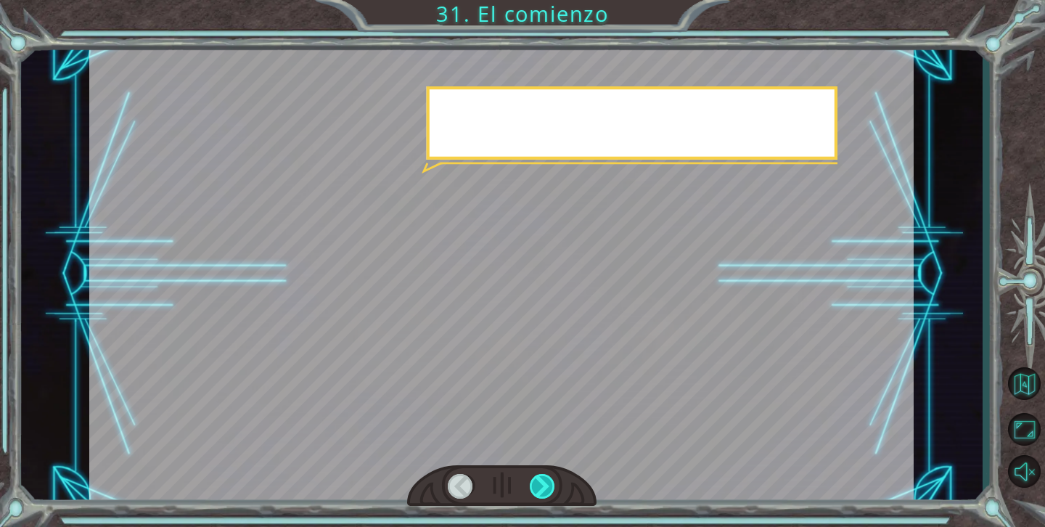
click at [550, 492] on div at bounding box center [543, 486] width 26 height 25
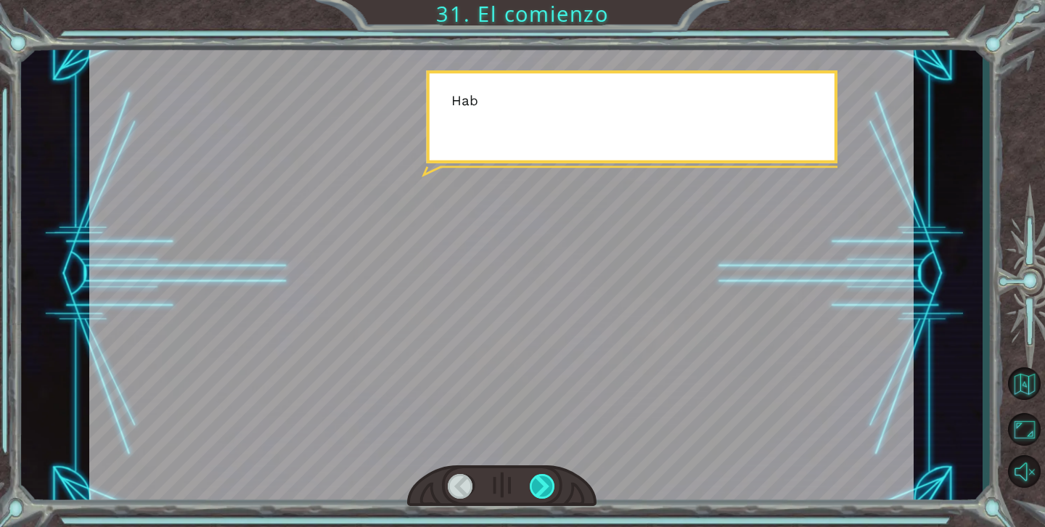
click at [550, 492] on div at bounding box center [543, 486] width 26 height 25
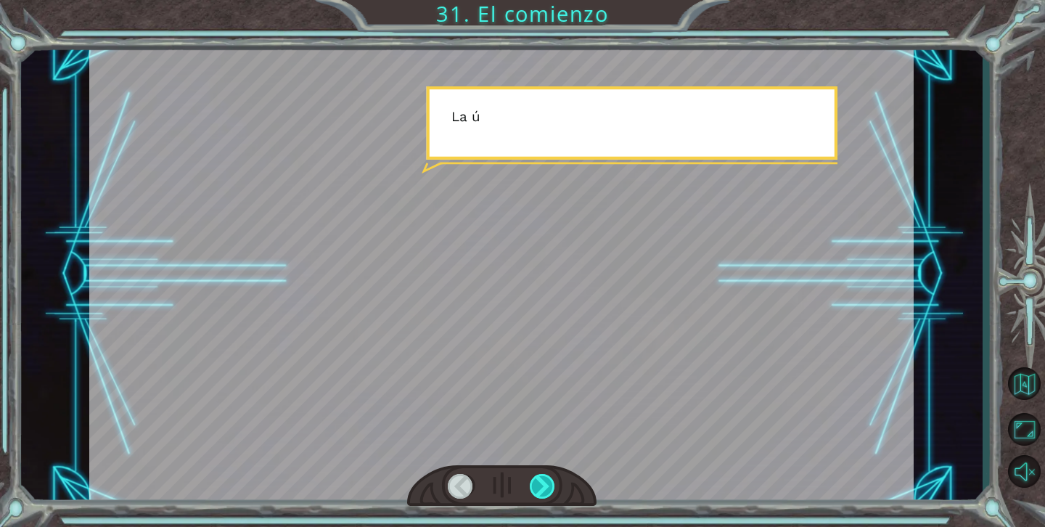
click at [550, 492] on div at bounding box center [543, 486] width 26 height 25
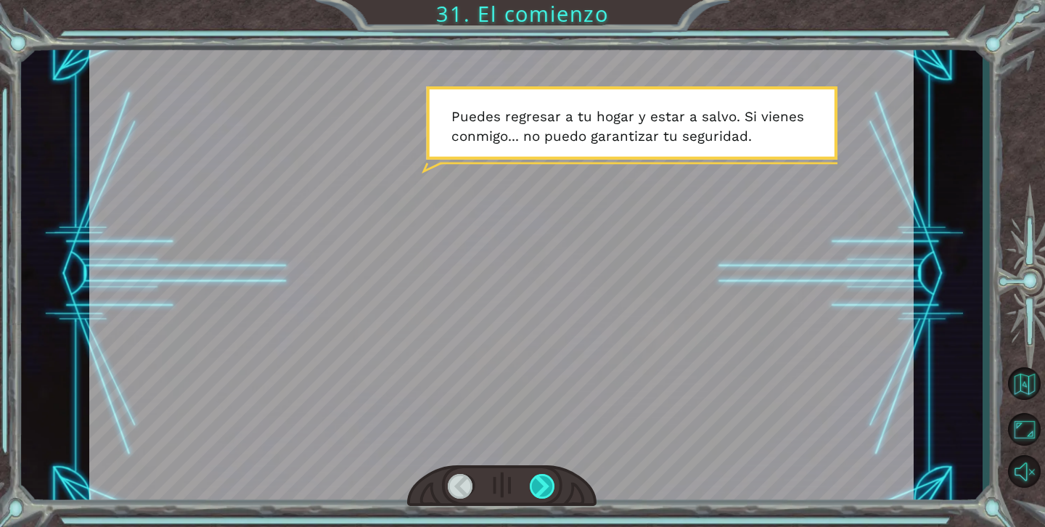
click at [544, 490] on div at bounding box center [543, 486] width 26 height 25
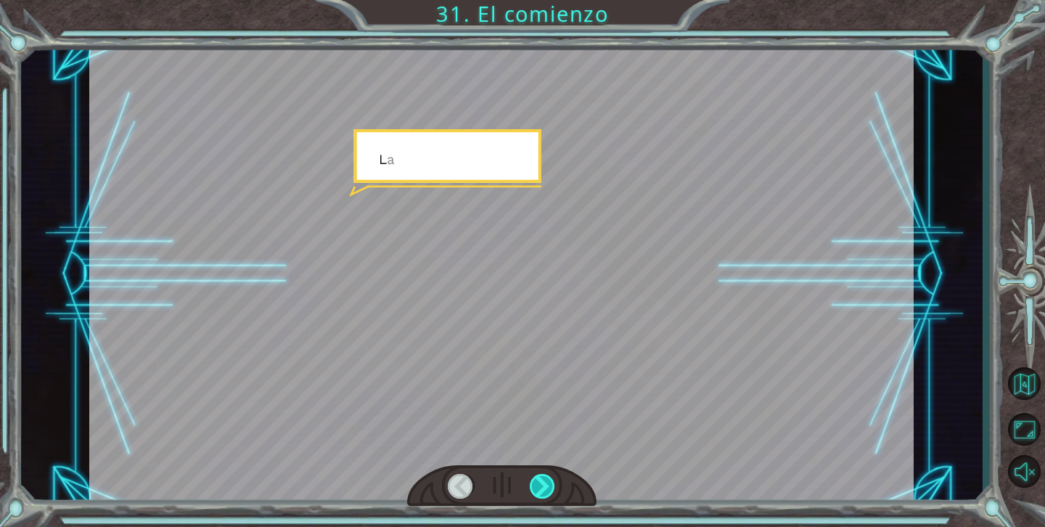
click at [544, 490] on div at bounding box center [543, 486] width 26 height 25
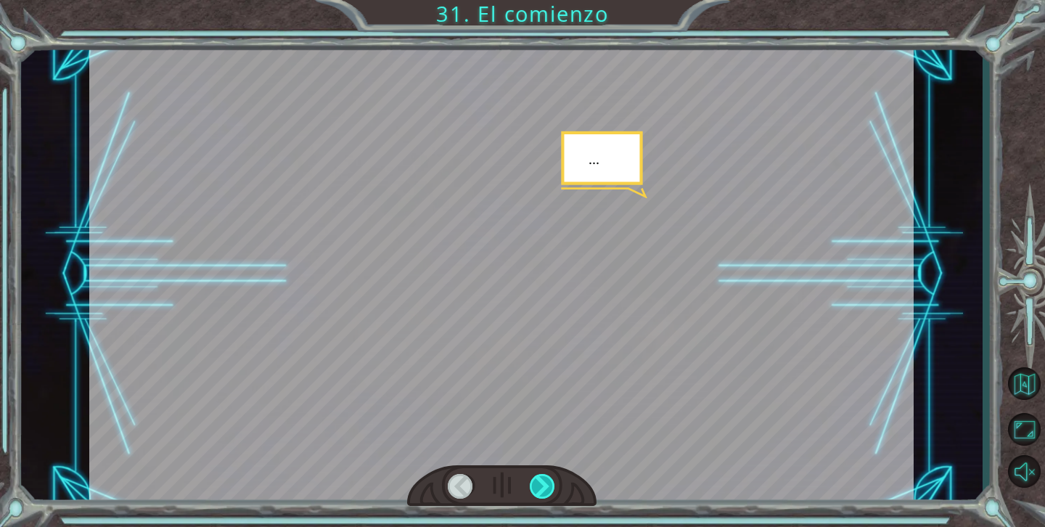
click at [544, 490] on div at bounding box center [543, 486] width 26 height 25
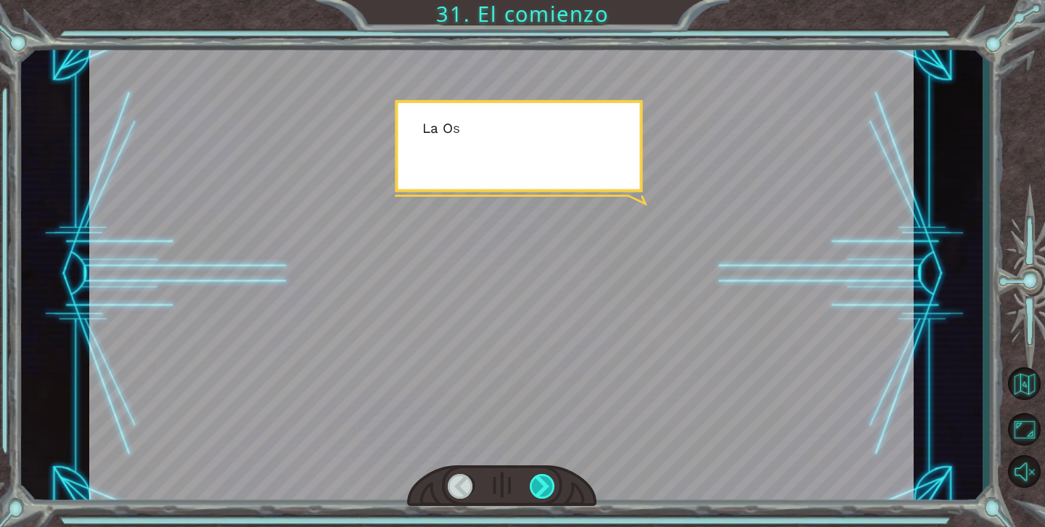
click at [544, 490] on div at bounding box center [543, 486] width 26 height 25
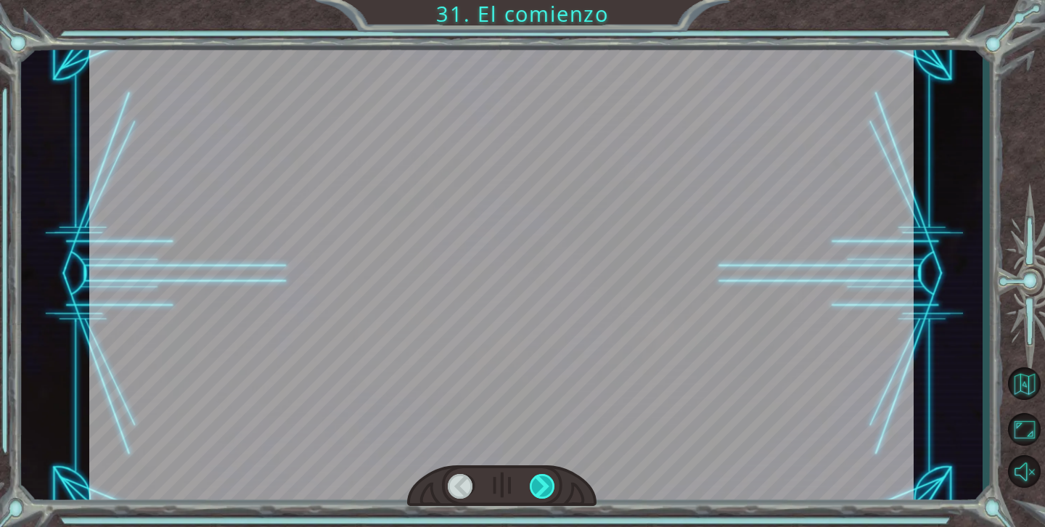
click at [544, 490] on div at bounding box center [543, 486] width 26 height 25
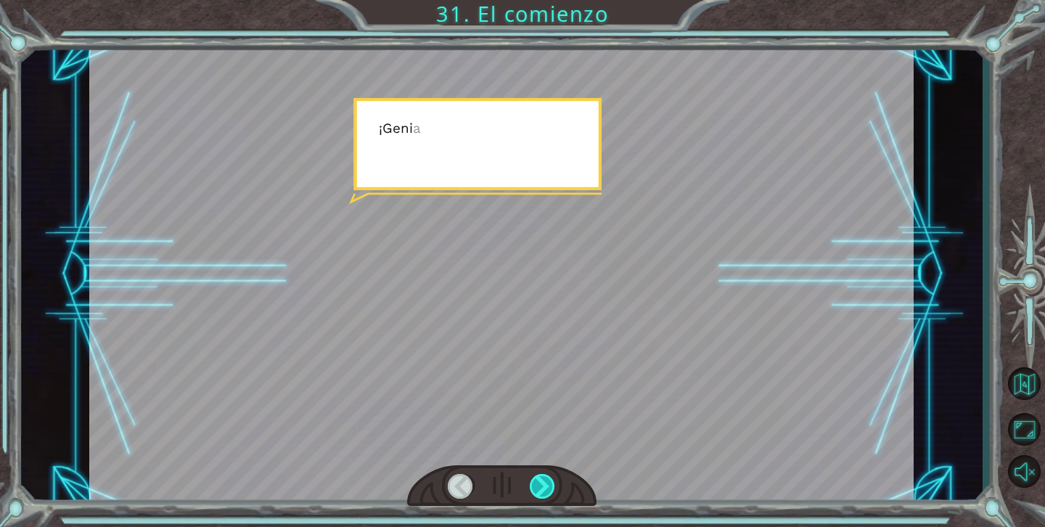
click at [544, 490] on div at bounding box center [543, 486] width 26 height 25
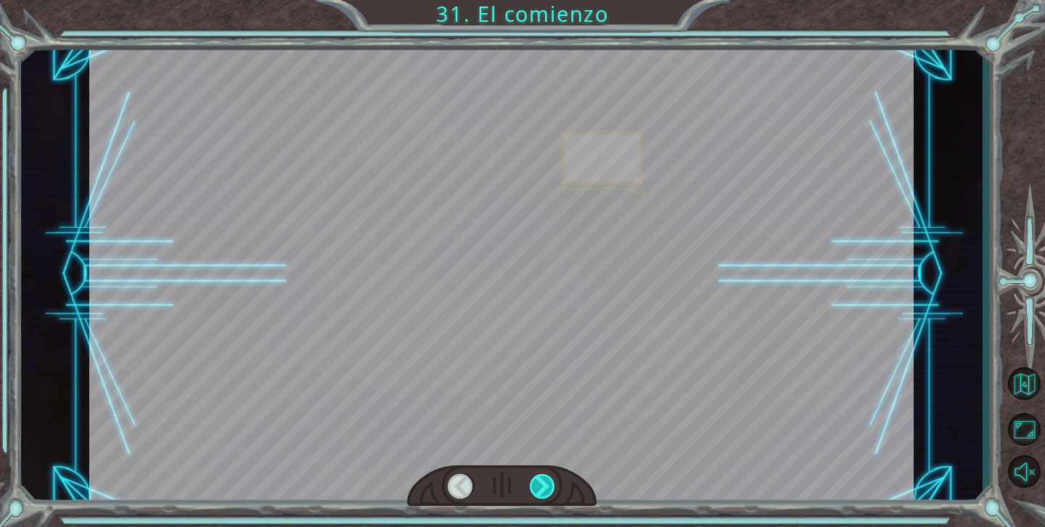
click at [544, 490] on div at bounding box center [543, 486] width 26 height 25
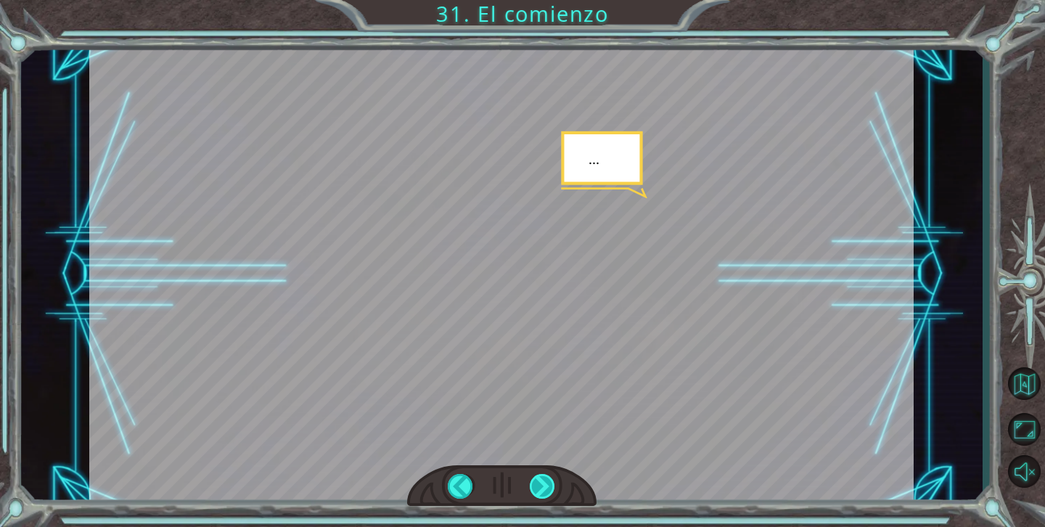
click at [544, 489] on div at bounding box center [543, 486] width 26 height 25
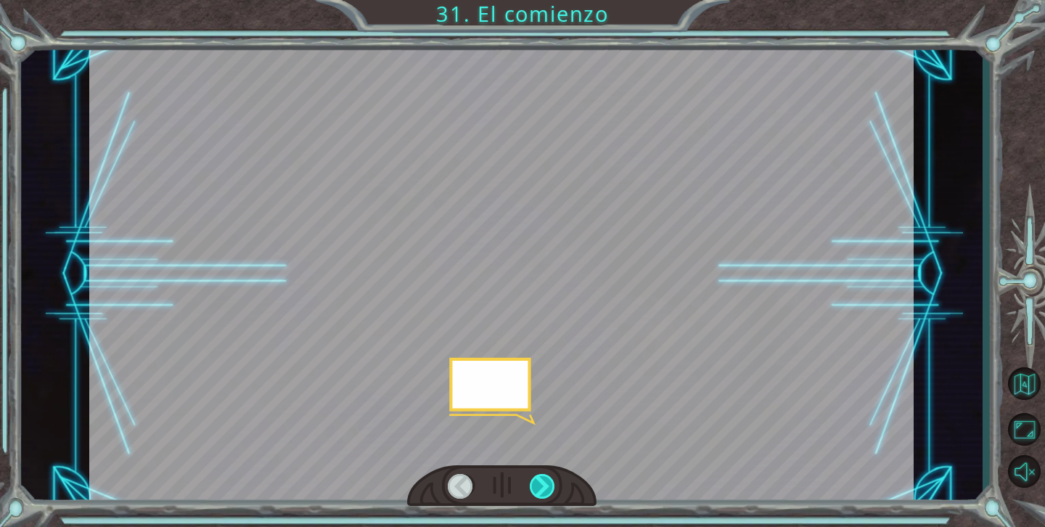
click at [544, 488] on div at bounding box center [543, 486] width 26 height 25
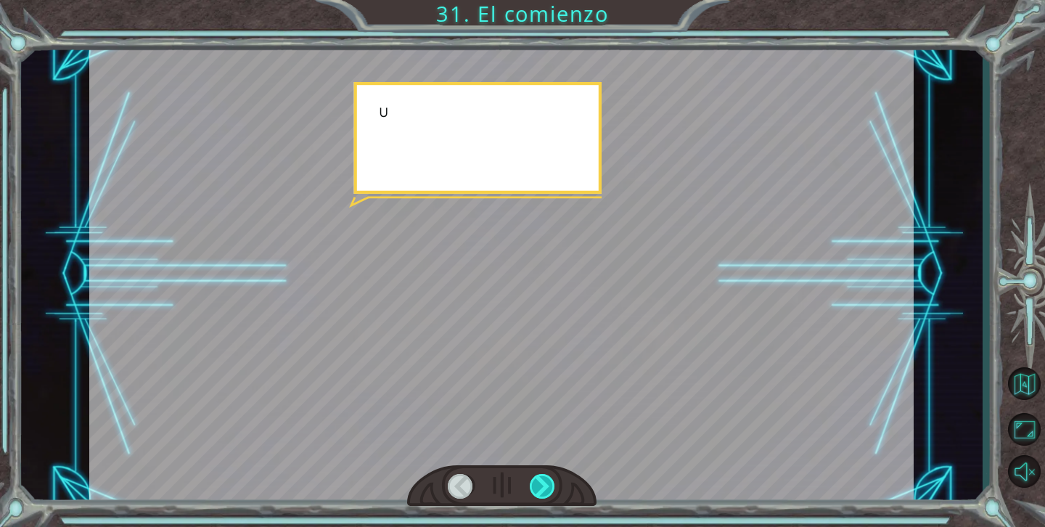
click at [544, 488] on div at bounding box center [543, 486] width 26 height 25
click at [544, 487] on div at bounding box center [543, 486] width 26 height 25
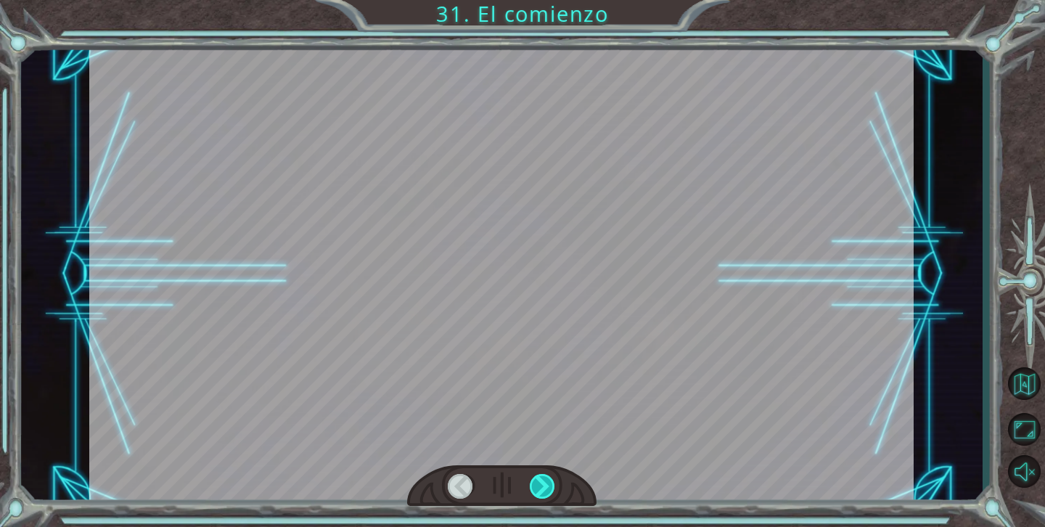
click at [544, 486] on div at bounding box center [543, 486] width 26 height 25
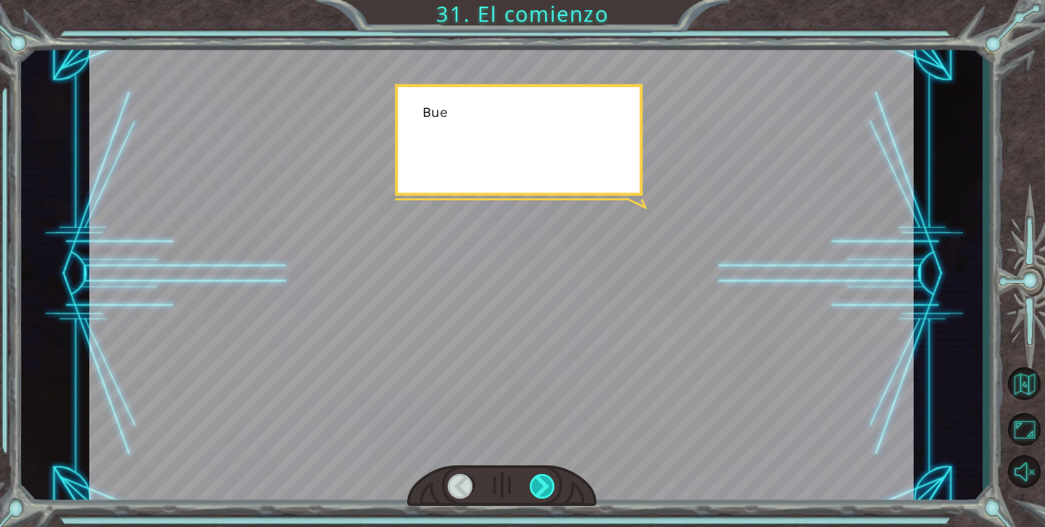
click at [544, 486] on div at bounding box center [543, 486] width 26 height 25
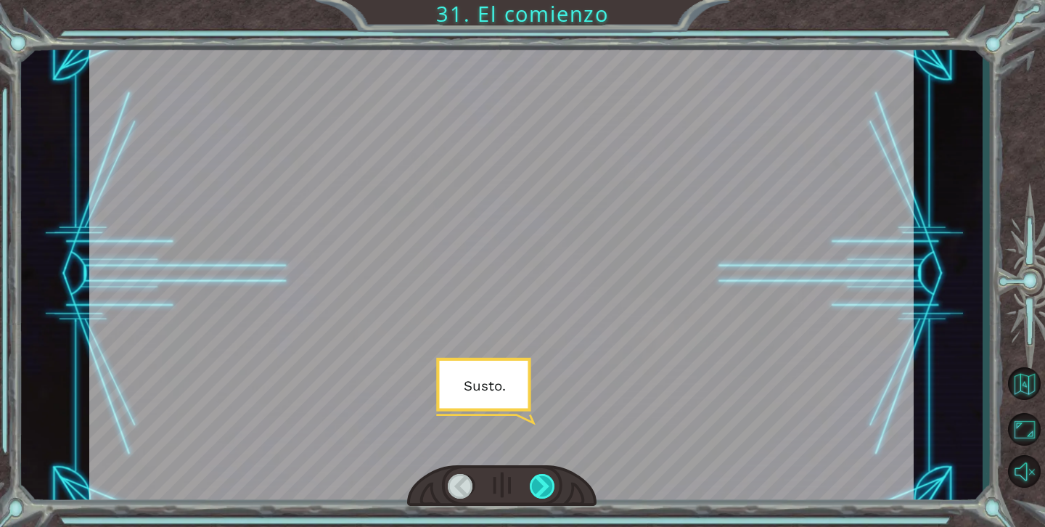
click at [544, 486] on div at bounding box center [543, 486] width 26 height 25
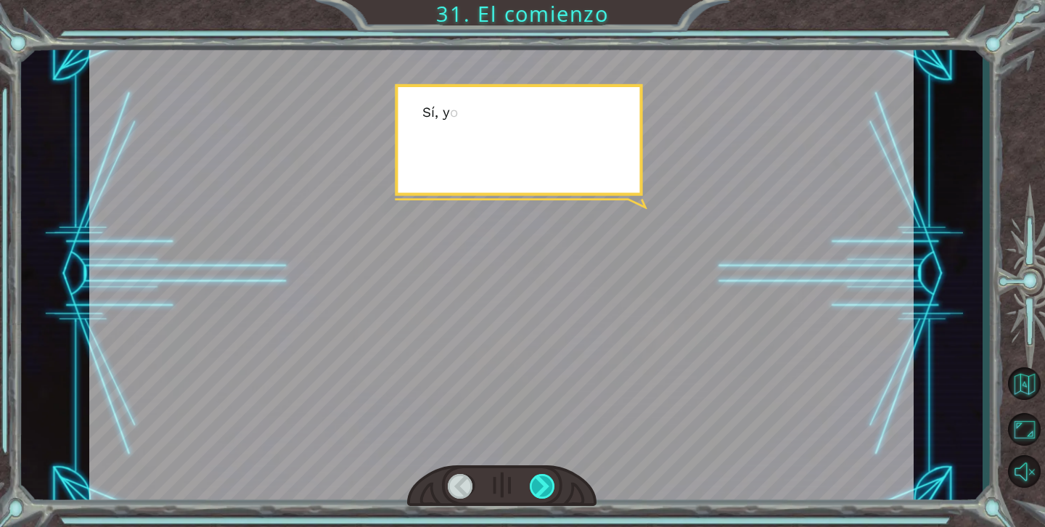
click at [544, 486] on div at bounding box center [543, 486] width 26 height 25
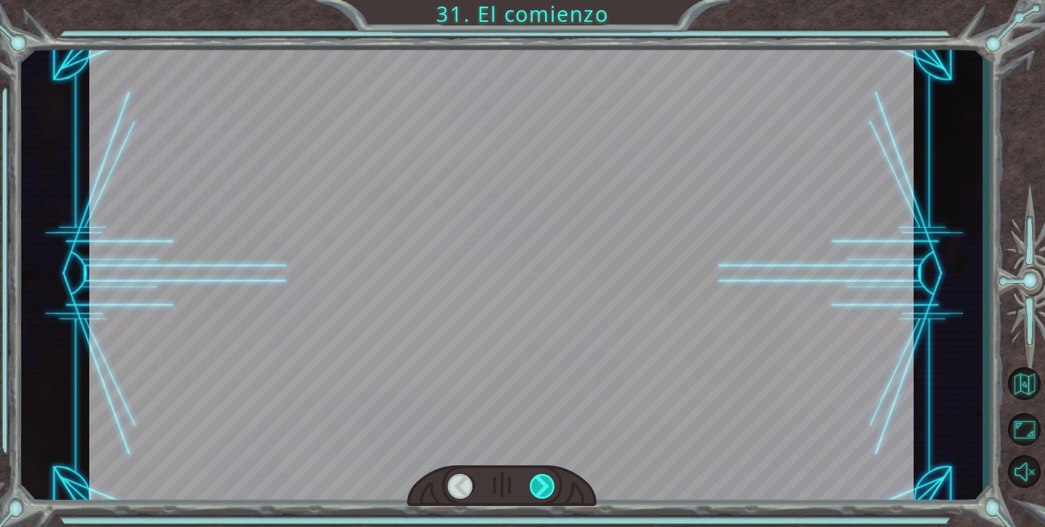
click at [544, 486] on div at bounding box center [543, 486] width 26 height 25
click at [544, 0] on div "Temporary Text ¡ E y , V e g a ! ¡ L o l o g r a m o s ! ¡ M i r a e l s o l ! …" at bounding box center [522, 0] width 1045 height 0
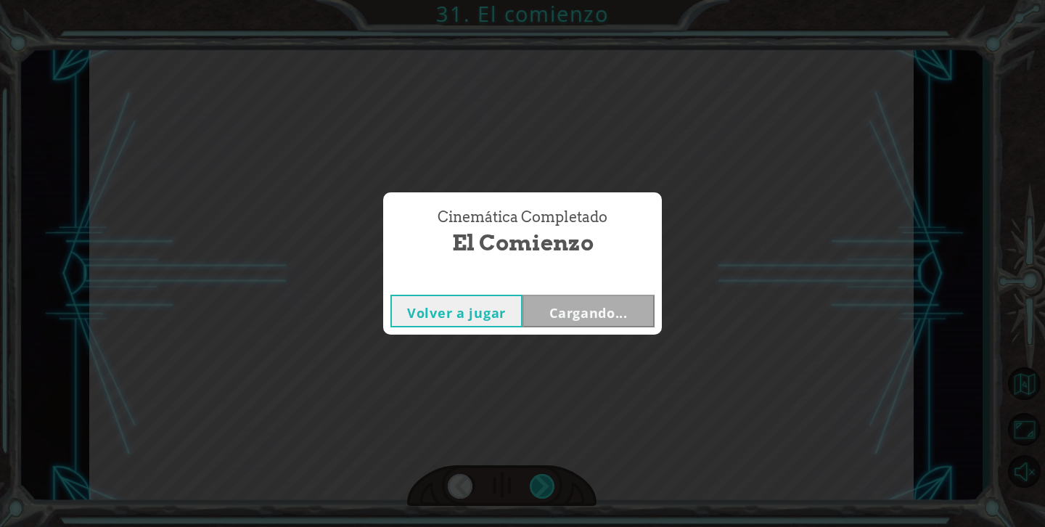
click at [544, 486] on div "Cinemática Completado El comienzo Volver a jugar Cargando..." at bounding box center [522, 263] width 1045 height 527
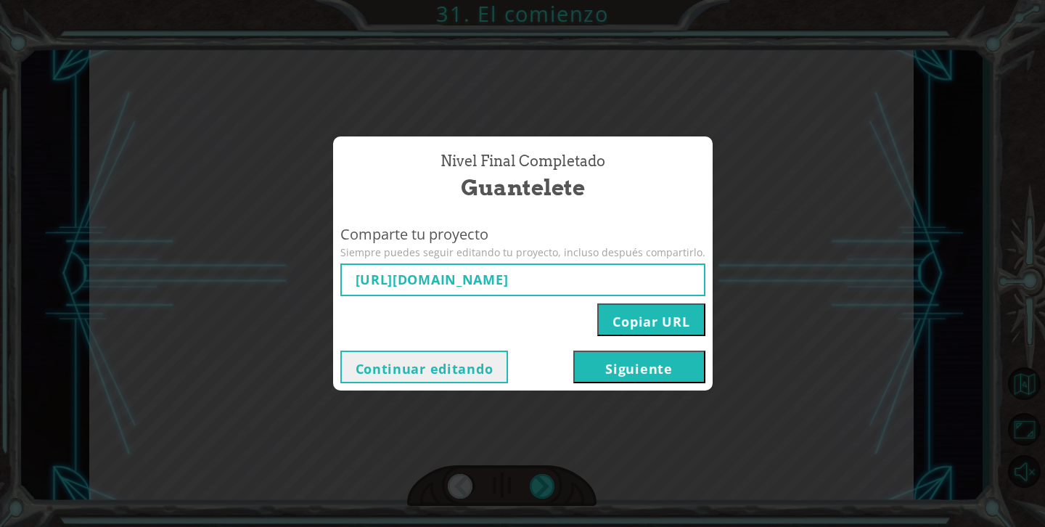
click at [596, 378] on button "Siguiente" at bounding box center [639, 366] width 132 height 33
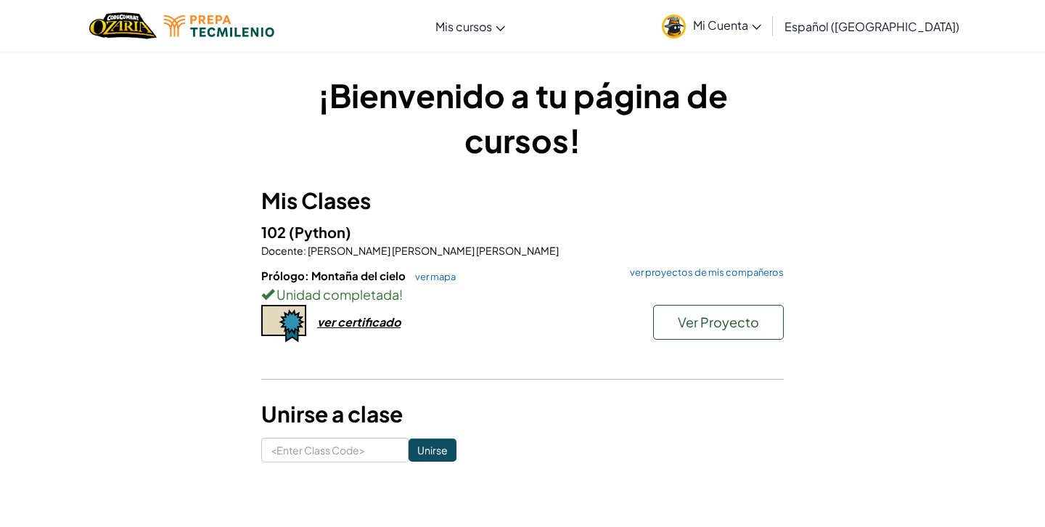
click at [696, 324] on span "Ver Proyecto" at bounding box center [718, 321] width 81 height 17
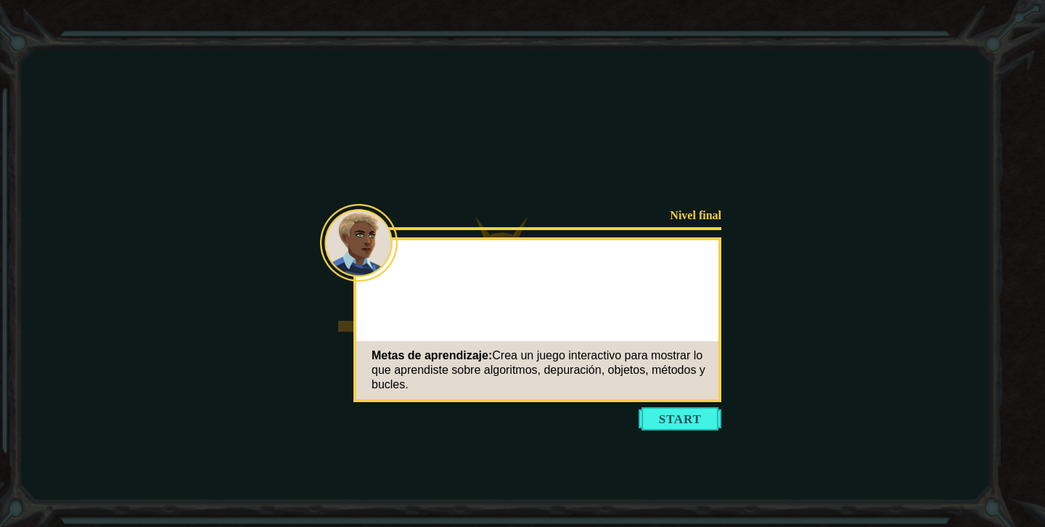
click at [710, 312] on div "Nivel final Metas de aprendizaje: Crea un juego interactivo para mostrar lo que…" at bounding box center [537, 319] width 368 height 165
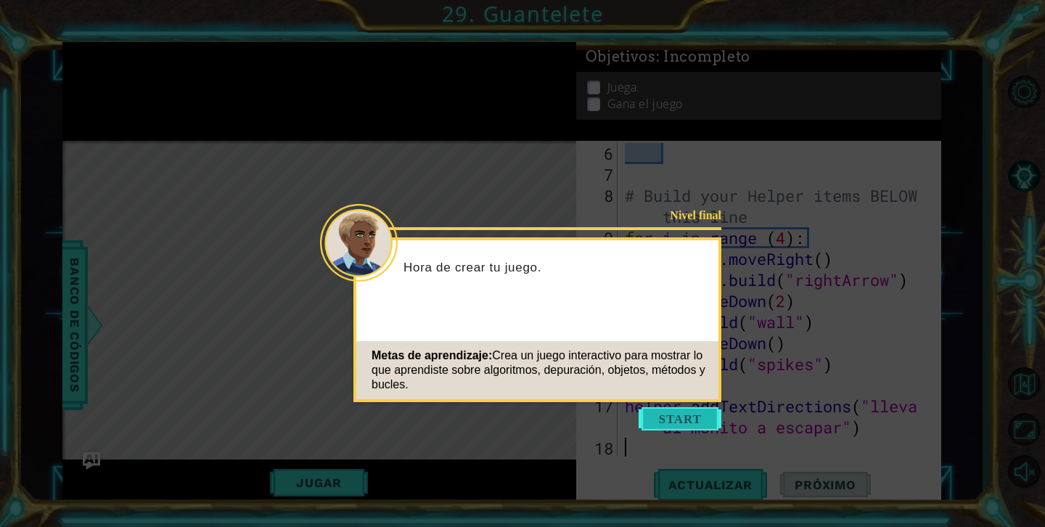
scroll to position [126, 0]
click at [675, 418] on button "Start" at bounding box center [679, 418] width 83 height 23
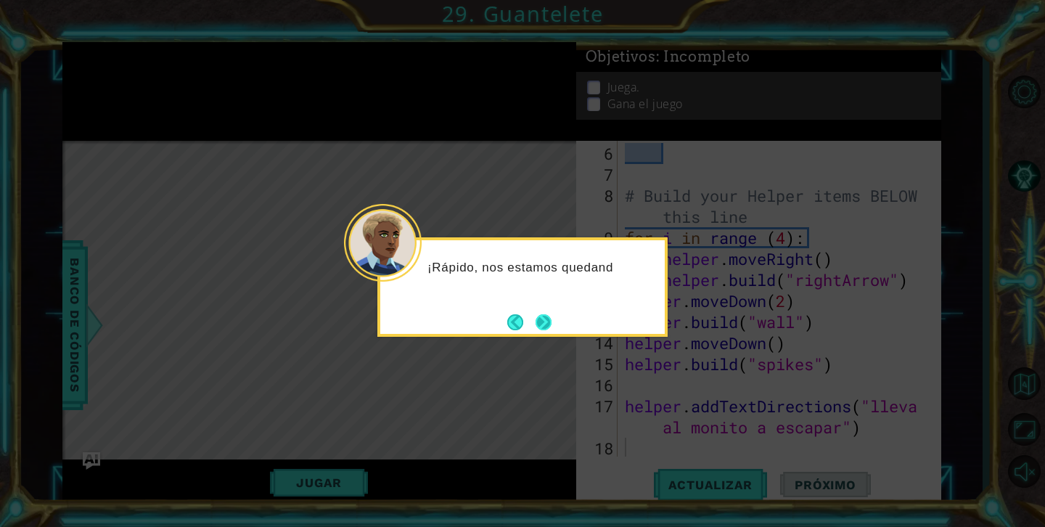
click at [548, 314] on button "Next" at bounding box center [543, 322] width 16 height 16
click at [548, 313] on footer at bounding box center [529, 322] width 44 height 22
click at [548, 314] on button "Next" at bounding box center [543, 322] width 16 height 16
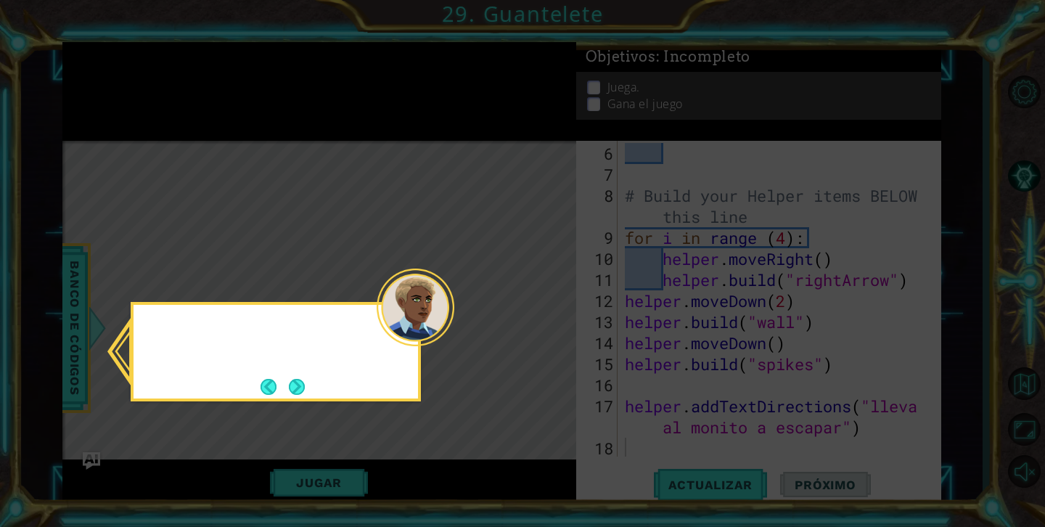
click at [548, 313] on icon at bounding box center [522, 263] width 1045 height 527
click at [299, 385] on button "Next" at bounding box center [297, 387] width 16 height 16
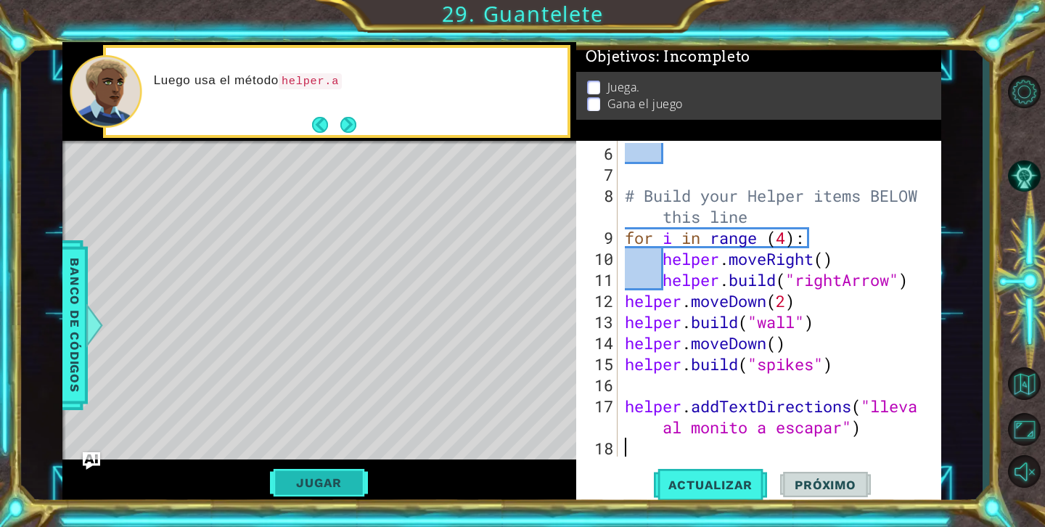
click at [319, 477] on button "Jugar" at bounding box center [319, 483] width 98 height 28
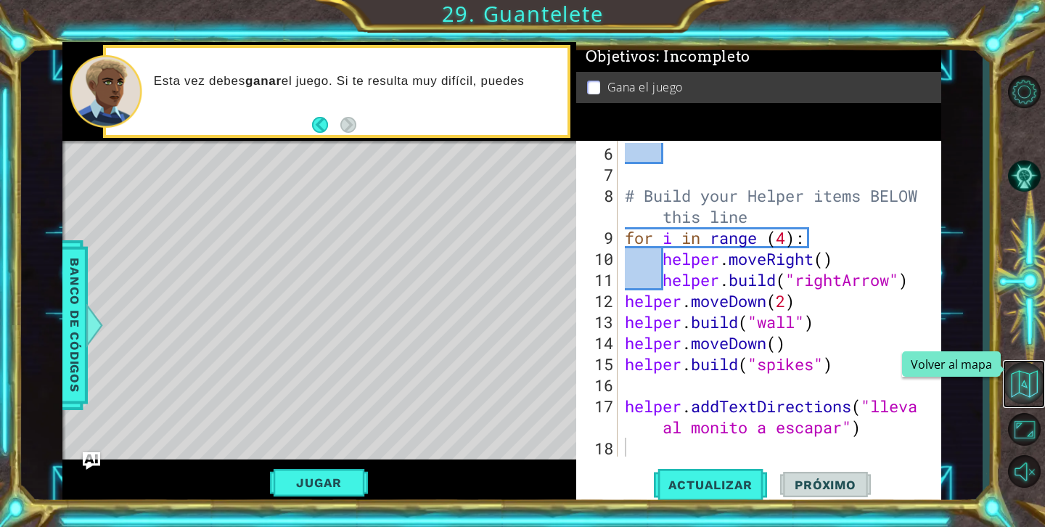
click at [1029, 379] on button "Volver al mapa" at bounding box center [1024, 383] width 42 height 42
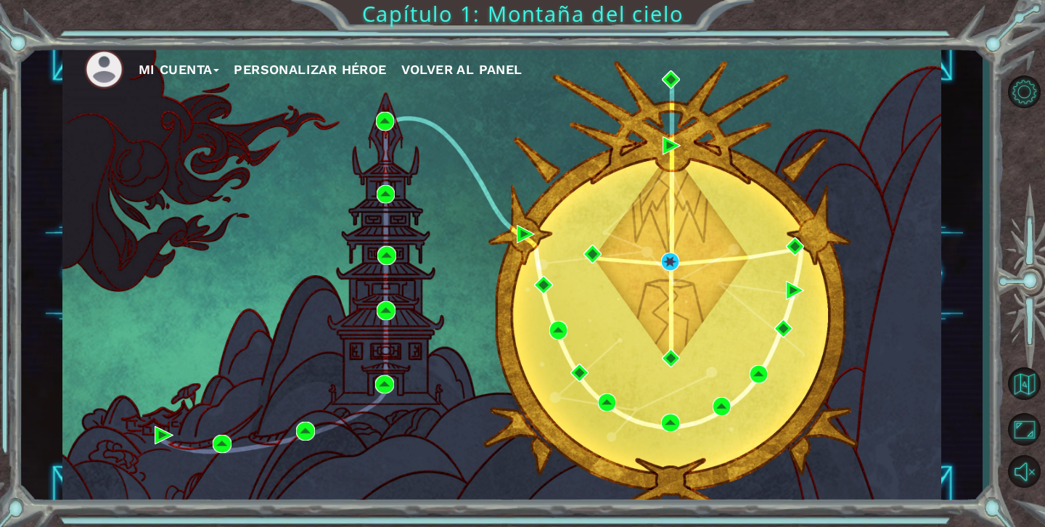
click at [448, 67] on span "Volver al panel" at bounding box center [461, 69] width 121 height 15
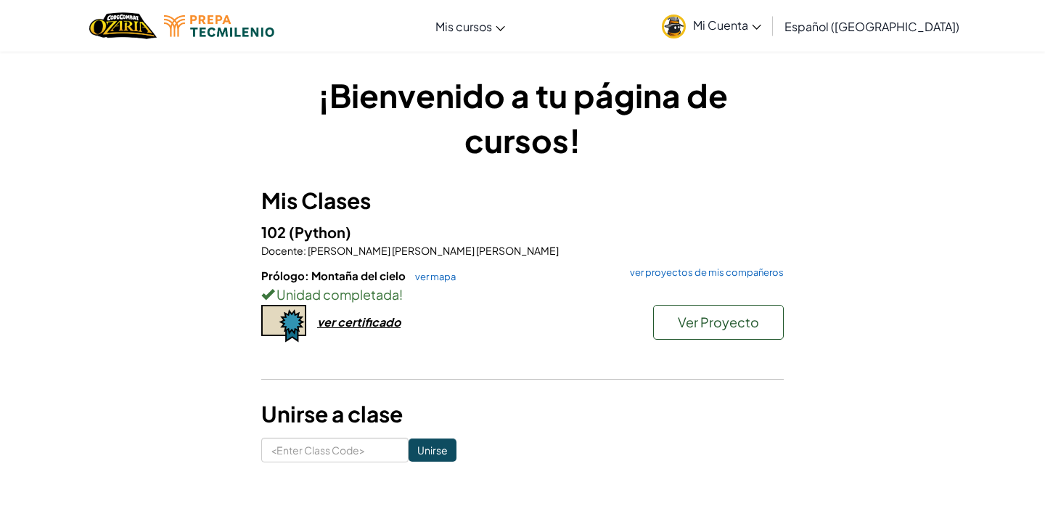
click at [356, 326] on div "ver certificado" at bounding box center [358, 321] width 83 height 15
